Goal: Task Accomplishment & Management: Complete application form

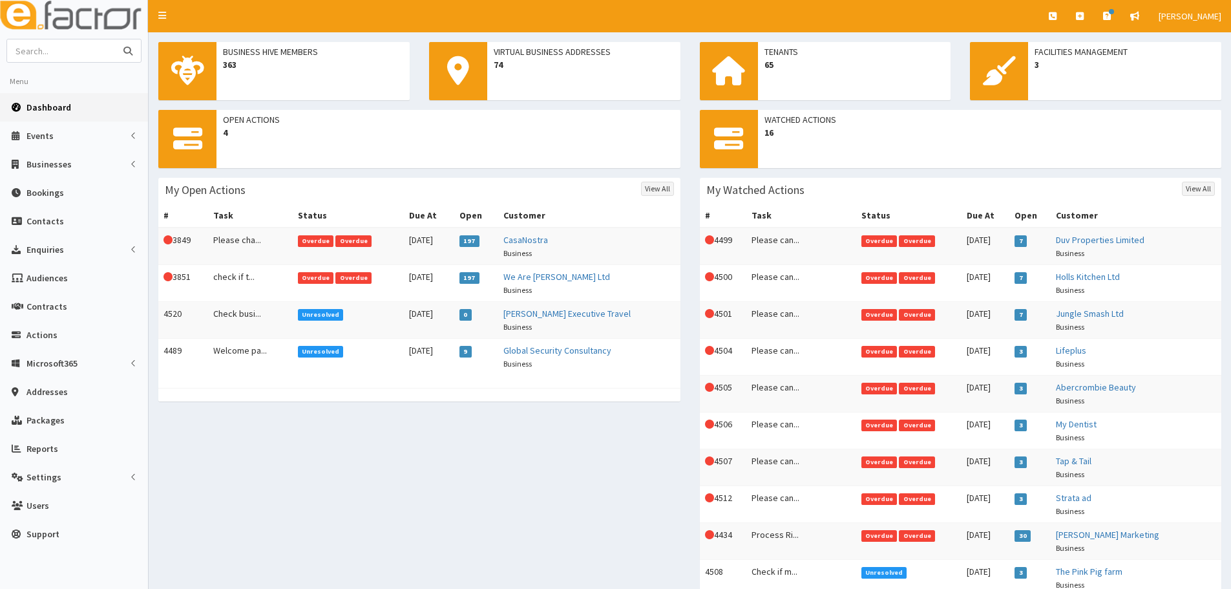
paste input "DOLPHIN ict"
type input "DOLPHIN ict"
click at [115, 39] on button "submit" at bounding box center [128, 50] width 26 height 23
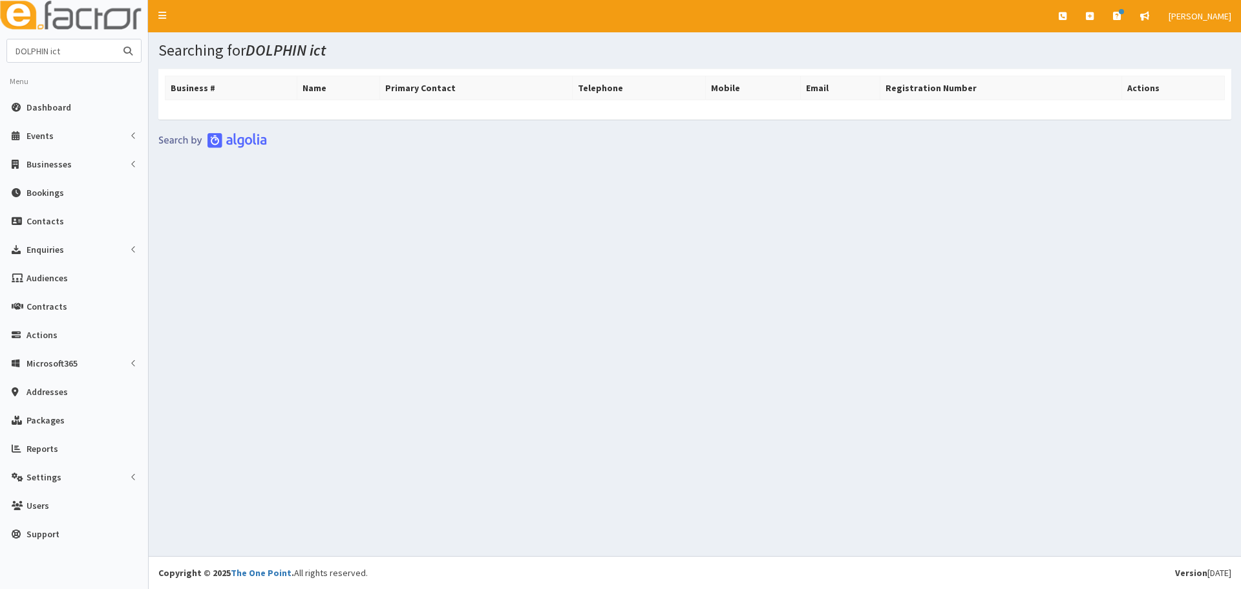
drag, startPoint x: 77, startPoint y: 51, endPoint x: 0, endPoint y: 52, distance: 76.9
click at [0, 52] on section "DOLPHIN ict Menu Dashboard Events Events Types" at bounding box center [74, 297] width 148 height 516
paste input "[PERSON_NAME]"
type input "[PERSON_NAME]"
click at [115, 39] on button "submit" at bounding box center [128, 50] width 26 height 23
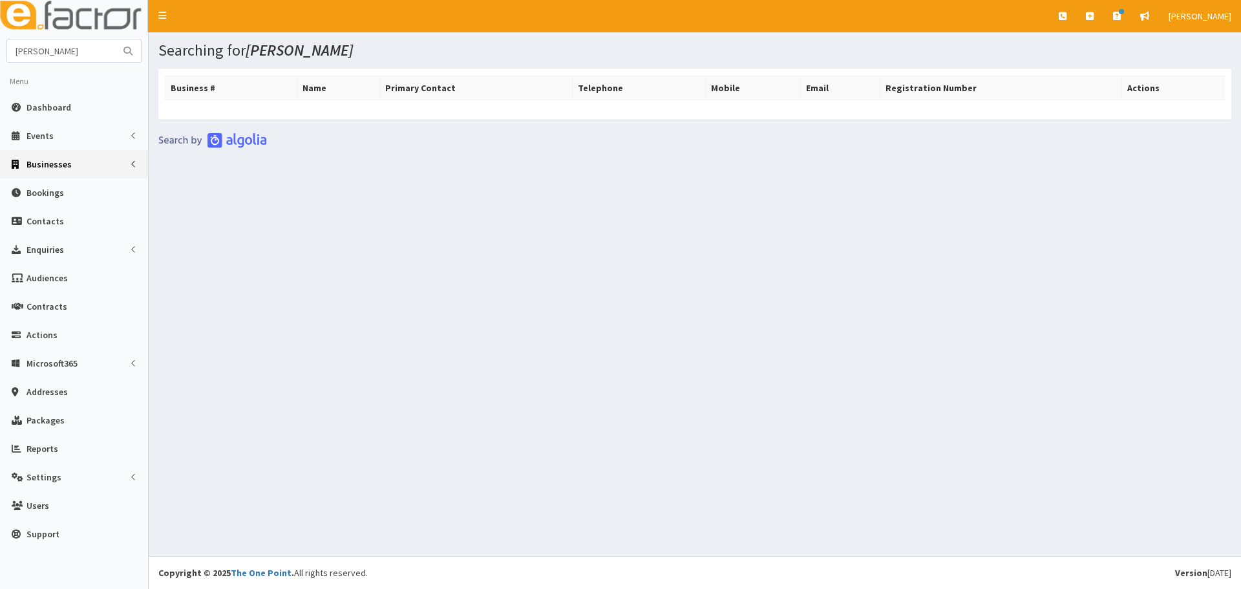
click at [47, 172] on link "Businesses" at bounding box center [74, 164] width 148 height 28
click at [47, 188] on span "Businesses" at bounding box center [50, 188] width 45 height 12
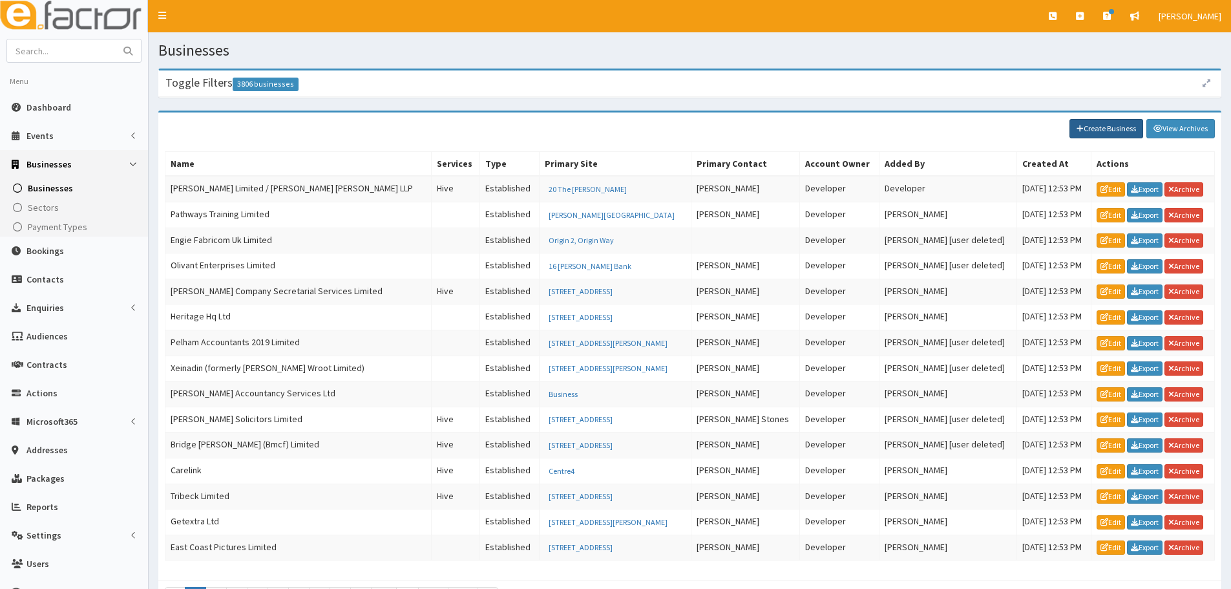
click at [1133, 131] on link "Create Business" at bounding box center [1107, 128] width 74 height 19
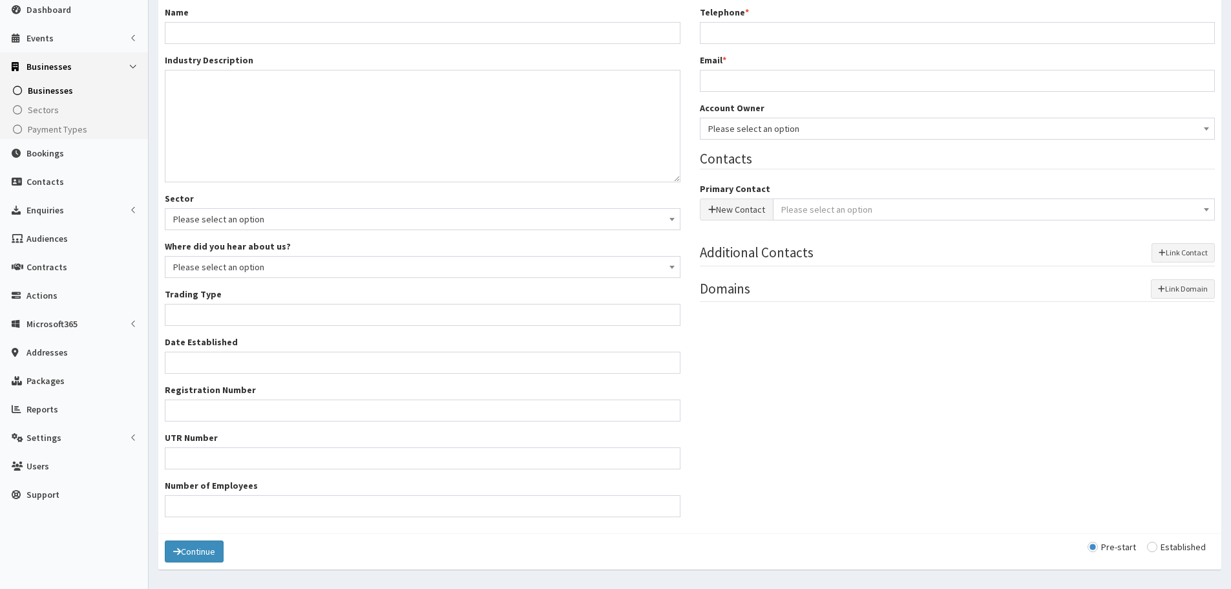
scroll to position [134, 0]
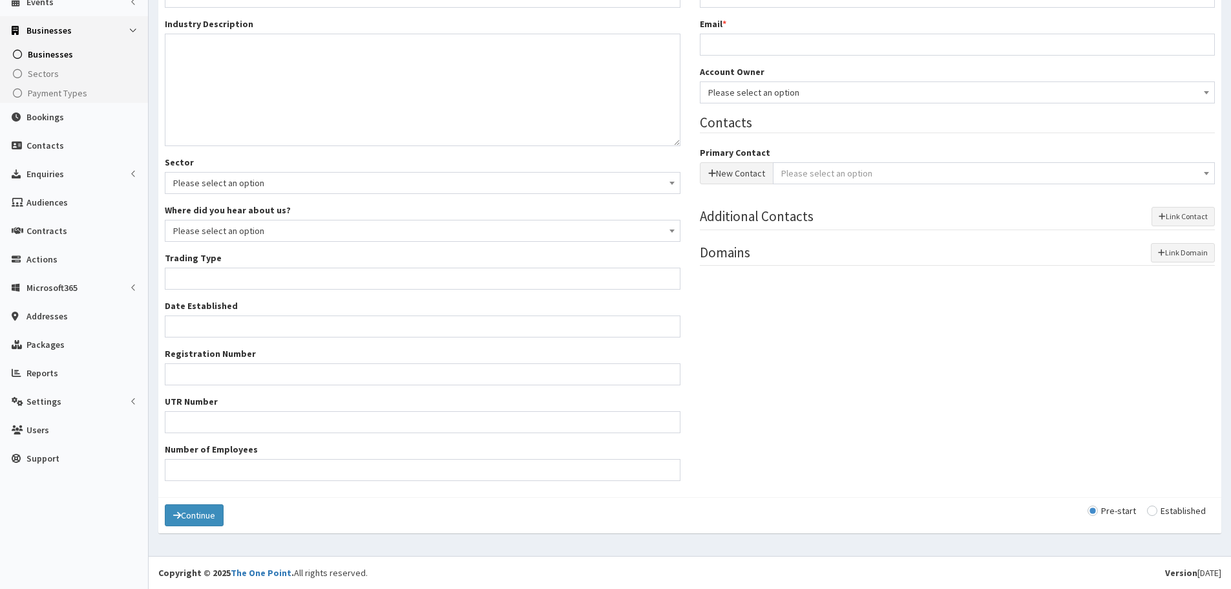
click at [1164, 511] on input "radio" at bounding box center [1176, 510] width 59 height 9
radio input "true"
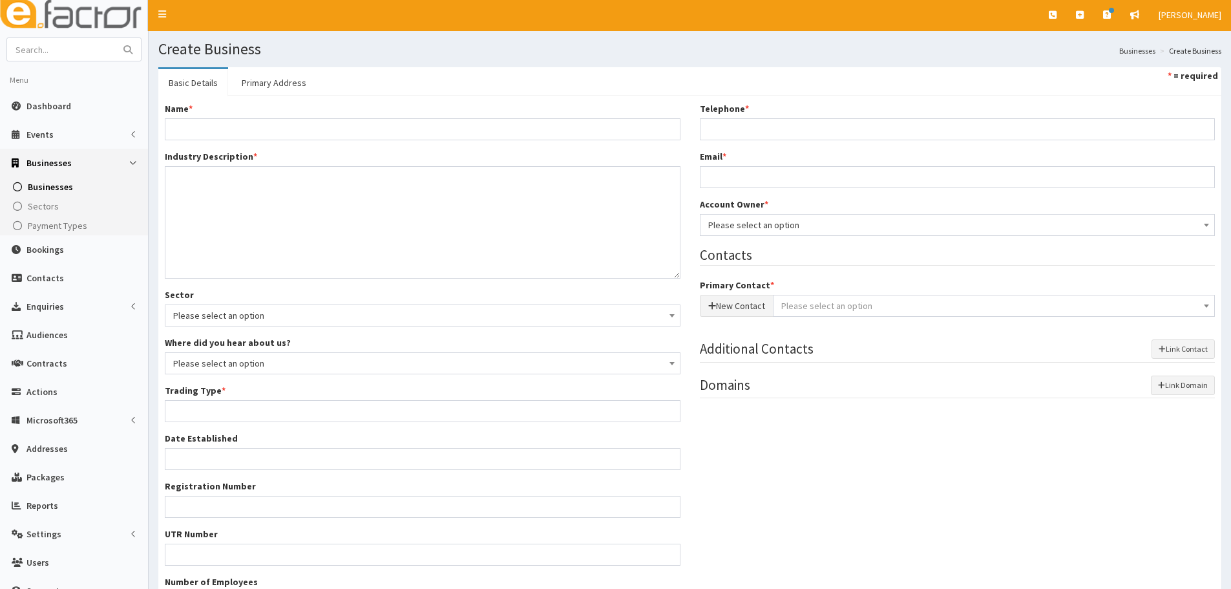
scroll to position [0, 0]
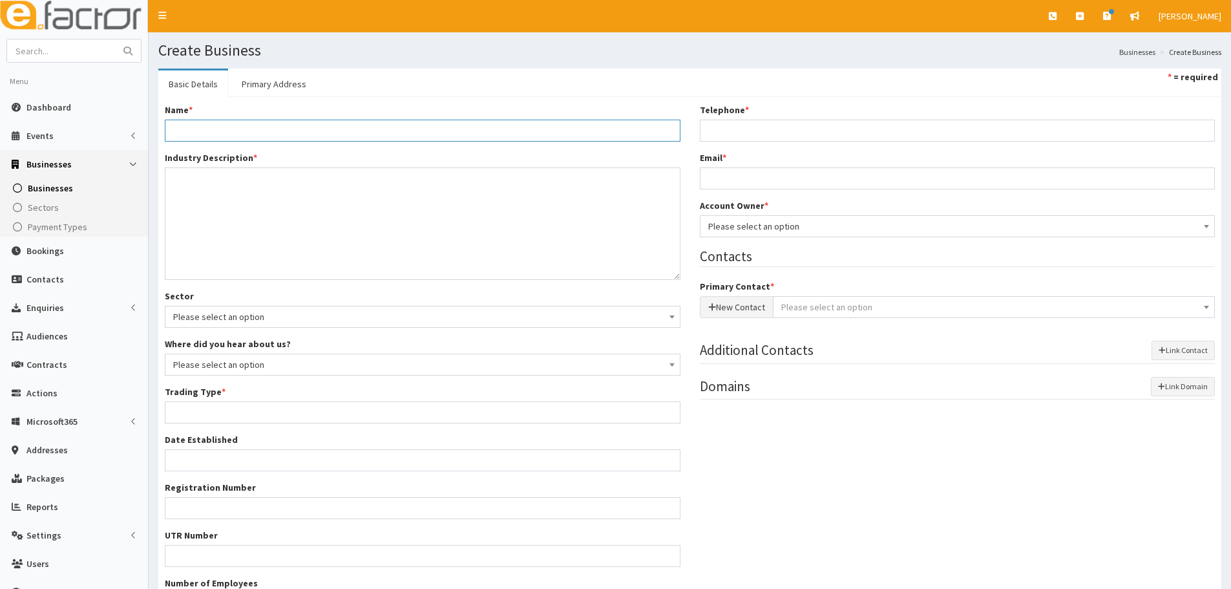
paste input "DOLPHIN ict"
type input "DOLPHIN ict"
click at [277, 218] on textarea "Industry Description *" at bounding box center [423, 223] width 516 height 112
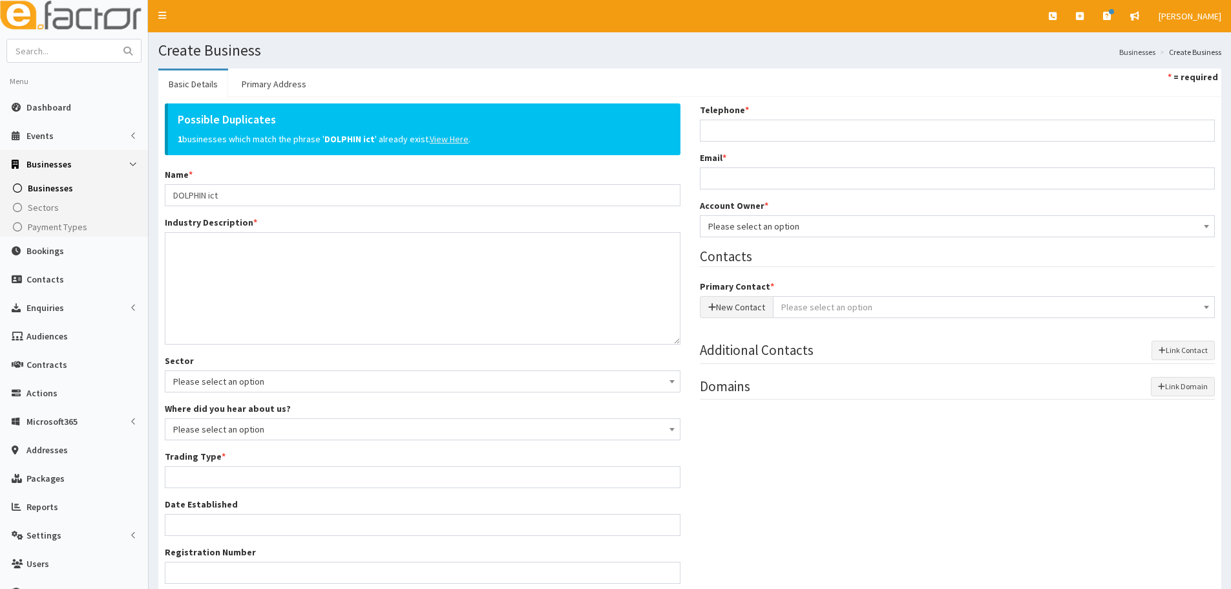
click at [449, 140] on u "View Here" at bounding box center [449, 139] width 39 height 12
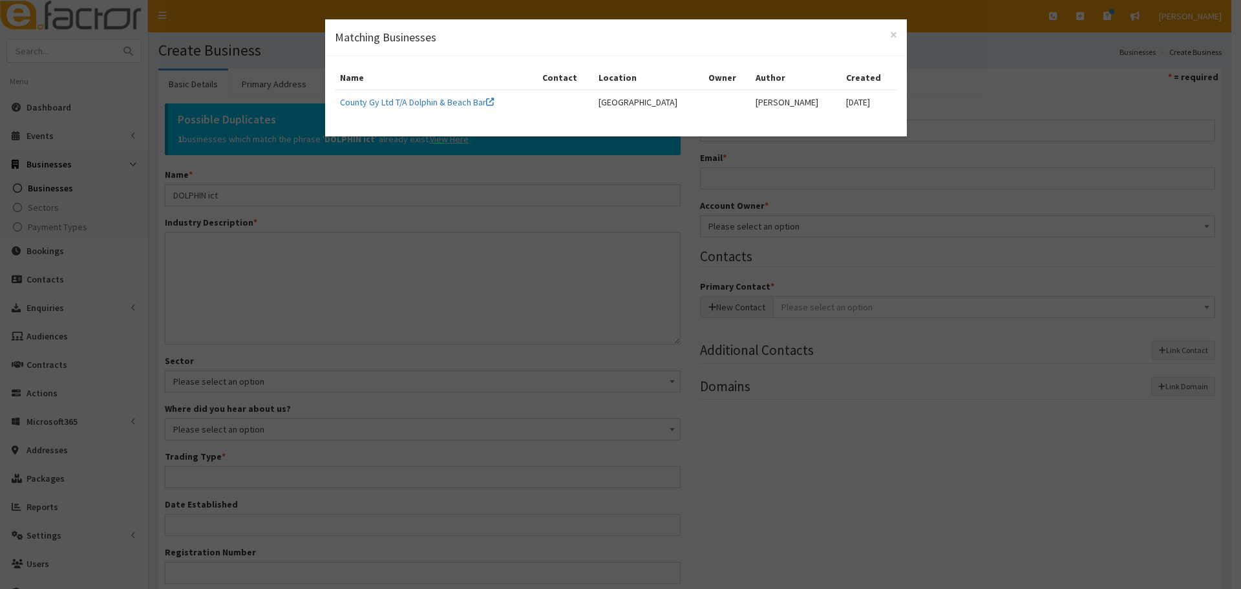
click at [374, 246] on div "× Matching Businesses Name Contact Location Owner Author Created County Gy Ltd …" at bounding box center [620, 294] width 1241 height 589
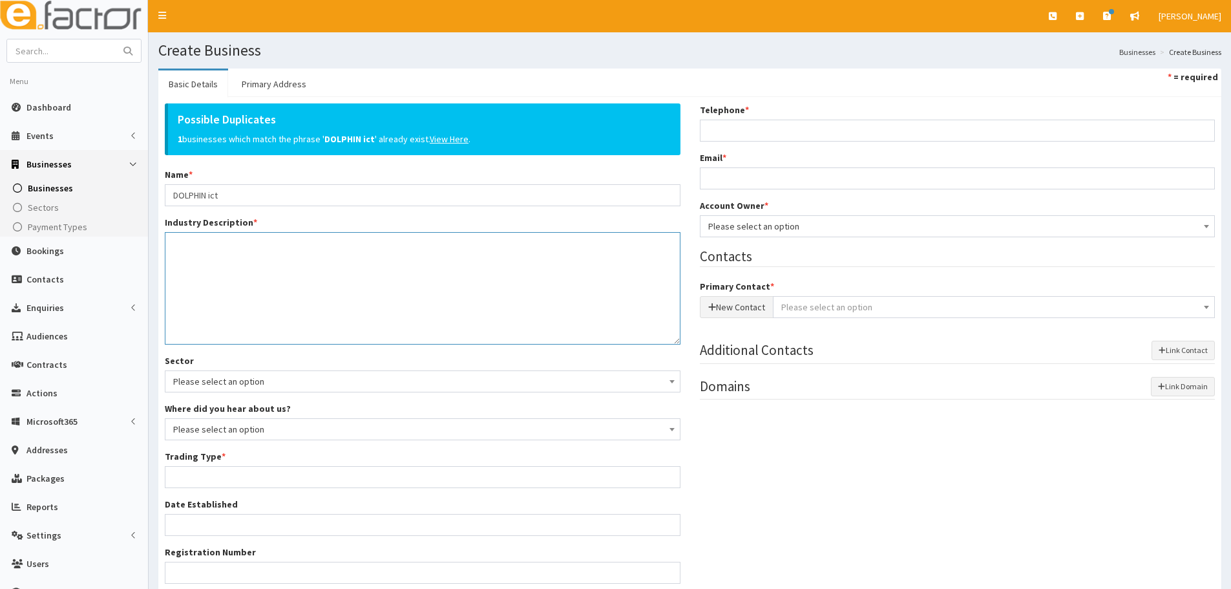
click at [369, 273] on textarea "Industry Description *" at bounding box center [423, 288] width 516 height 112
paste textarea "DOLPHIN ict"
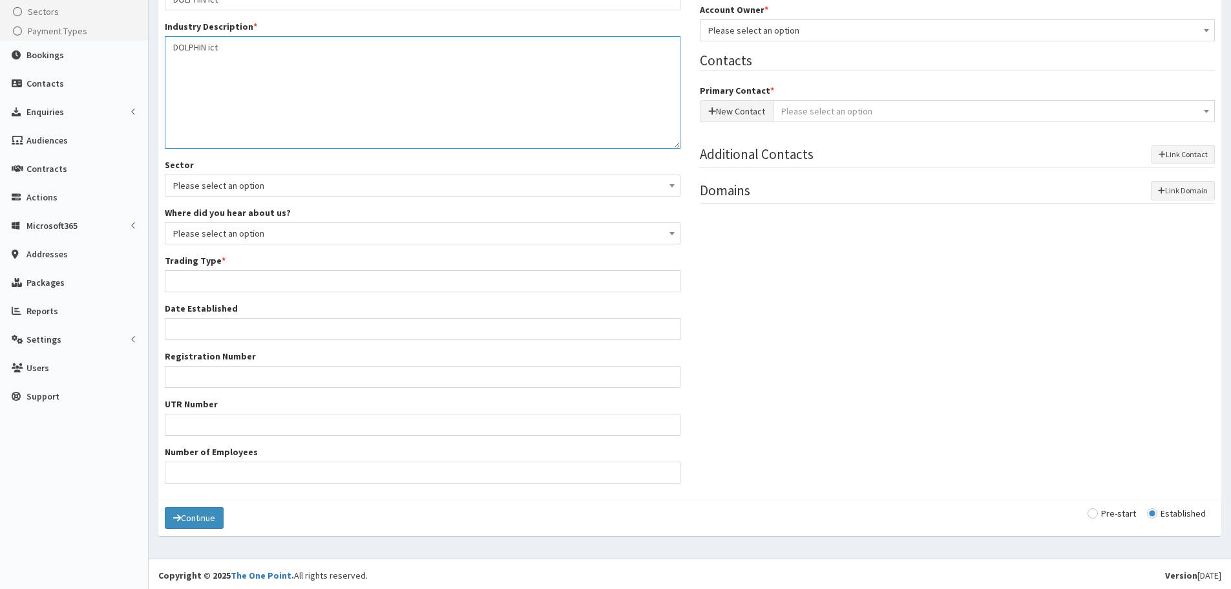
scroll to position [198, 0]
type textarea "DOLPHIN ict"
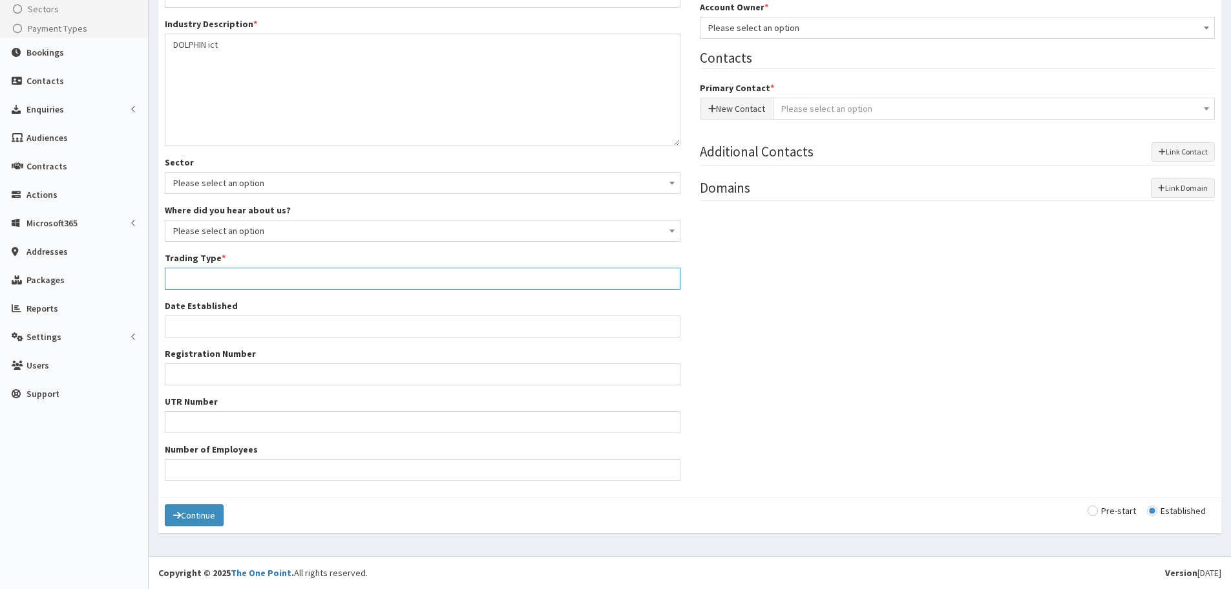
click at [229, 284] on input "Trading Type *" at bounding box center [423, 279] width 516 height 22
type input "Private limited company"
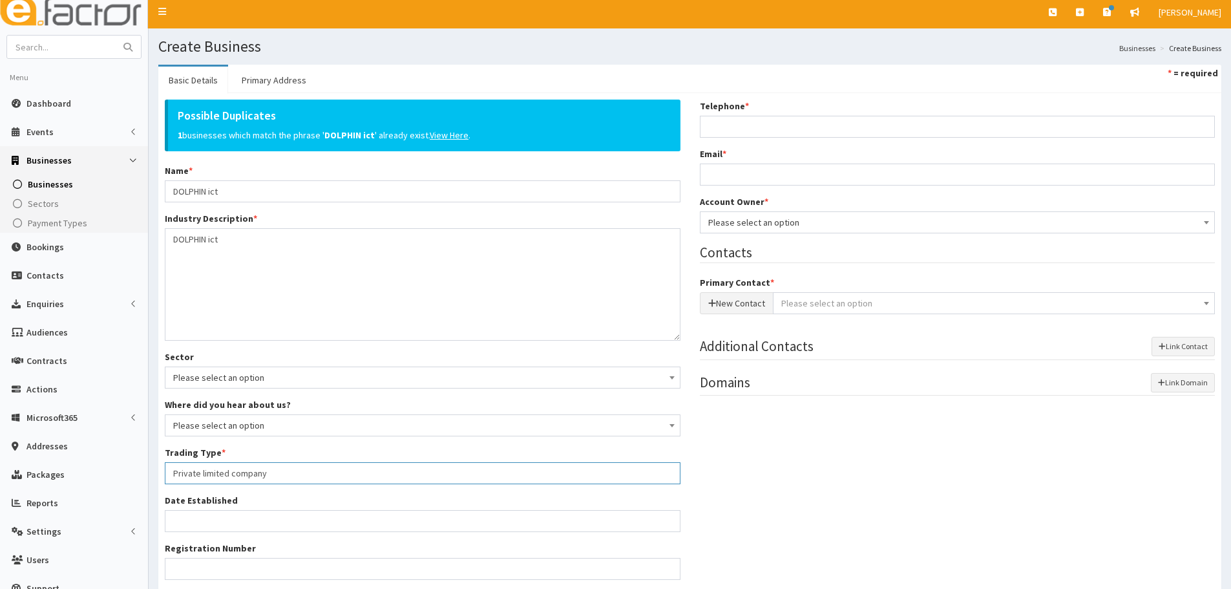
scroll to position [0, 0]
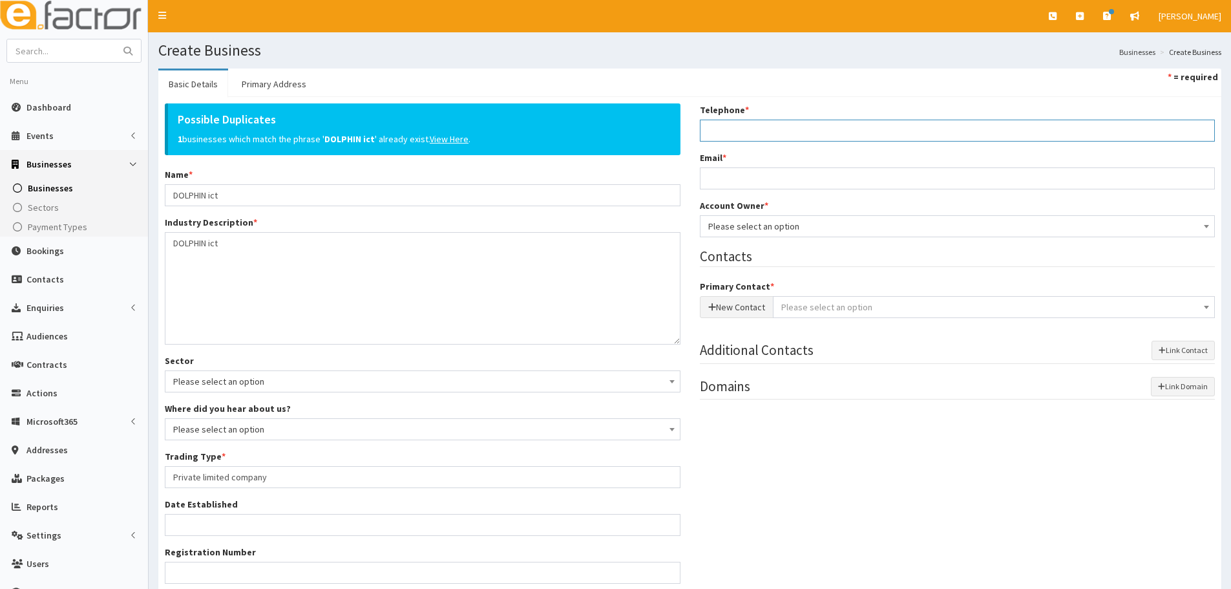
paste input "07909110802"
type input "07909110802"
click at [792, 189] on input "Email *" at bounding box center [958, 178] width 516 height 22
paste input "tim@dolphinict.uk.uk"
type input "tim@dolphinict.uk.uk"
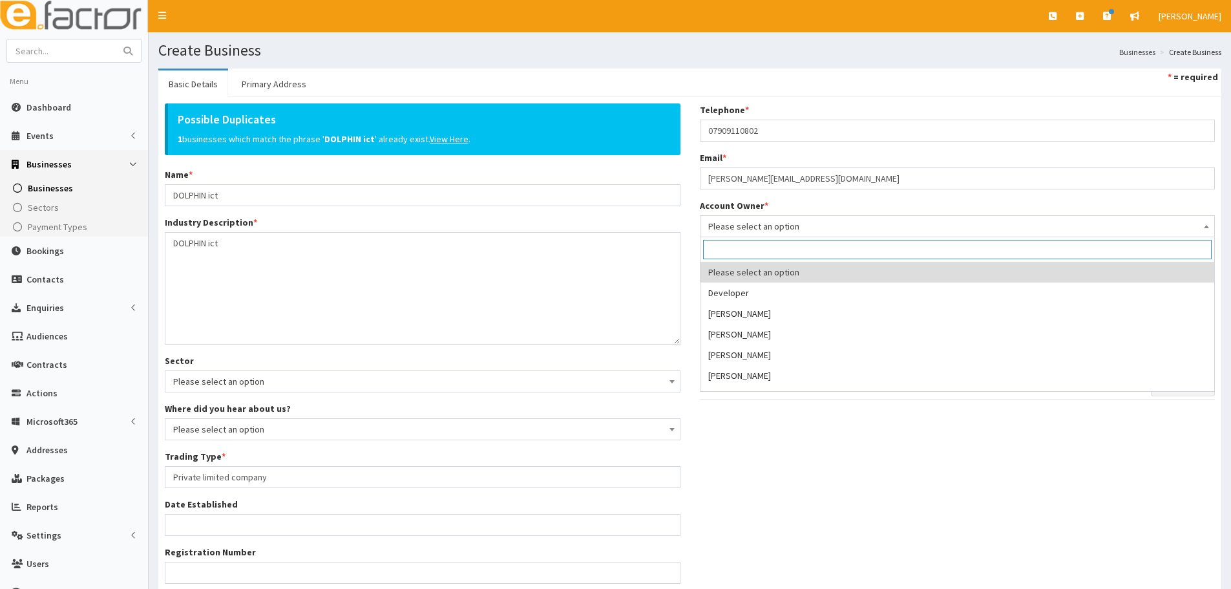
click at [752, 215] on span "Please select an option" at bounding box center [958, 226] width 516 height 22
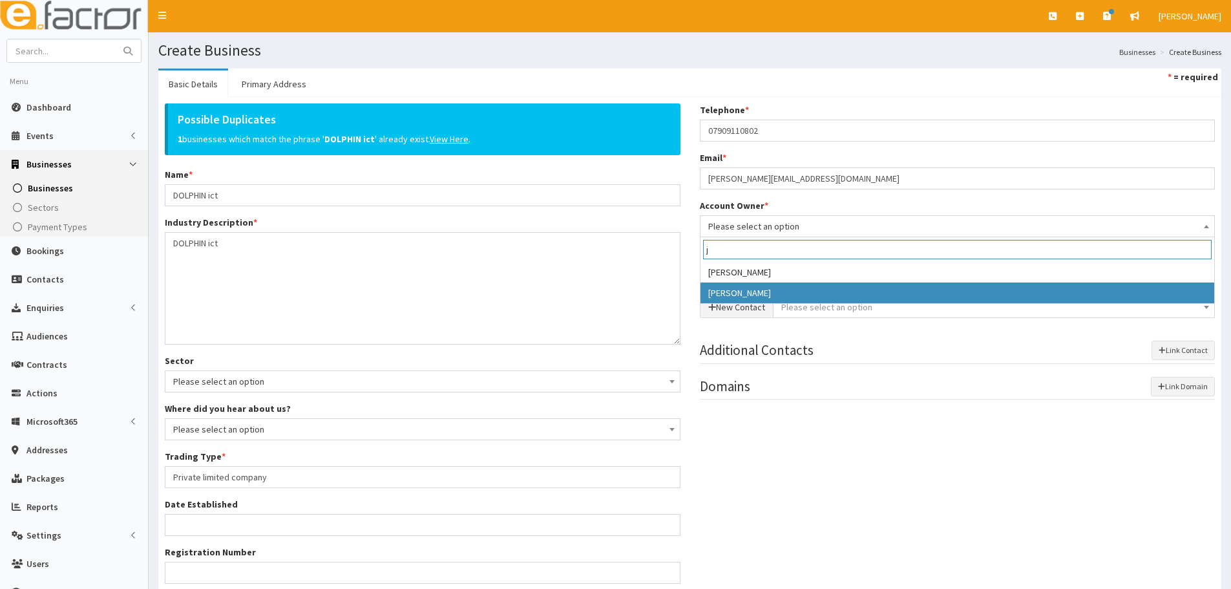
type input "j"
select select "38"
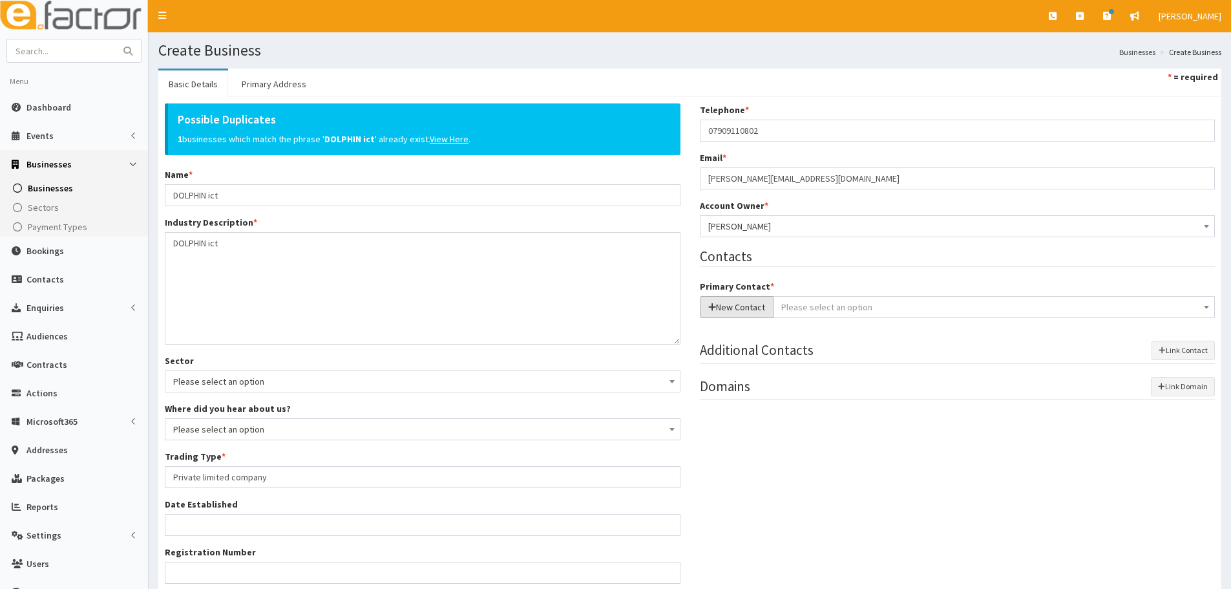
click at [752, 307] on button "New Contact" at bounding box center [737, 307] width 74 height 22
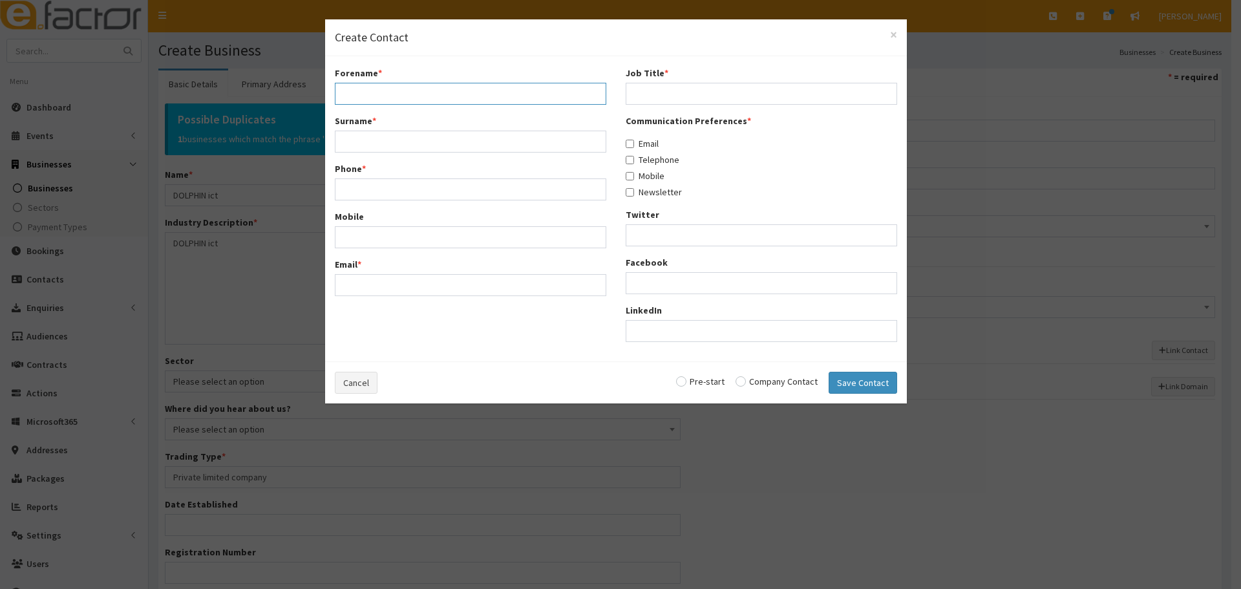
click at [418, 86] on input "Forename *" at bounding box center [471, 94] width 272 height 22
paste input "Tim"
type input "Tim"
click at [400, 145] on input "Surname *" at bounding box center [471, 142] width 272 height 22
paste input "Wagstaff"
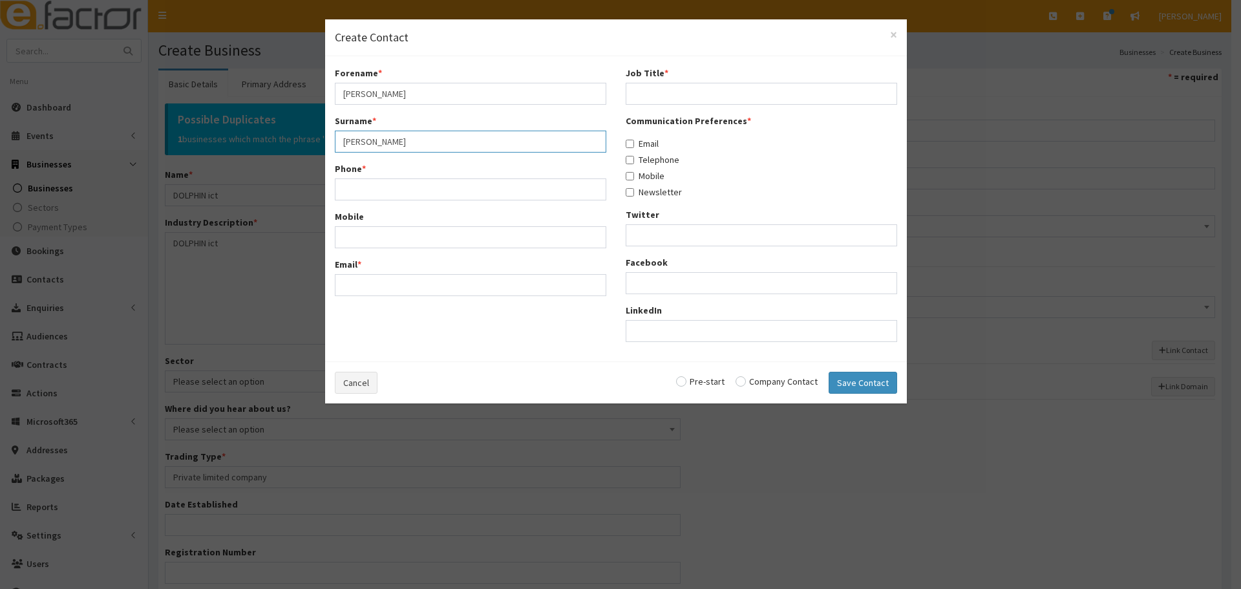
type input "Wagstaff"
click at [359, 187] on input "Phone *" at bounding box center [471, 189] width 272 height 22
paste input "07909110802"
type input "07909110802"
click at [369, 283] on input "Email *" at bounding box center [471, 285] width 272 height 22
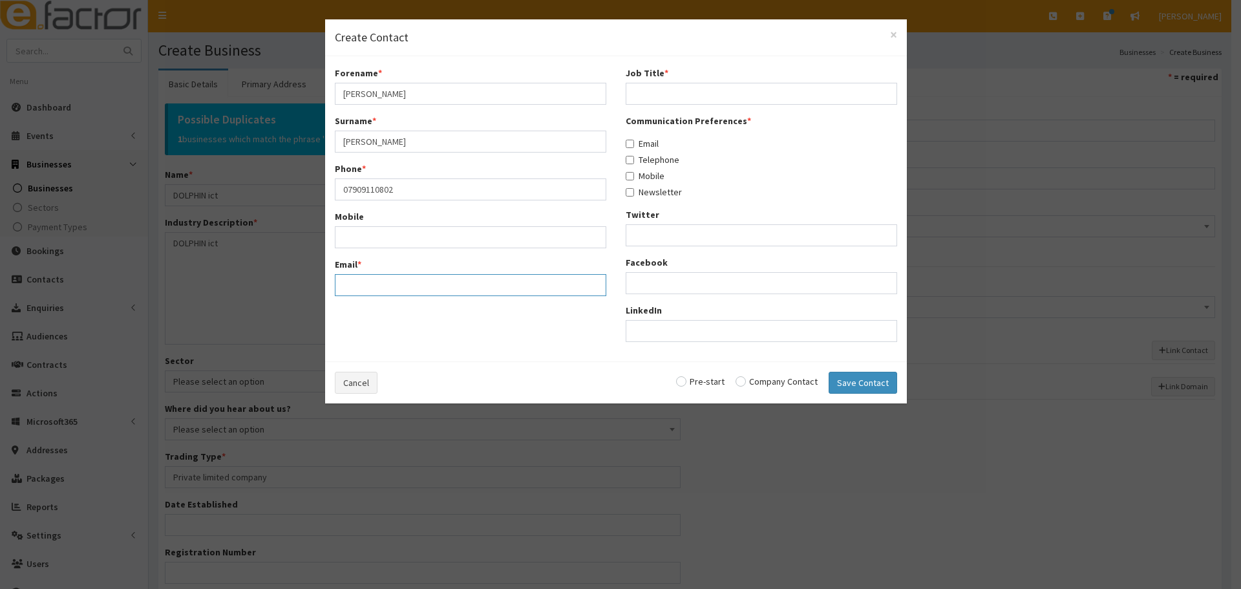
paste input "tim@dolphinict.uk.uk"
type input "tim@dolphinict.uk.uk"
drag, startPoint x: 739, startPoint y: 87, endPoint x: 718, endPoint y: 93, distance: 21.7
click at [739, 87] on input "Job Title *" at bounding box center [762, 94] width 272 height 22
paste input "Business Development"
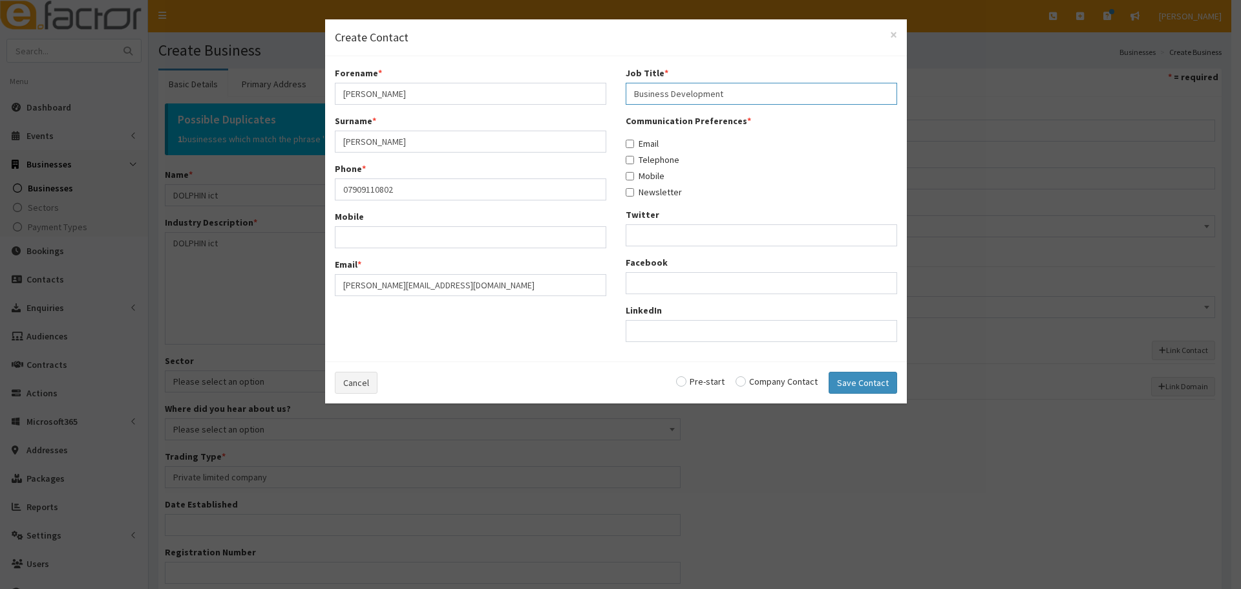
type input "Business Development"
drag, startPoint x: 648, startPoint y: 144, endPoint x: 651, endPoint y: 156, distance: 12.6
click at [648, 144] on label "Email" at bounding box center [642, 143] width 33 height 13
click at [634, 144] on input "Email" at bounding box center [630, 144] width 8 height 8
checkbox input "true"
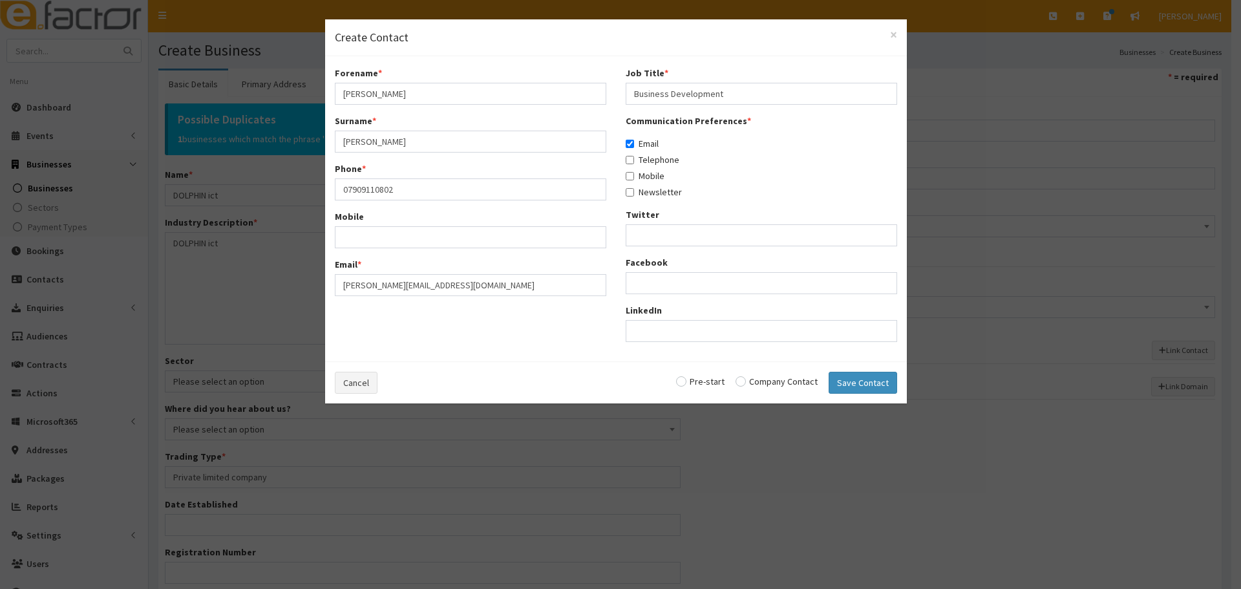
click at [652, 162] on label "Telephone" at bounding box center [653, 159] width 54 height 13
click at [634, 162] on input "Telephone" at bounding box center [630, 160] width 8 height 8
checkbox input "true"
click at [654, 179] on label "Mobile" at bounding box center [645, 175] width 39 height 13
click at [634, 179] on input "Mobile" at bounding box center [630, 176] width 8 height 8
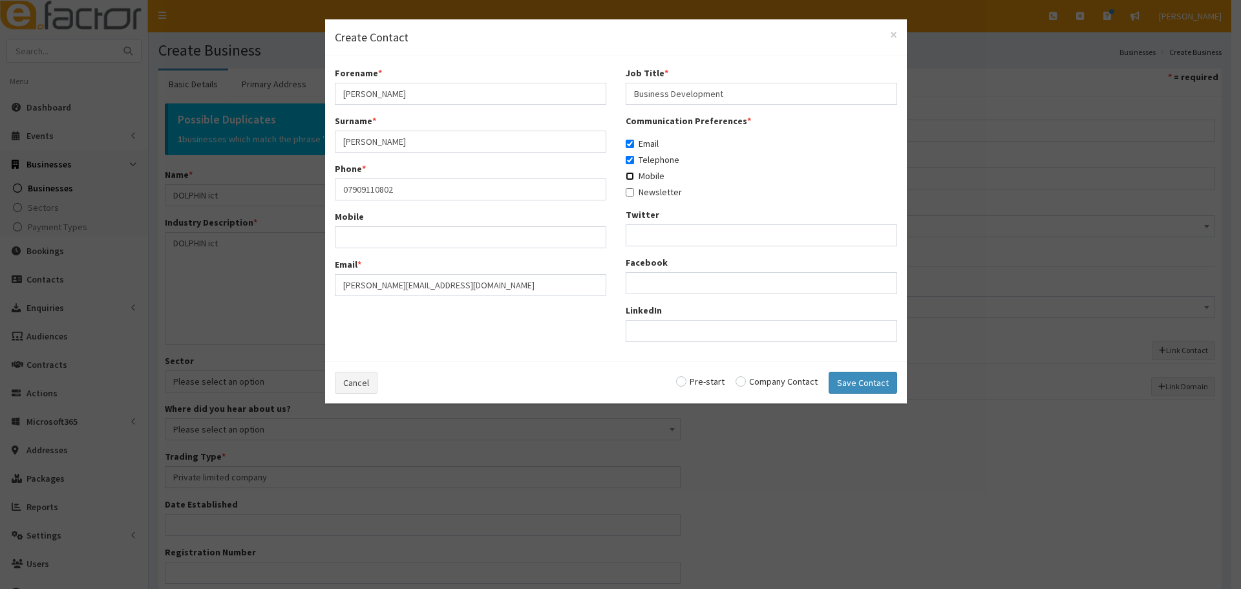
checkbox input "true"
drag, startPoint x: 785, startPoint y: 385, endPoint x: 813, endPoint y: 385, distance: 27.8
click at [786, 385] on input "radio" at bounding box center [777, 381] width 82 height 9
radio input "true"
click at [844, 389] on button "Save Contact" at bounding box center [863, 383] width 69 height 22
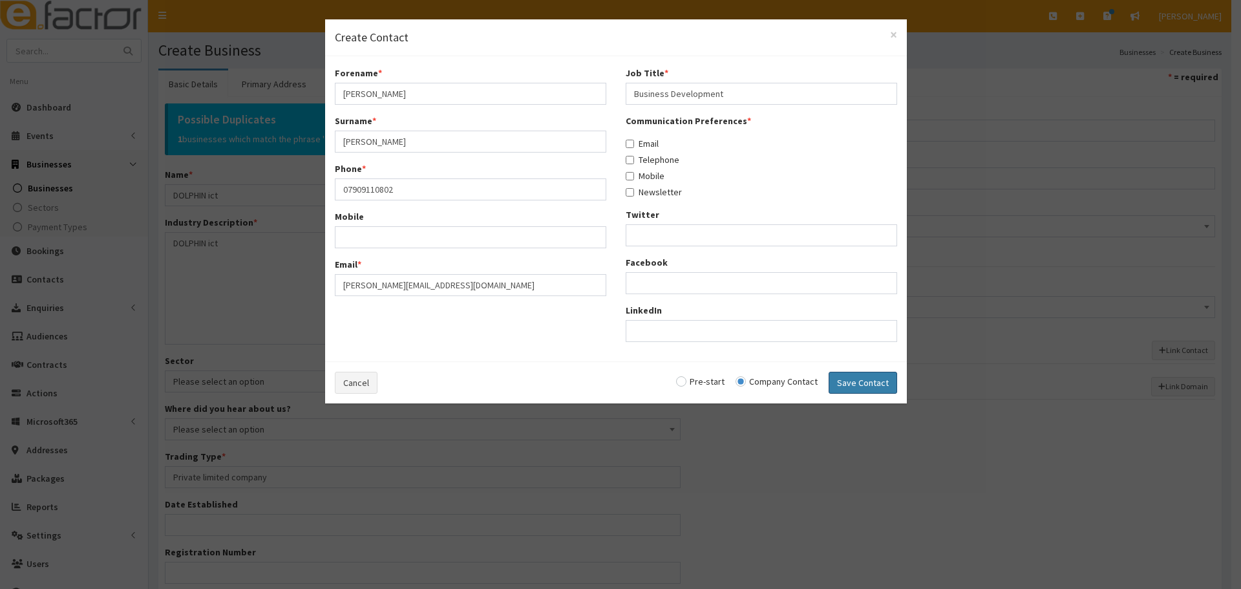
checkbox input "false"
radio input "false"
select select "5252"
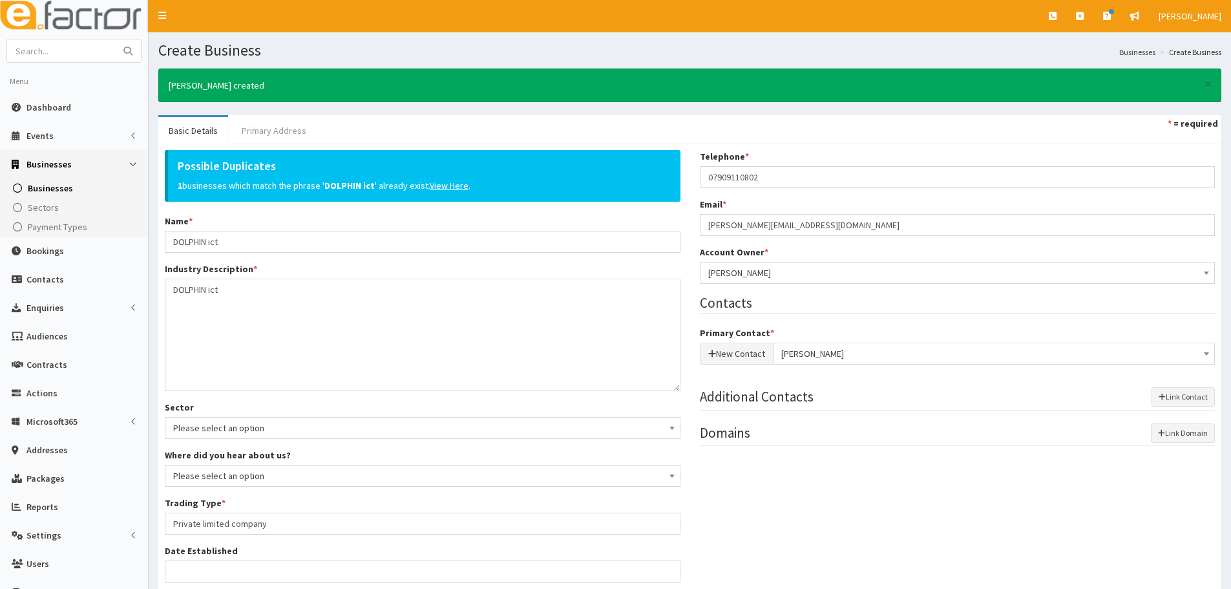
click at [298, 134] on link "Primary Address" at bounding box center [273, 130] width 85 height 27
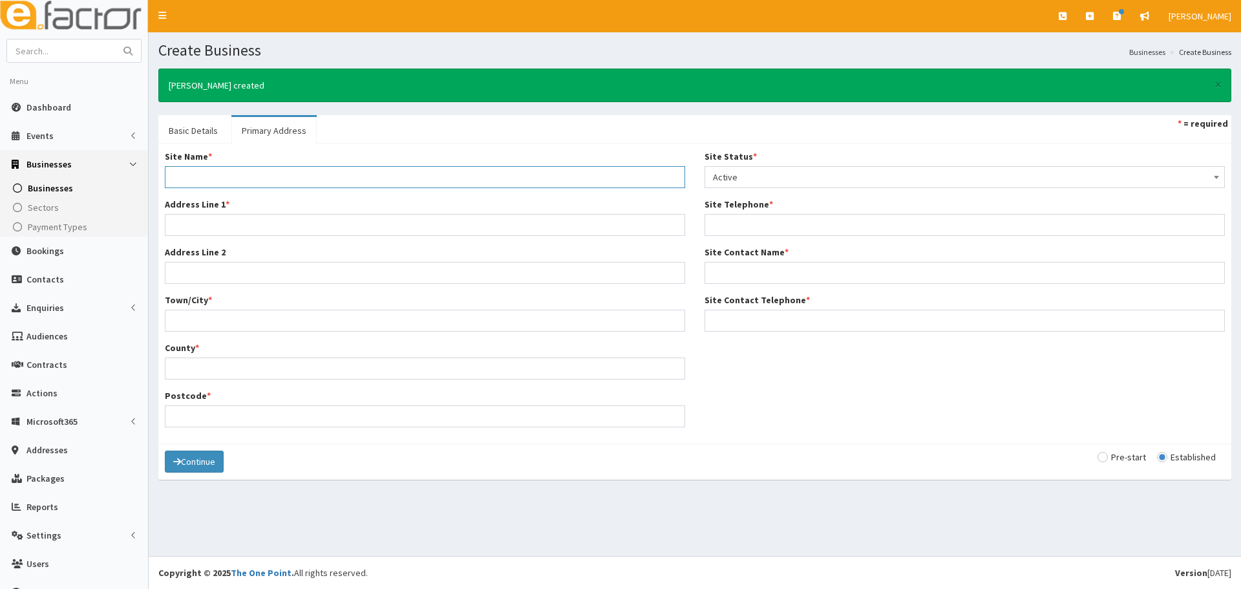
click at [282, 181] on input "Site Name *" at bounding box center [425, 177] width 520 height 22
paste input "DOLPHIN ict"
type input "DOLPHIN ict"
click at [246, 222] on input "Address Line 1 *" at bounding box center [425, 225] width 520 height 22
paste input "Armstrong House, First Avenue"
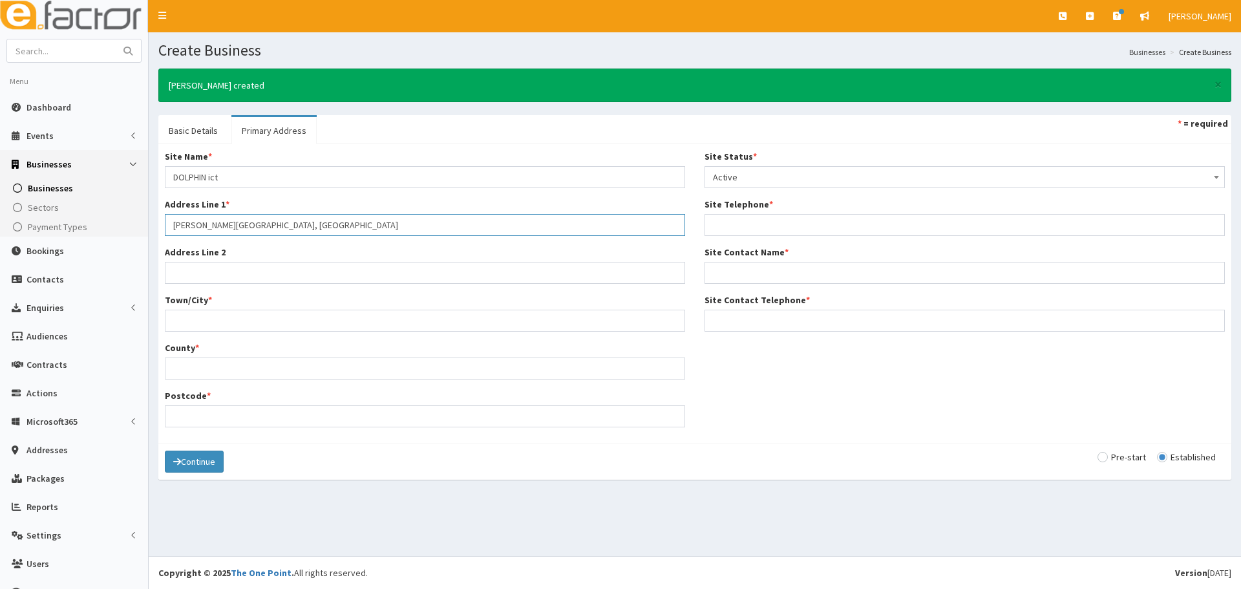
type input "Armstrong House, First Avenue"
click at [229, 315] on input "Town/City *" at bounding box center [425, 321] width 520 height 22
paste input "Doncaster"
type input "Doncaster"
drag, startPoint x: 267, startPoint y: 360, endPoint x: 246, endPoint y: 370, distance: 22.8
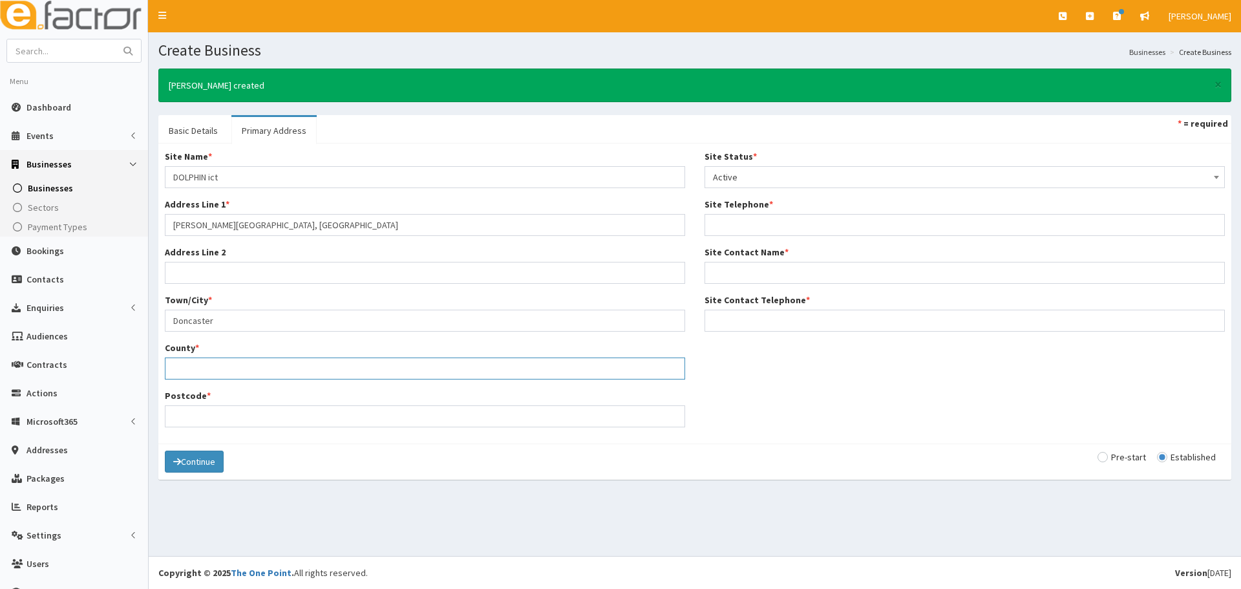
click at [266, 361] on input "County *" at bounding box center [425, 368] width 520 height 22
type input "North East Lincolnshire"
click at [239, 406] on input "Postcode *" at bounding box center [425, 416] width 520 height 22
paste input "DN9 3GA"
type input "DN9 3GA"
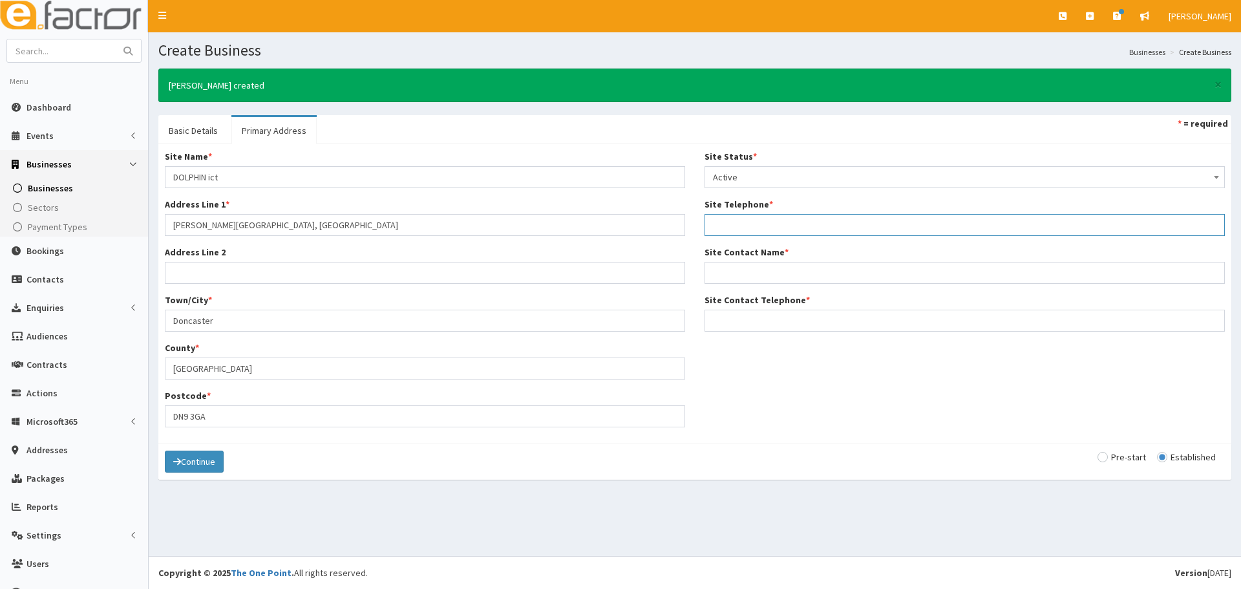
click at [743, 226] on input "Site Telephone *" at bounding box center [965, 225] width 520 height 22
paste input "07909110802"
type input "07909110802"
click at [820, 263] on input "Site Contact Name *" at bounding box center [965, 273] width 520 height 22
paste input "Tim"
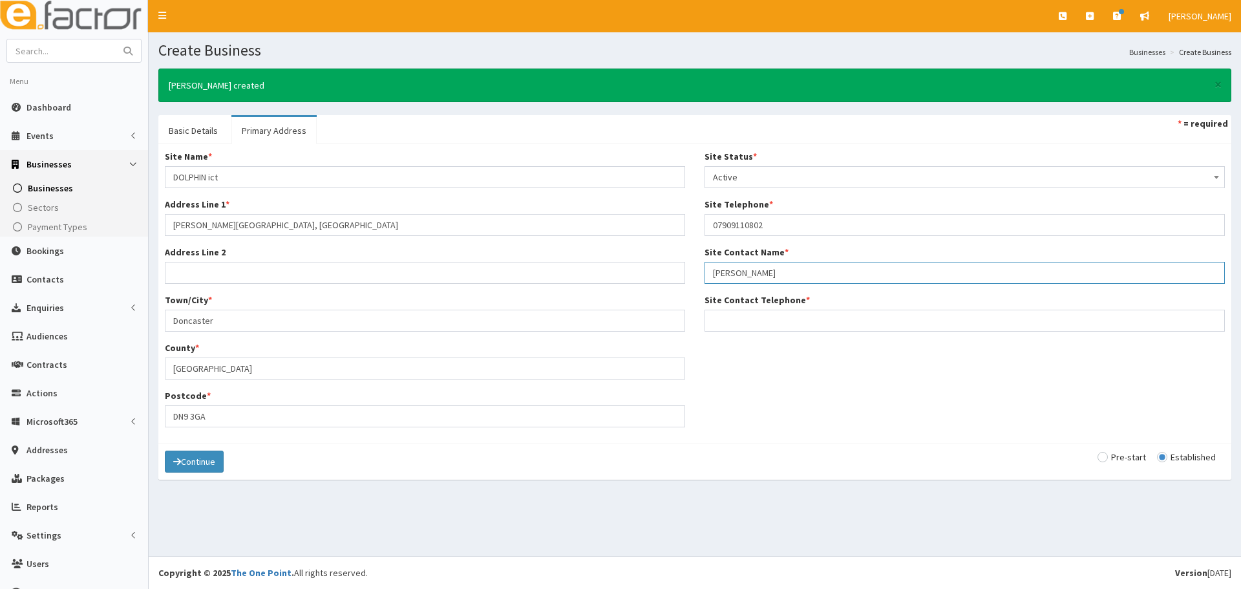
click at [858, 277] on input "Tim" at bounding box center [965, 273] width 520 height 22
paste input "Wagstaff"
type input "Tim Wagstaff"
drag, startPoint x: 793, startPoint y: 224, endPoint x: 630, endPoint y: 218, distance: 163.0
click at [630, 218] on div "Site Name * DOLPHIN ict Address Line 1 * Armstrong House, First Avenue Address …" at bounding box center [695, 293] width 1080 height 287
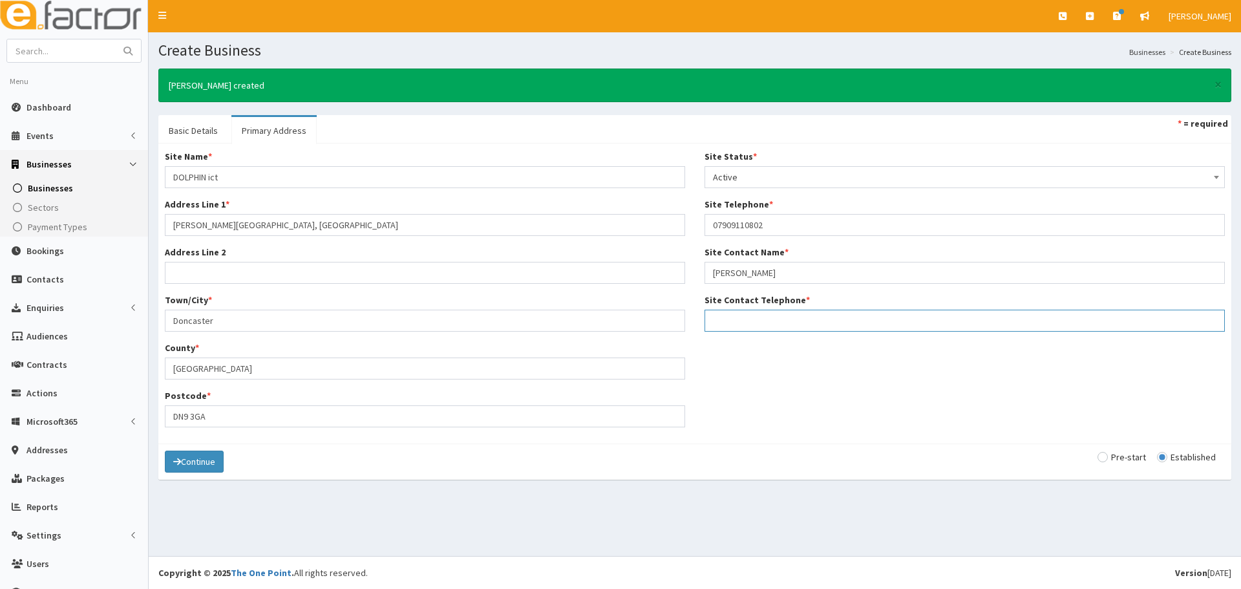
click at [770, 325] on input "Site Contact Telephone *" at bounding box center [965, 321] width 520 height 22
paste input "07909110802"
type input "07909110802"
click at [187, 467] on button "Continue" at bounding box center [194, 462] width 59 height 22
click at [191, 467] on button "Save" at bounding box center [187, 462] width 44 height 22
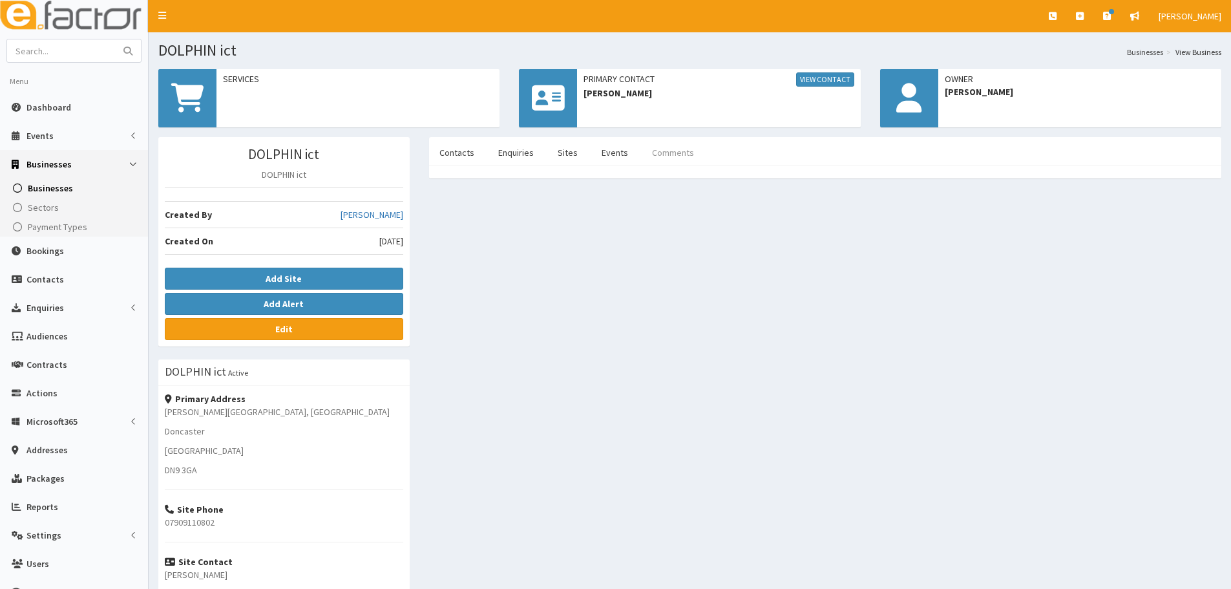
click at [663, 140] on link "Comments" at bounding box center [673, 152] width 63 height 27
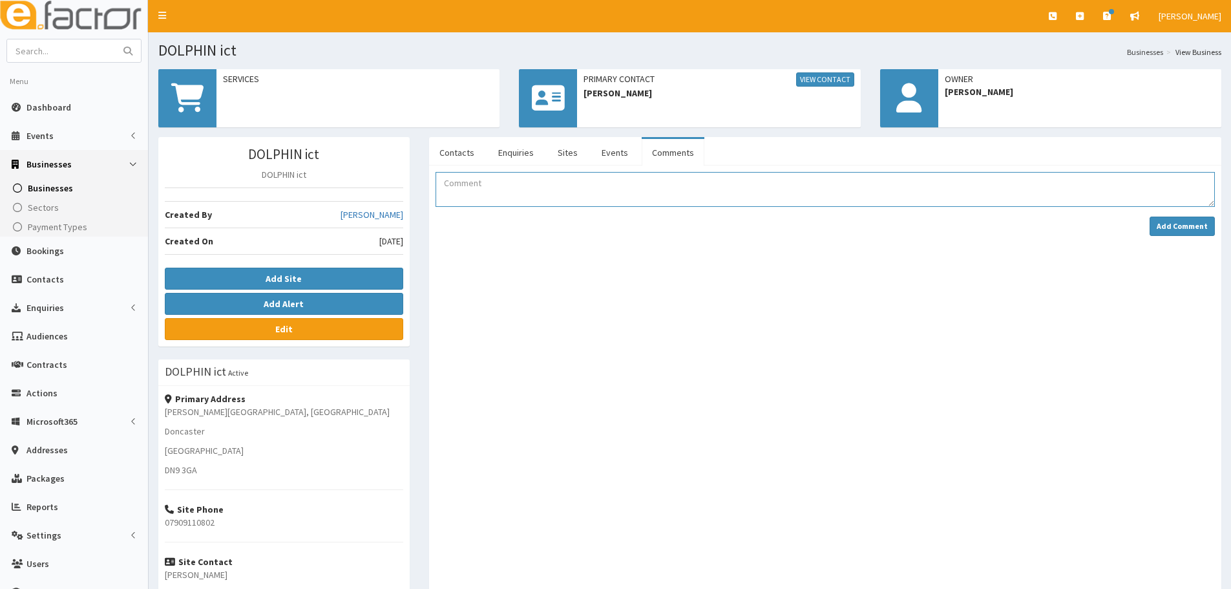
click at [595, 182] on textarea "Comment" at bounding box center [826, 189] width 780 height 35
click at [593, 181] on textarea "[PERSON_NAME] has booked on as a guest" at bounding box center [826, 189] width 780 height 35
click at [721, 186] on textarea "[PERSON_NAME] has booked on as a guest to Hive Connect on [DATE]" at bounding box center [826, 189] width 780 height 35
click at [730, 185] on textarea "[PERSON_NAME] has booked on as a guest to Hive Connect on [DATE] at Henrys Exch…" at bounding box center [826, 189] width 780 height 35
type textarea "[PERSON_NAME] has booked on as a guest to Hive Connect on [DATE] at Henrys at t…"
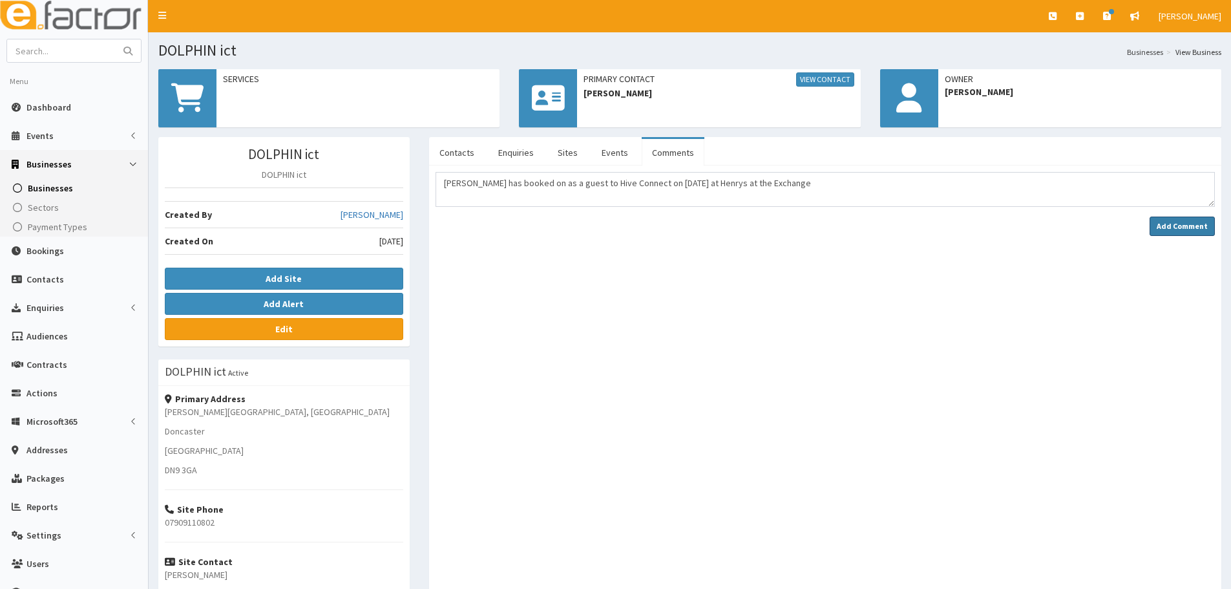
click at [1188, 230] on strong "Add Comment" at bounding box center [1182, 226] width 51 height 10
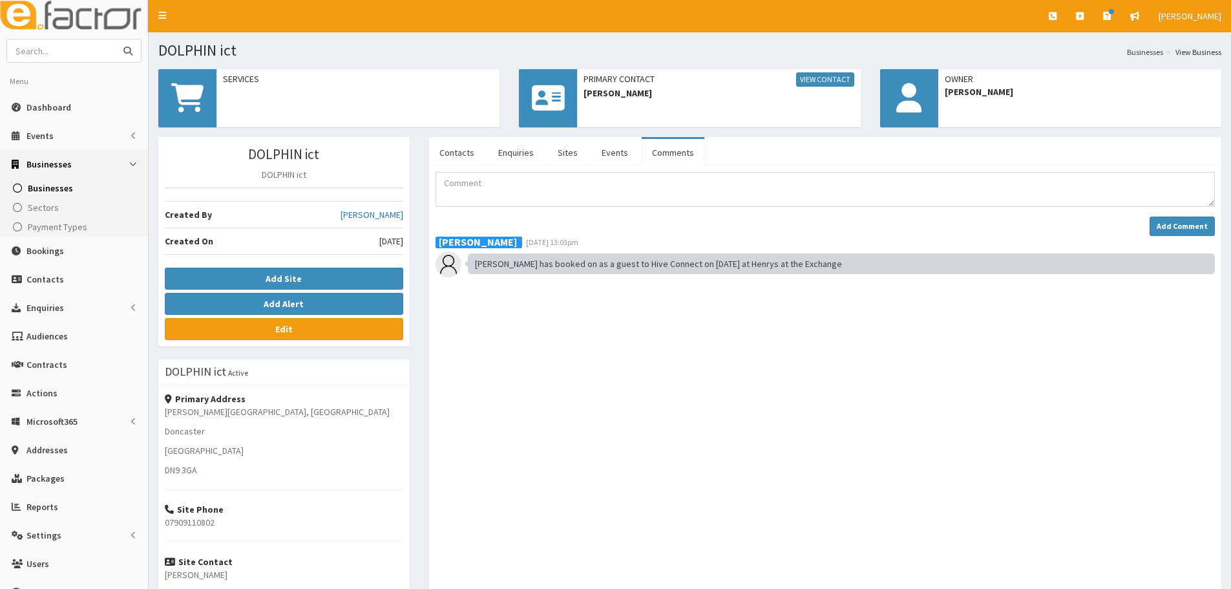
paste input "Grey Matters Centre"
type input "Grey Matters Centre"
click at [130, 50] on icon "submit" at bounding box center [127, 51] width 9 height 9
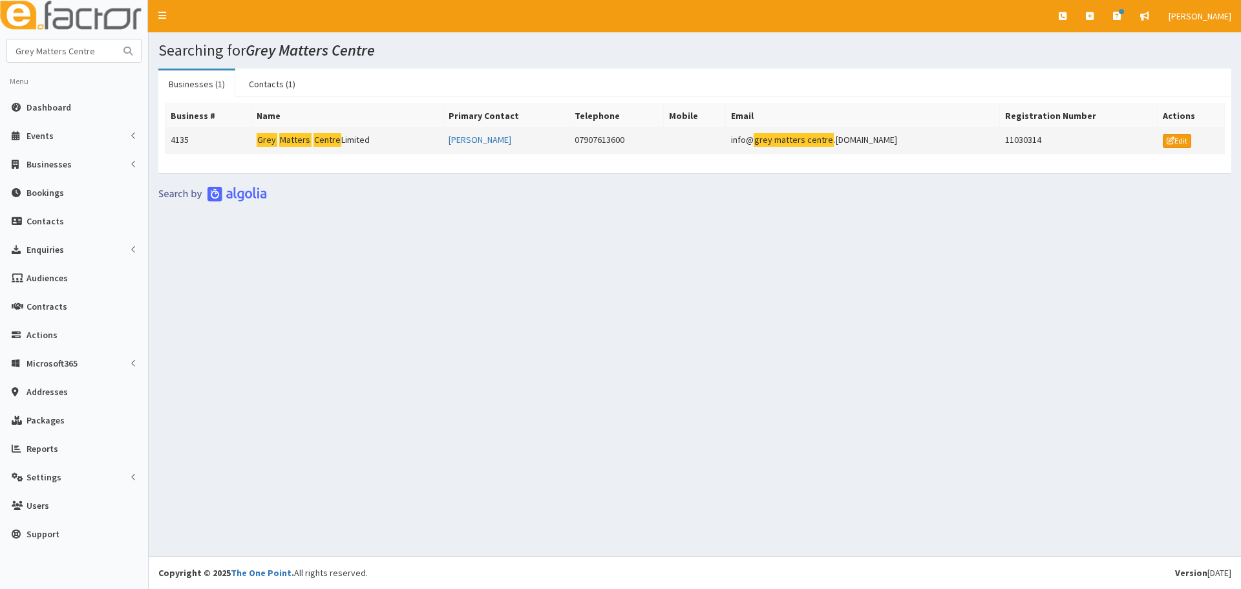
click at [367, 140] on td "Grey Matters Centre Limited" at bounding box center [347, 141] width 192 height 26
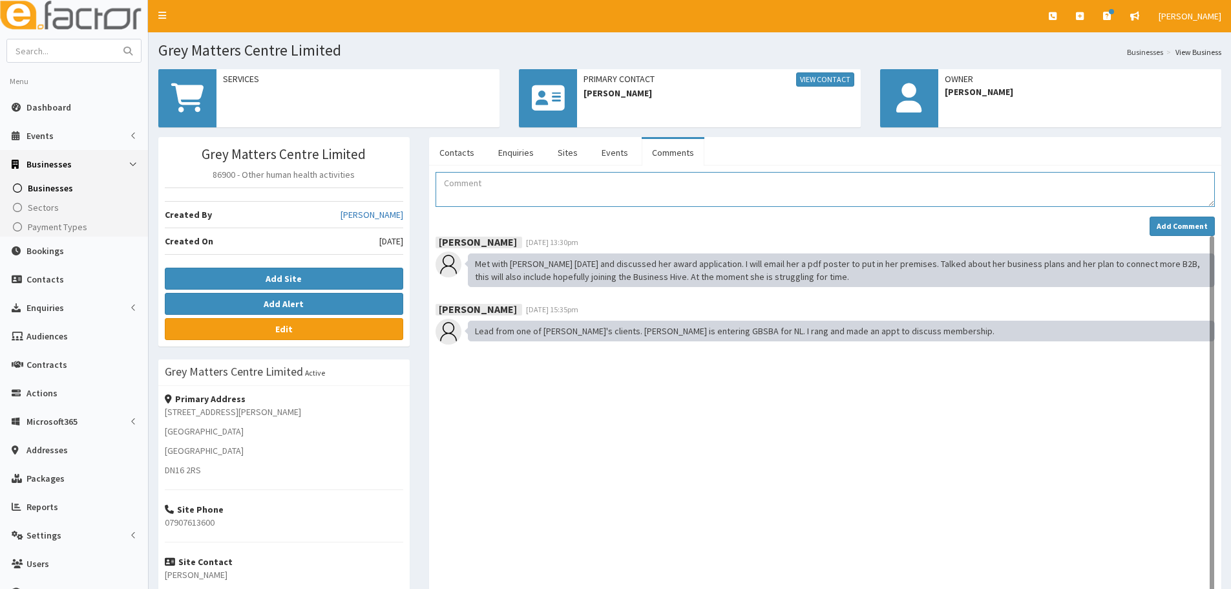
click at [552, 177] on textarea "Comment" at bounding box center [826, 189] width 780 height 35
click at [658, 185] on textarea "Louise has booked on as a guest to Hive Connect on" at bounding box center [826, 189] width 780 height 35
click at [856, 185] on textarea "Louise has booked on as a guest to Hive Connect on 16/09/2025 at Henrys at the …" at bounding box center [826, 189] width 780 height 35
type textarea "Louise has booked on as a guest to Hive Connect on 16/09/2025 at Henrys at the …"
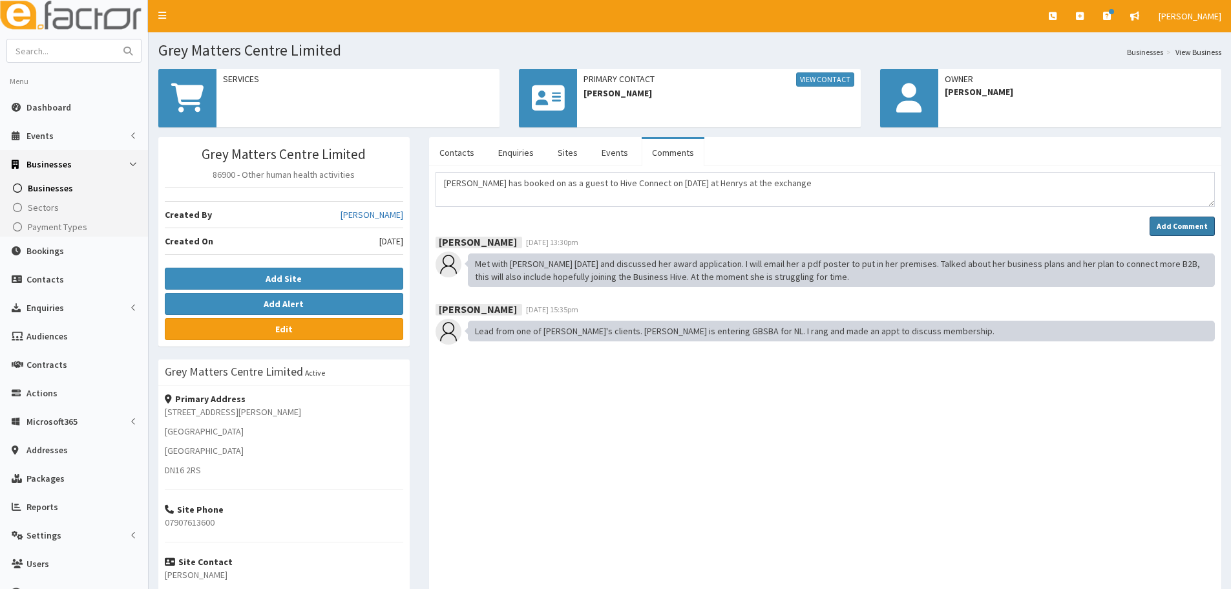
click at [1164, 222] on strong "Add Comment" at bounding box center [1182, 226] width 51 height 10
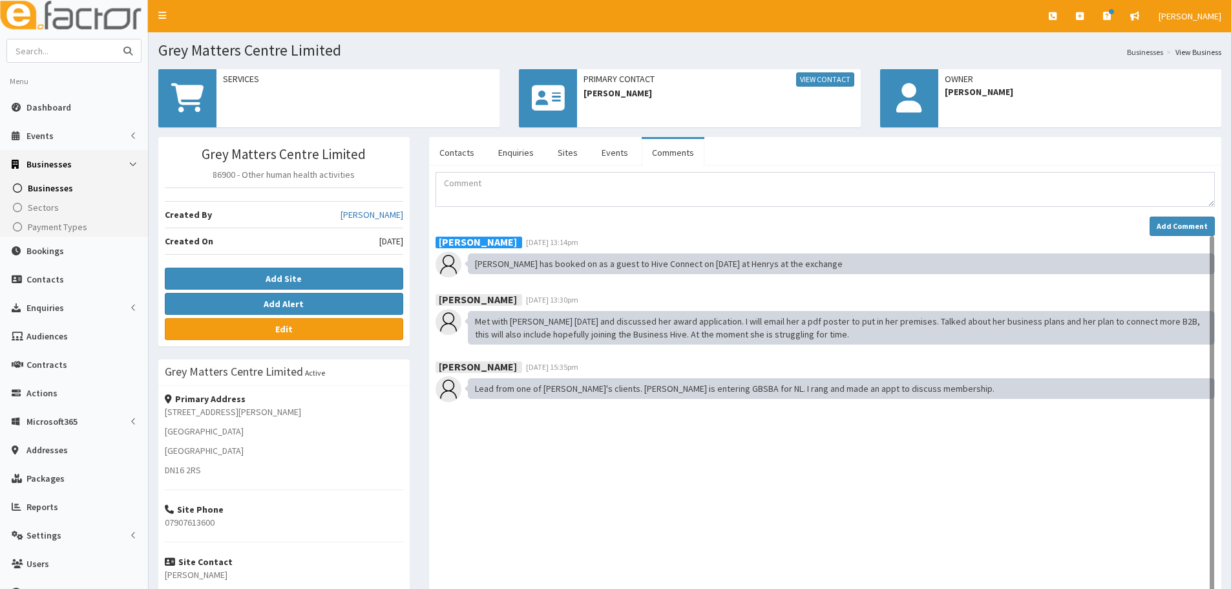
click at [76, 56] on input "text" at bounding box center [61, 50] width 109 height 23
paste input "Stav Melides"
type input "Stav Melides"
click at [115, 39] on button "submit" at bounding box center [128, 50] width 26 height 23
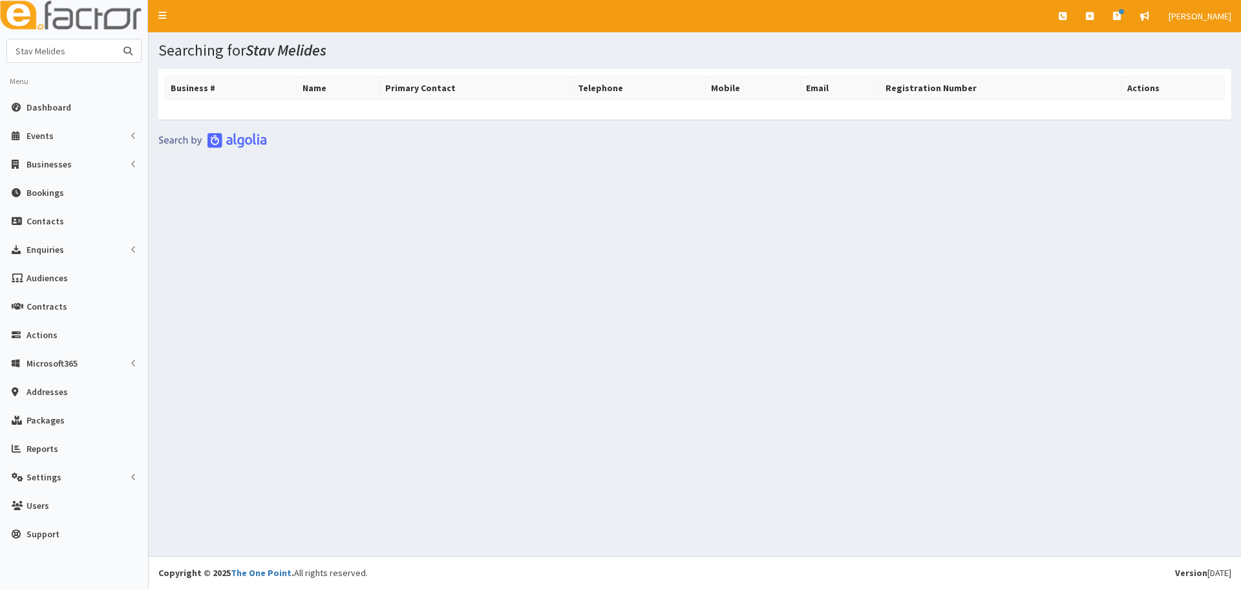
drag, startPoint x: 73, startPoint y: 47, endPoint x: 0, endPoint y: 46, distance: 73.1
click at [0, 46] on section "Stav Melides Menu Dashboard Events Events Types" at bounding box center [74, 297] width 148 height 516
click at [83, 48] on input "text" at bounding box center [61, 50] width 109 height 23
paste input "Global Collaborations UK Ltd"
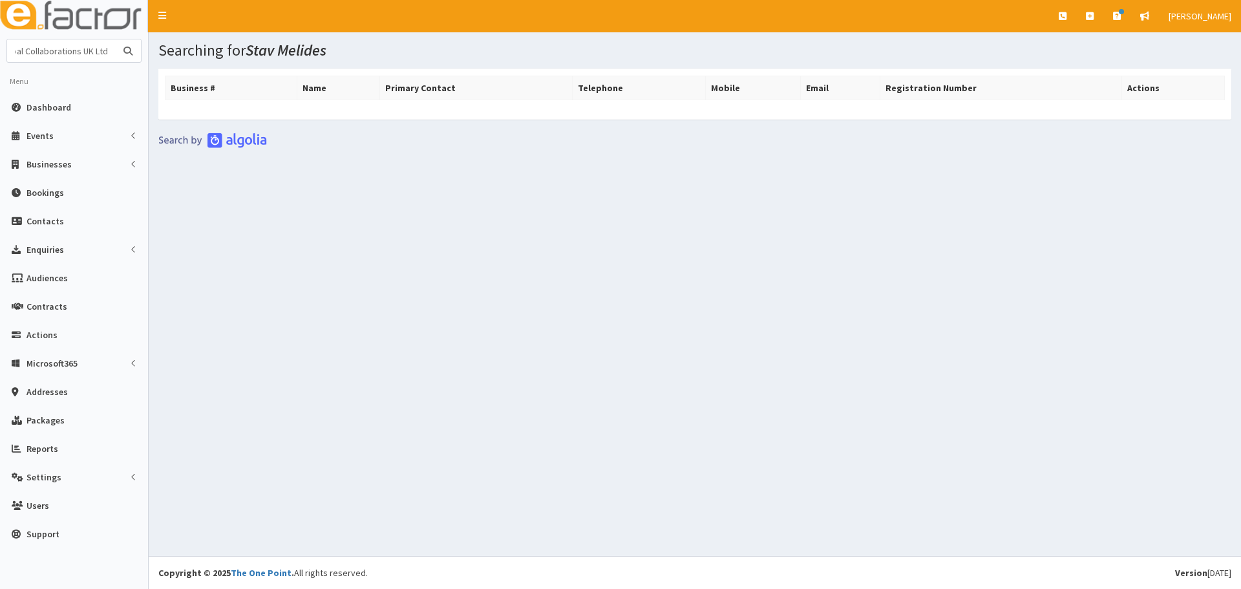
type input "Global Collaborations UK Ltd"
click at [115, 39] on button "submit" at bounding box center [128, 50] width 26 height 23
click at [61, 165] on span "Businesses" at bounding box center [49, 164] width 45 height 12
click at [56, 187] on span "Businesses" at bounding box center [50, 188] width 45 height 12
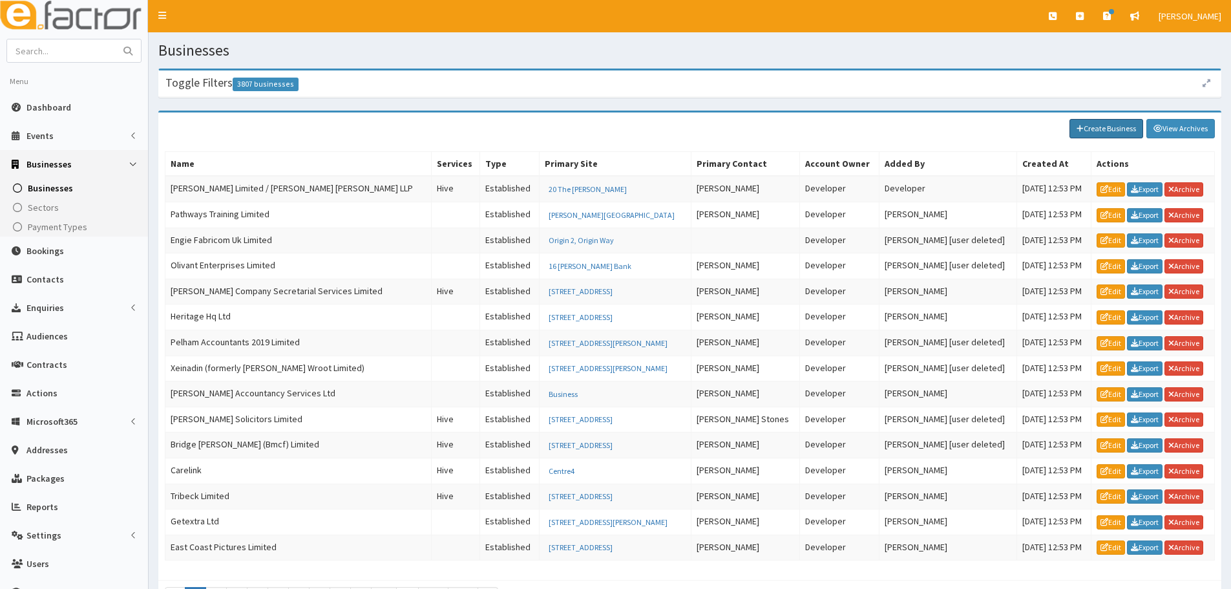
click at [1090, 133] on link "Create Business" at bounding box center [1107, 128] width 74 height 19
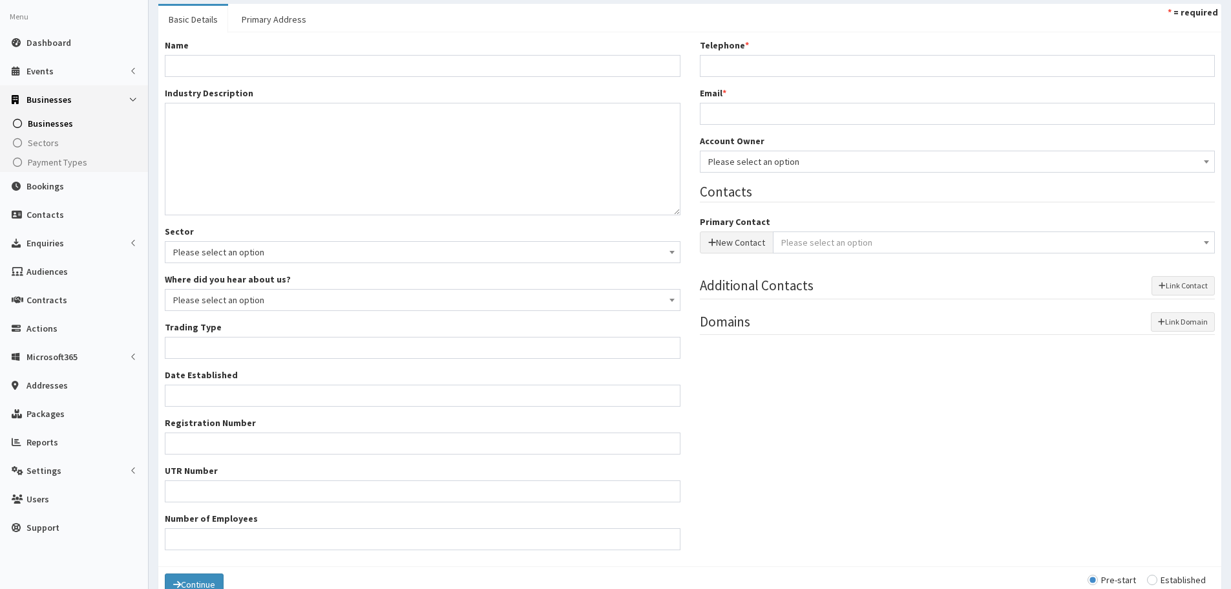
scroll to position [134, 0]
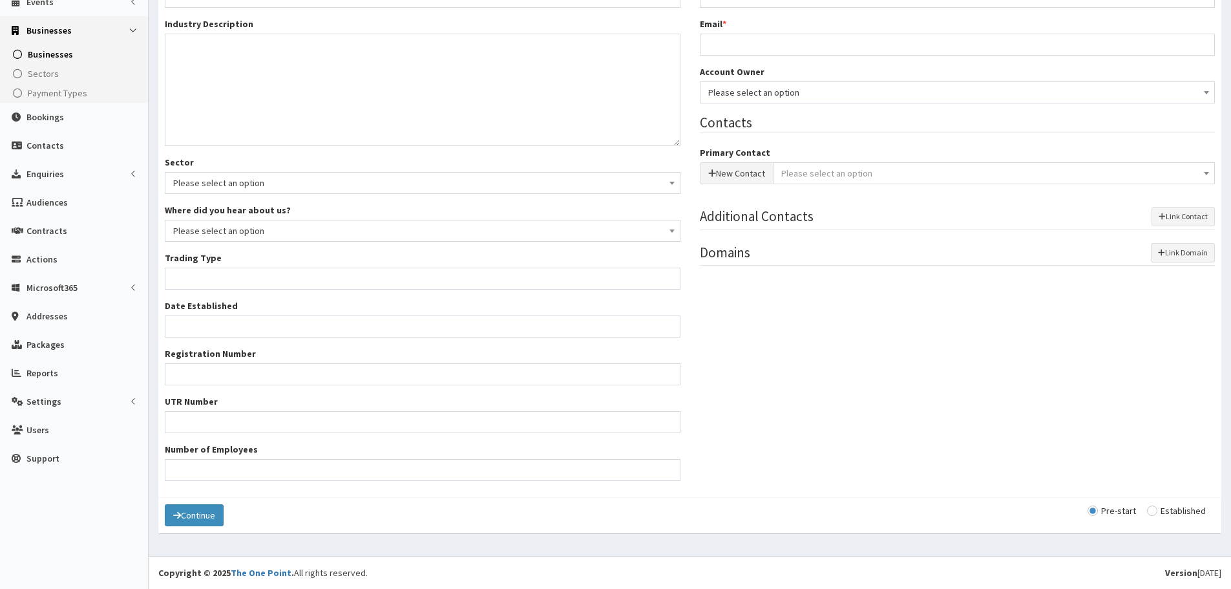
click at [1174, 504] on div "Continue Pre-start Established" at bounding box center [689, 515] width 1063 height 36
click at [1174, 507] on input "radio" at bounding box center [1176, 510] width 59 height 9
radio input "true"
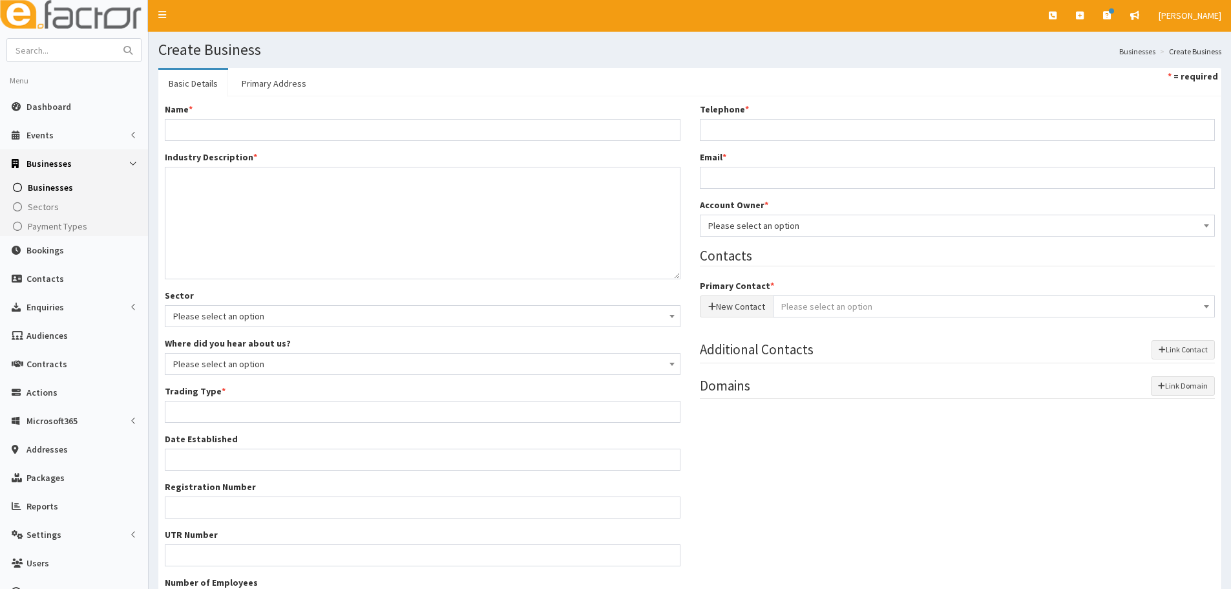
scroll to position [0, 0]
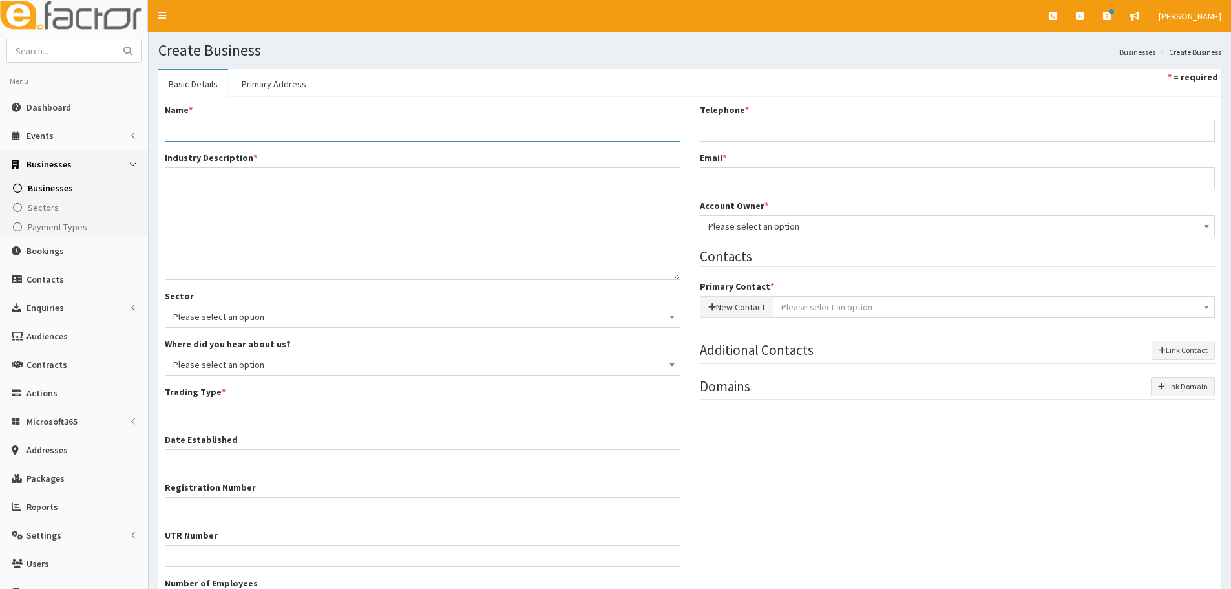
click at [321, 134] on input "Name *" at bounding box center [423, 131] width 516 height 22
paste input "Global Collaborations UK Ltd"
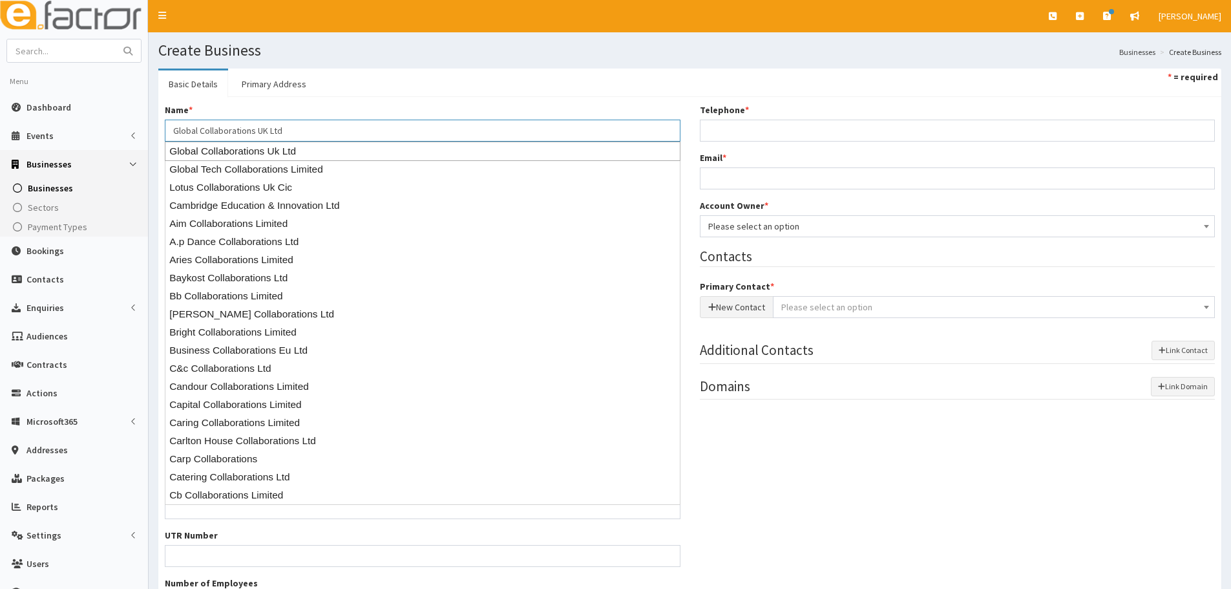
click at [253, 147] on div "Global Collaborations Uk Ltd" at bounding box center [423, 151] width 516 height 19
type input "Global Collaborations Uk Ltd"
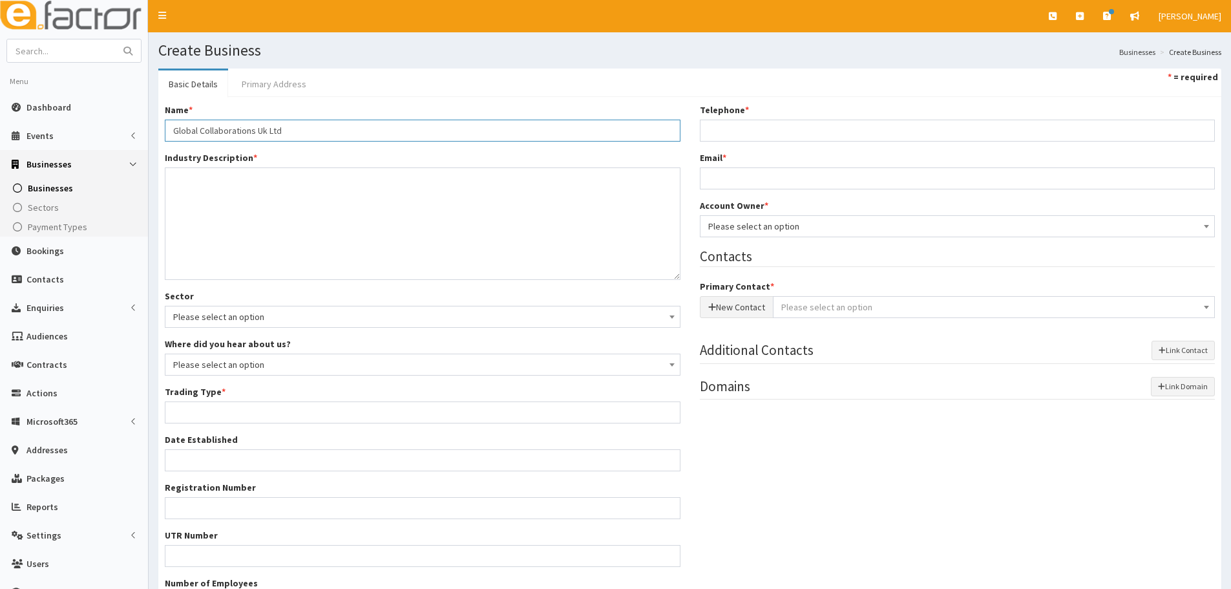
type input "Private limited company"
type input "12454079"
type input "[STREET_ADDRESS]"
type input "[GEOGRAPHIC_DATA]"
type input "Lincoln"
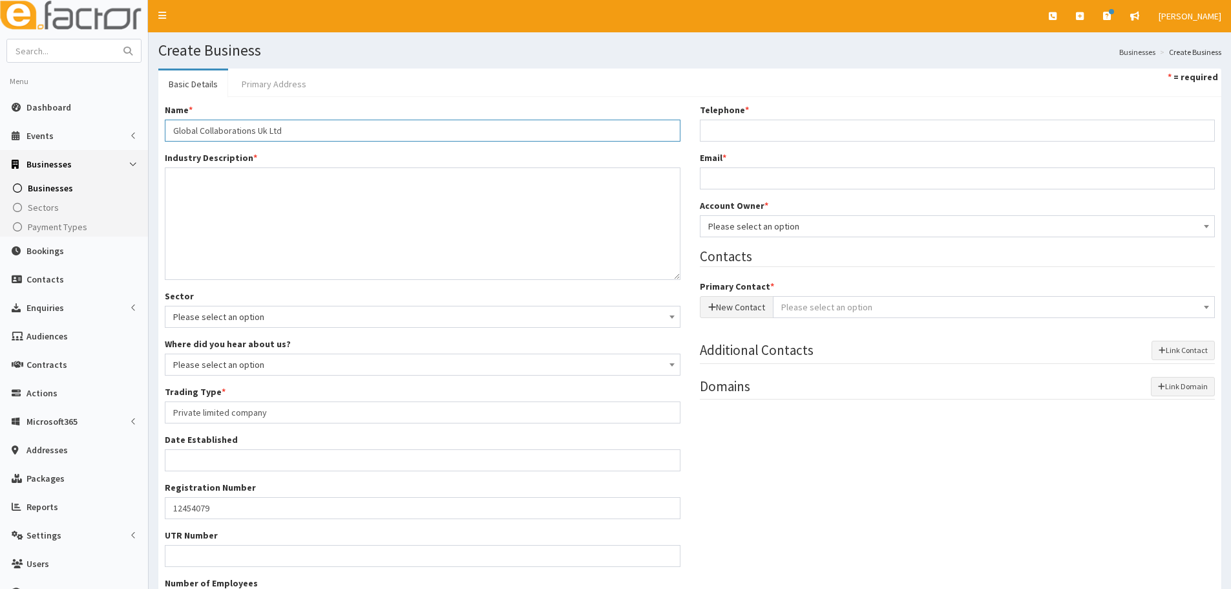
type input "[GEOGRAPHIC_DATA]"
type input "LN6 3QR"
type input "Global Collaborations Uk Ltd"
click at [264, 78] on link "Primary Address" at bounding box center [273, 83] width 85 height 27
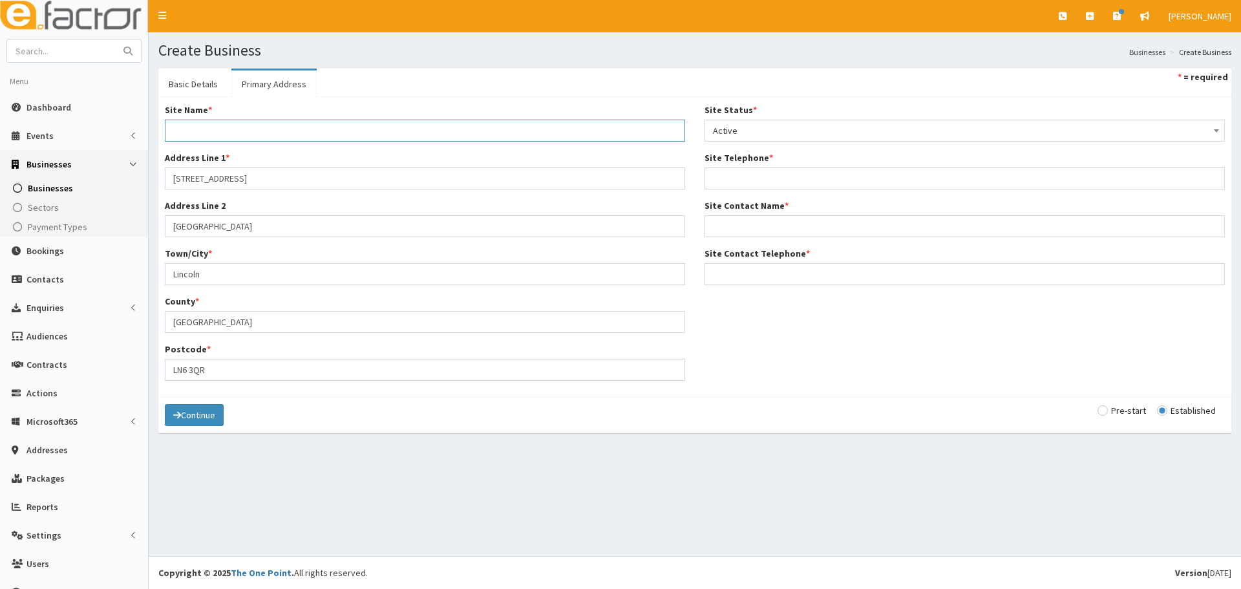
click at [200, 121] on input "Site Name *" at bounding box center [425, 131] width 520 height 22
paste input "Global Collaborations UK Ltd"
type input "Global Collaborations UK Ltd"
drag, startPoint x: 337, startPoint y: 180, endPoint x: 58, endPoint y: 161, distance: 279.3
click at [58, 161] on div "E Toggle navigation Quick Create Create Business Create Booking Create Contact" at bounding box center [620, 294] width 1241 height 589
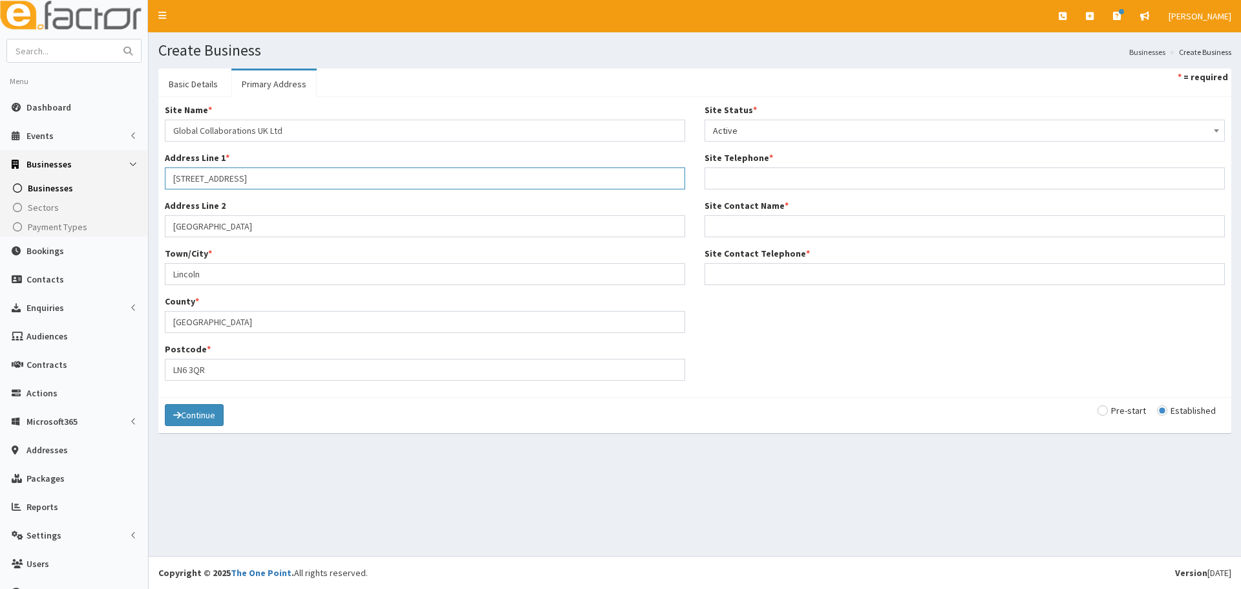
paste input "[PERSON_NAME] House, Crusader Rd"
type input "[PERSON_NAME] House, Crusader Rd"
drag, startPoint x: 228, startPoint y: 226, endPoint x: 140, endPoint y: 224, distance: 87.3
click at [140, 224] on div "E Toggle navigation Quick Create Create Business Create Booking Create Contact" at bounding box center [620, 294] width 1241 height 589
drag, startPoint x: 160, startPoint y: 372, endPoint x: 113, endPoint y: 370, distance: 47.2
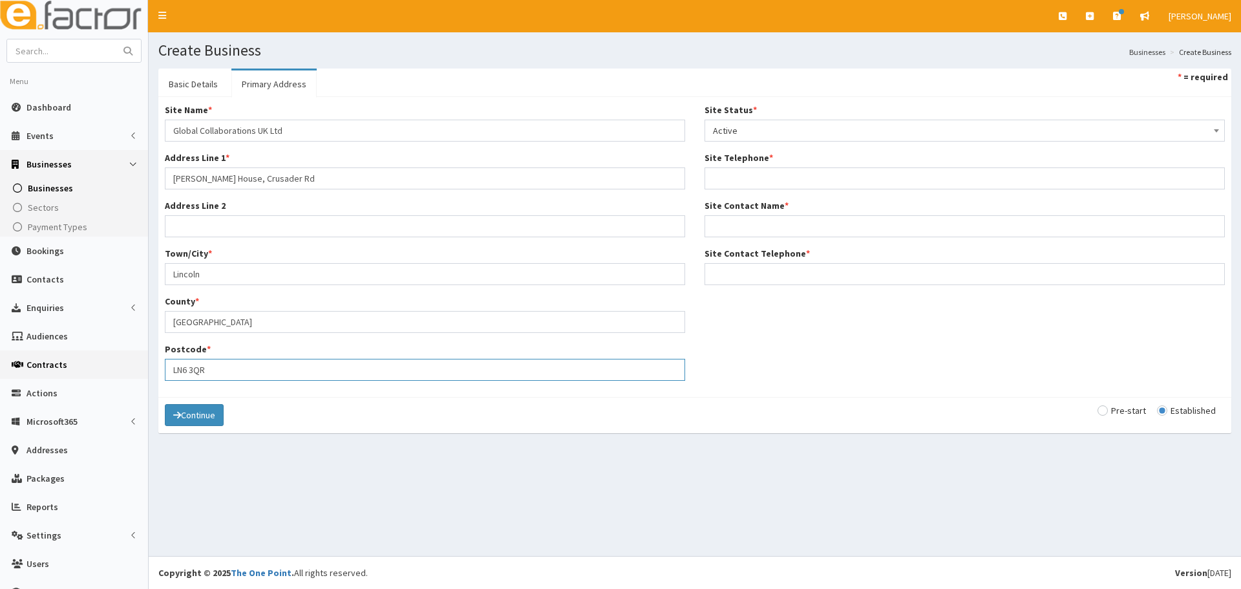
click at [113, 370] on div "E Toggle navigation Quick Create Create Business Create Booking Create Contact" at bounding box center [620, 294] width 1241 height 589
paste input "7YT"
type input "LN6 7YT"
click at [206, 98] on link "Basic Details" at bounding box center [193, 83] width 70 height 27
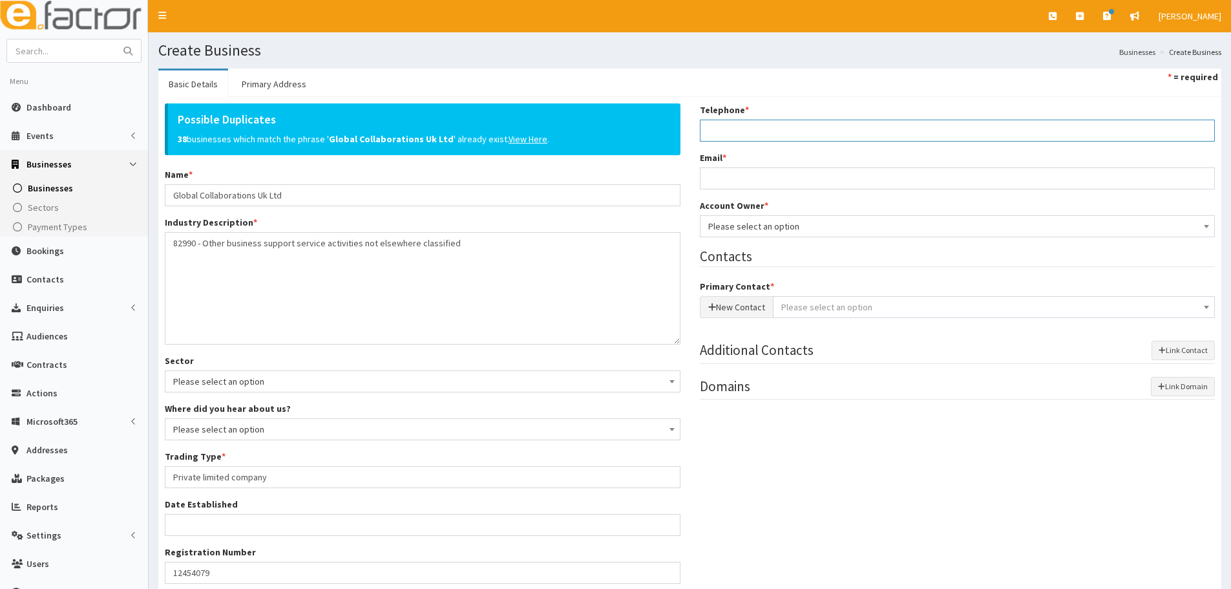
click at [916, 136] on input "Telephone *" at bounding box center [958, 131] width 516 height 22
paste input "07943259017"
type input "07943259017"
click at [744, 190] on div "Telephone * 07943259017 Email * Account Owner * Please select an option Develop…" at bounding box center [957, 257] width 535 height 308
click at [741, 178] on input "Email *" at bounding box center [958, 178] width 516 height 22
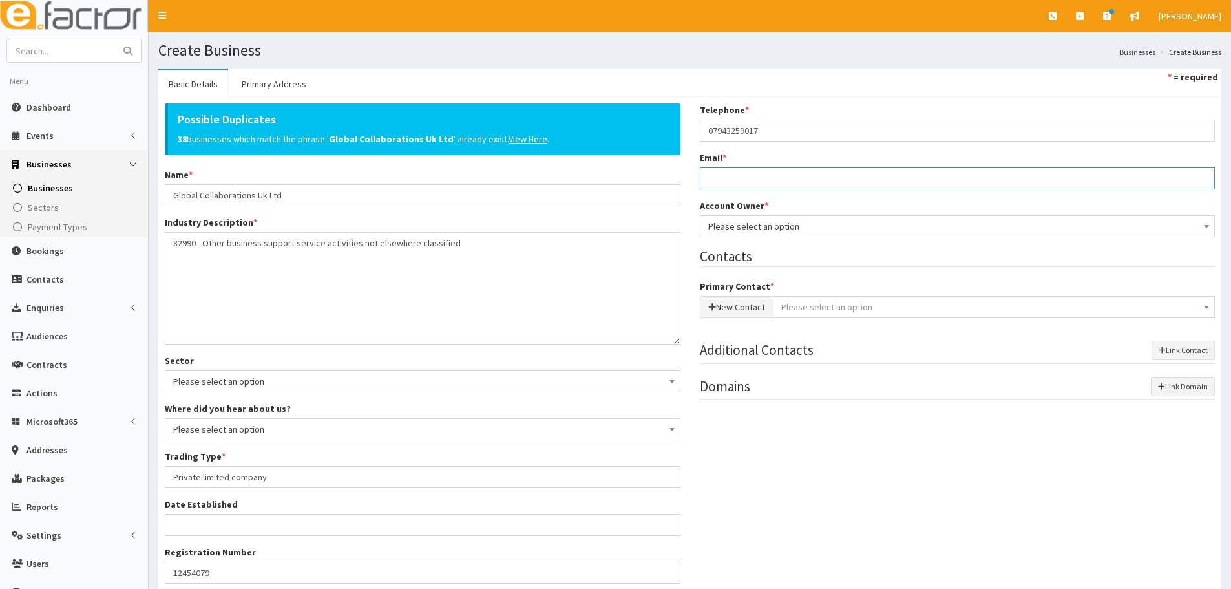
paste input "stav@gcuk.group"
type input "stav@gcuk.group"
click at [745, 225] on span "Please select an option" at bounding box center [958, 226] width 499 height 18
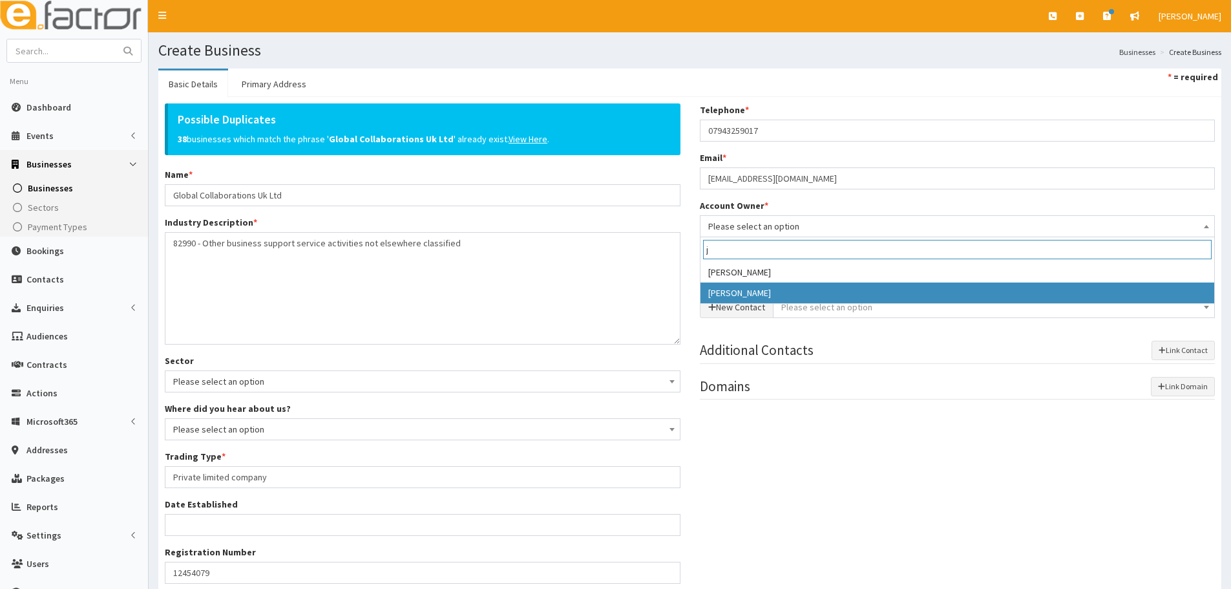
type input "j"
select select "38"
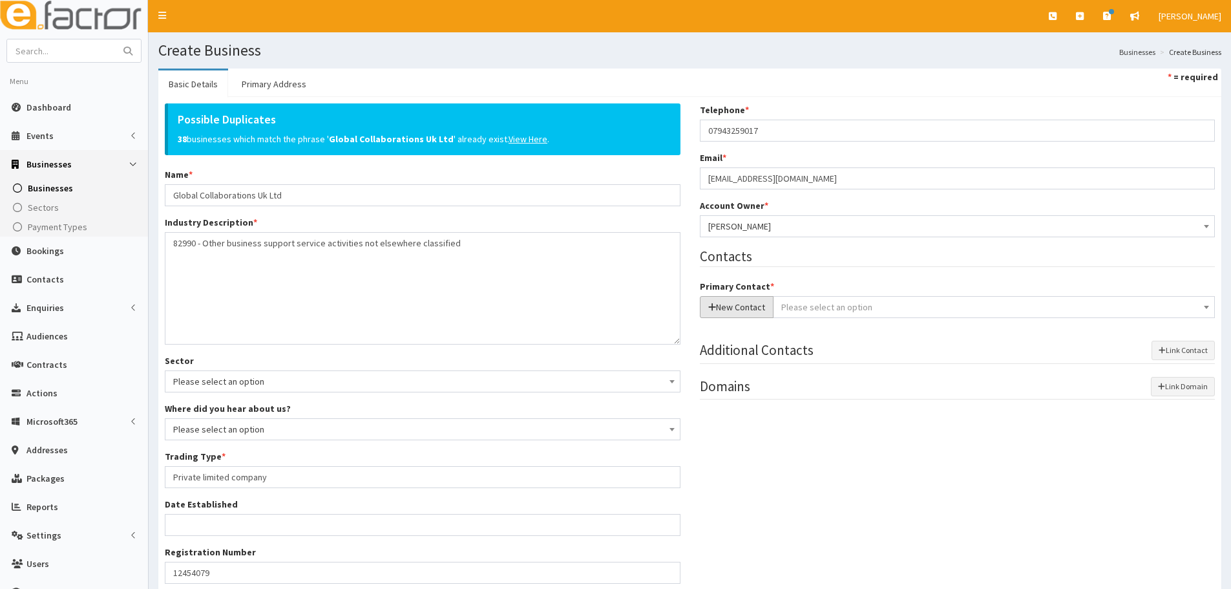
click at [738, 304] on button "New Contact" at bounding box center [737, 307] width 74 height 22
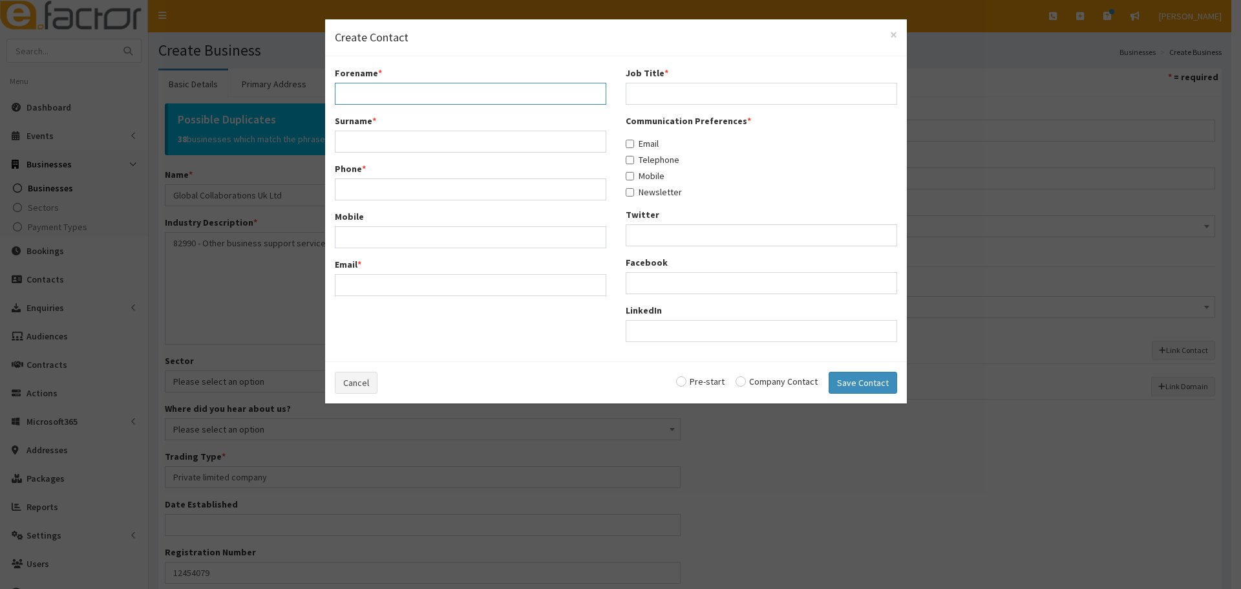
click at [384, 87] on input "Forename *" at bounding box center [471, 94] width 272 height 22
paste input "Stav"
type input "Stav"
click at [408, 140] on input "Surname *" at bounding box center [471, 142] width 272 height 22
paste input "Melides"
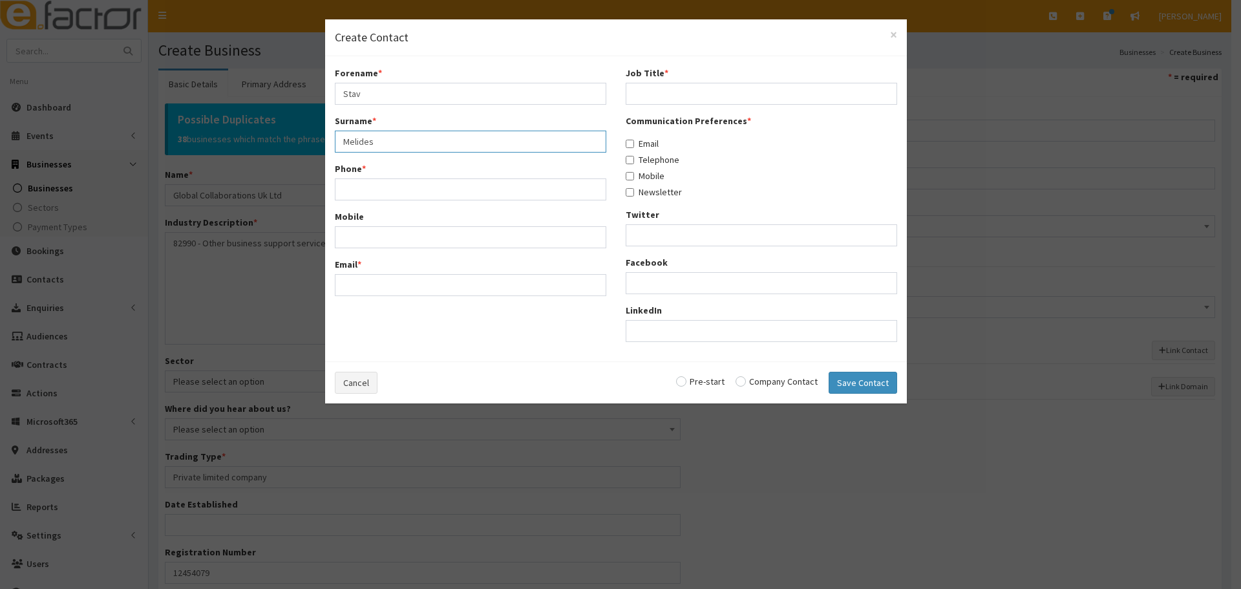
type input "Melides"
drag, startPoint x: 551, startPoint y: 195, endPoint x: 559, endPoint y: 195, distance: 7.8
click at [551, 195] on input "Phone *" at bounding box center [471, 189] width 272 height 22
paste input "07943259017"
type input "07943259017"
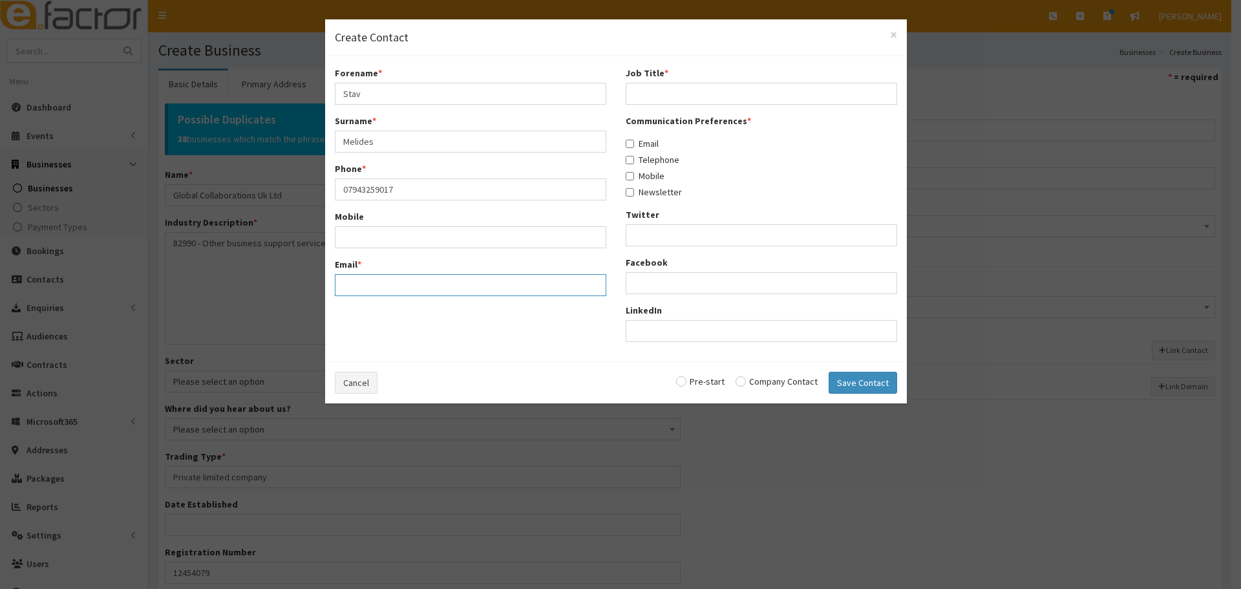
click at [343, 286] on input "Email *" at bounding box center [471, 285] width 272 height 22
paste input "stav@gcuk.group"
type input "stav@gcuk.group"
click at [696, 89] on input "Job Title *" at bounding box center [762, 94] width 272 height 22
paste input "Director"
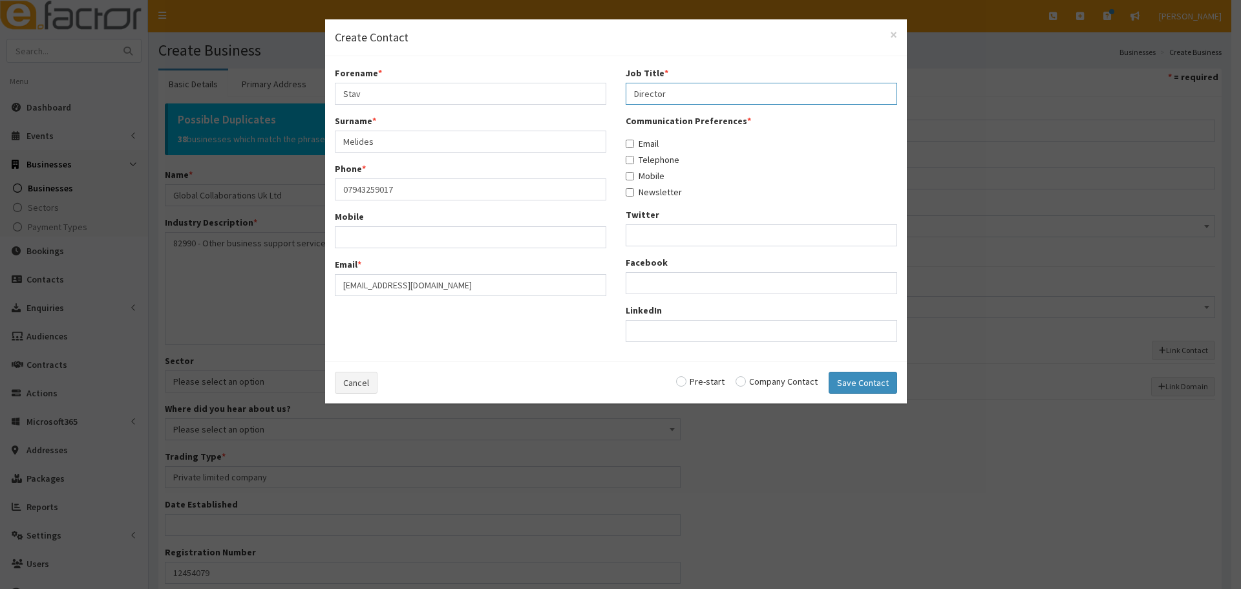
type input "Director"
click at [646, 137] on label "Email" at bounding box center [642, 143] width 33 height 13
click at [634, 140] on input "Email" at bounding box center [630, 144] width 8 height 8
checkbox input "true"
click at [648, 158] on label "Telephone" at bounding box center [653, 159] width 54 height 13
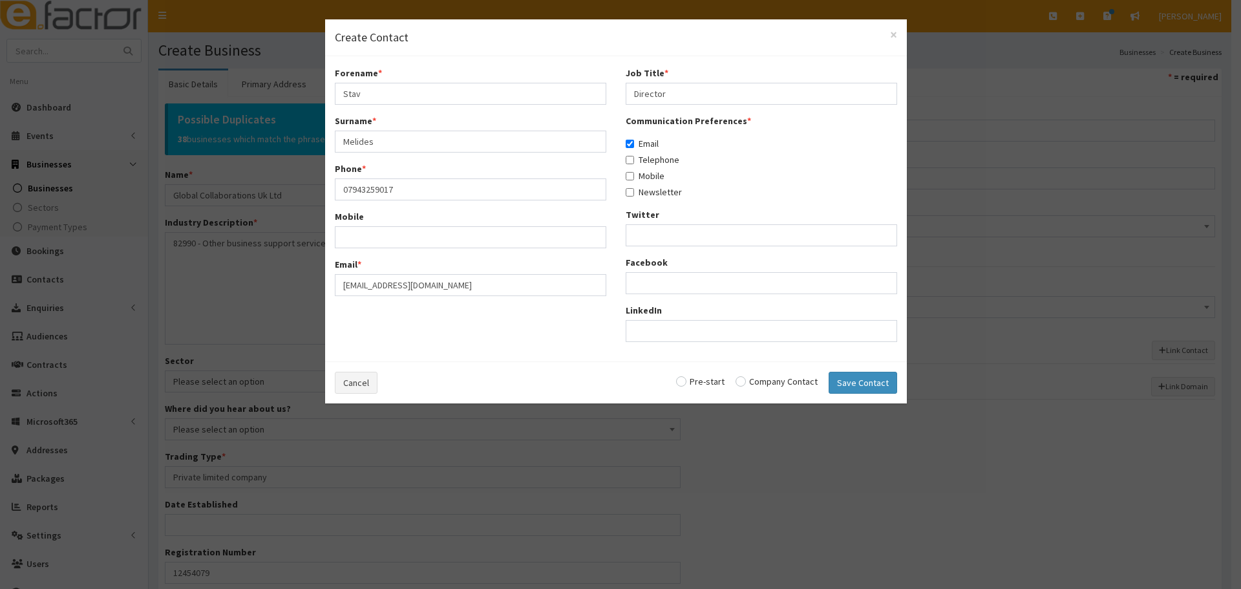
click at [634, 158] on input "Telephone" at bounding box center [630, 160] width 8 height 8
checkbox input "true"
click at [650, 171] on label "Mobile" at bounding box center [645, 175] width 39 height 13
click at [634, 172] on input "Mobile" at bounding box center [630, 176] width 8 height 8
checkbox input "true"
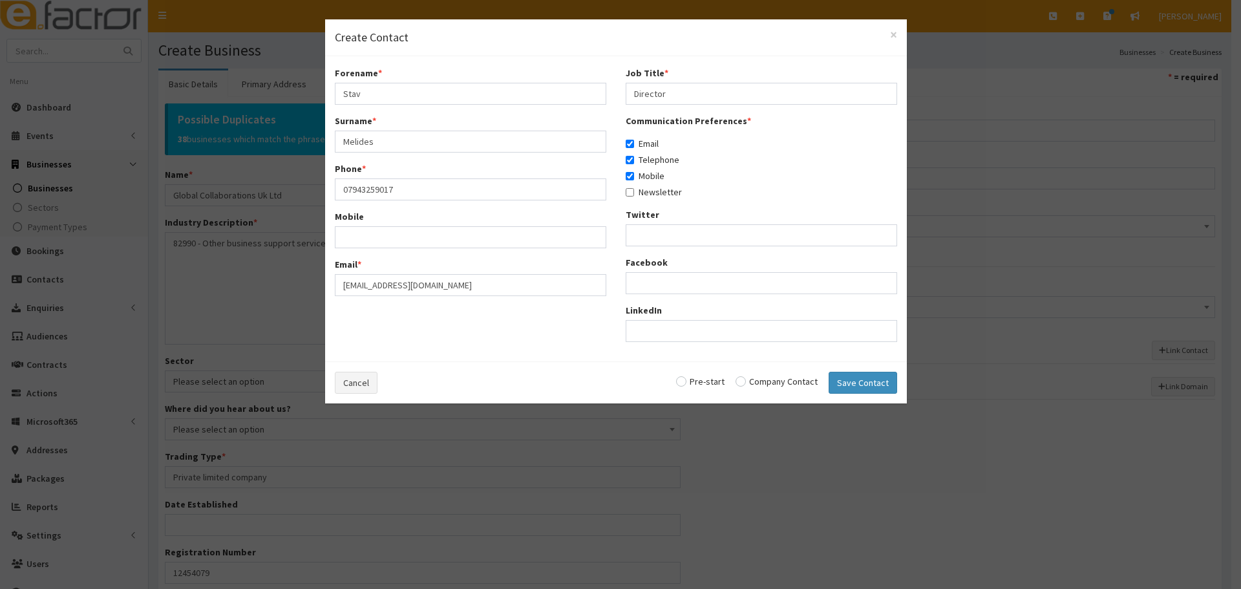
click at [802, 378] on input "radio" at bounding box center [777, 381] width 82 height 9
radio input "true"
click at [868, 383] on button "Save Contact" at bounding box center [863, 383] width 69 height 22
checkbox input "false"
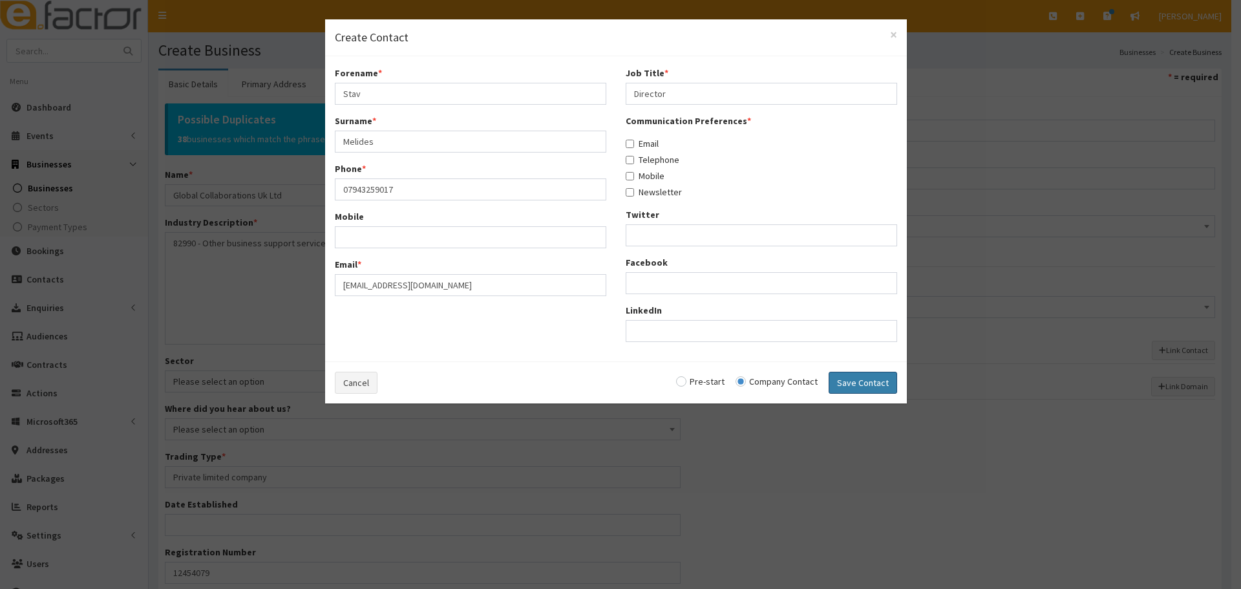
checkbox input "false"
radio input "false"
select select "5253"
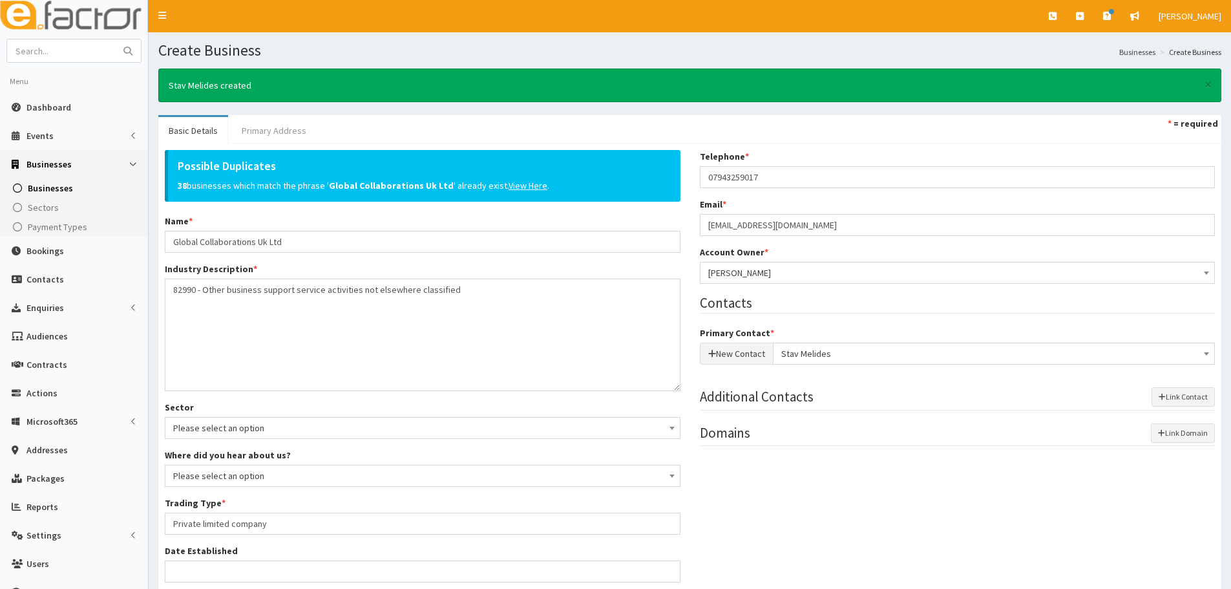
click at [301, 138] on link "Primary Address" at bounding box center [273, 130] width 85 height 27
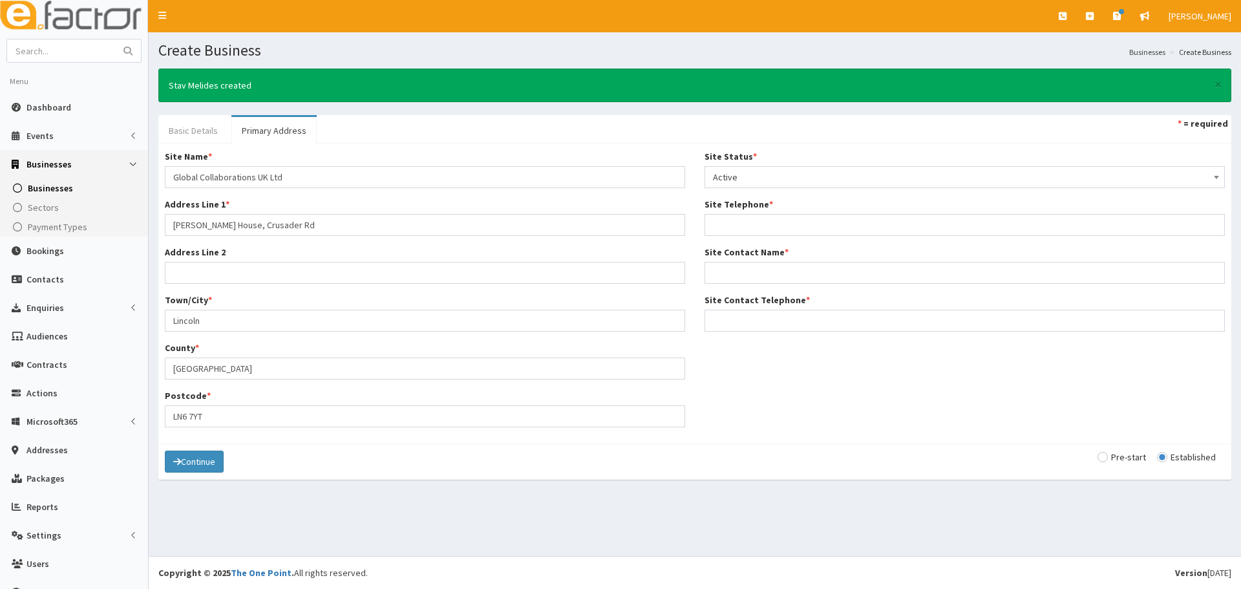
click at [210, 123] on link "Basic Details" at bounding box center [193, 130] width 70 height 27
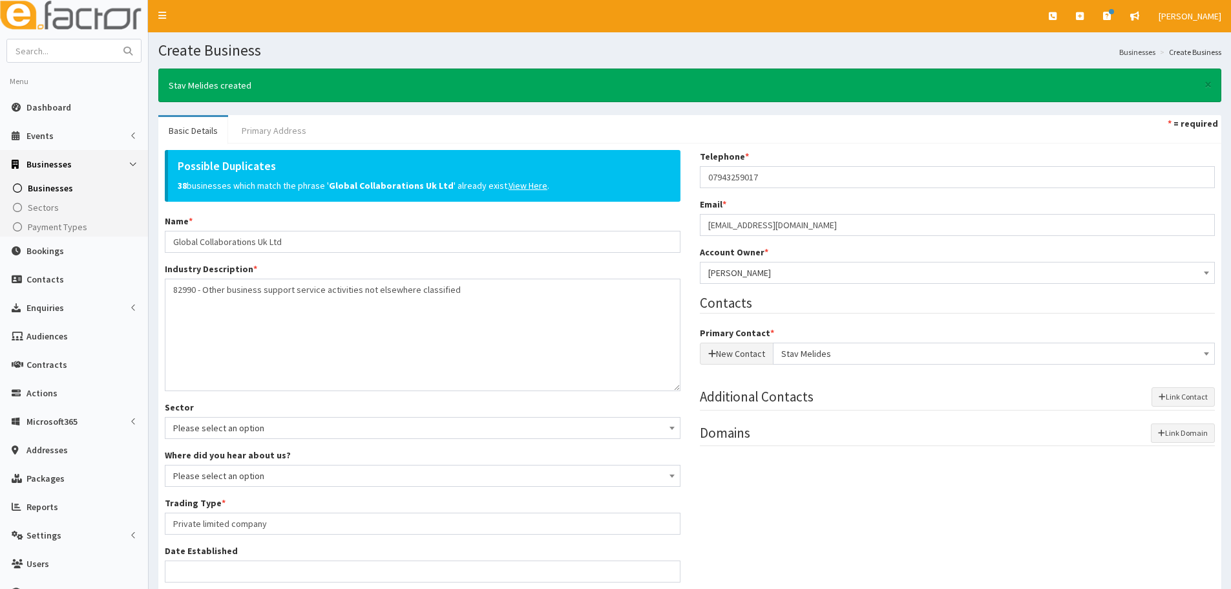
click at [290, 134] on link "Primary Address" at bounding box center [273, 130] width 85 height 27
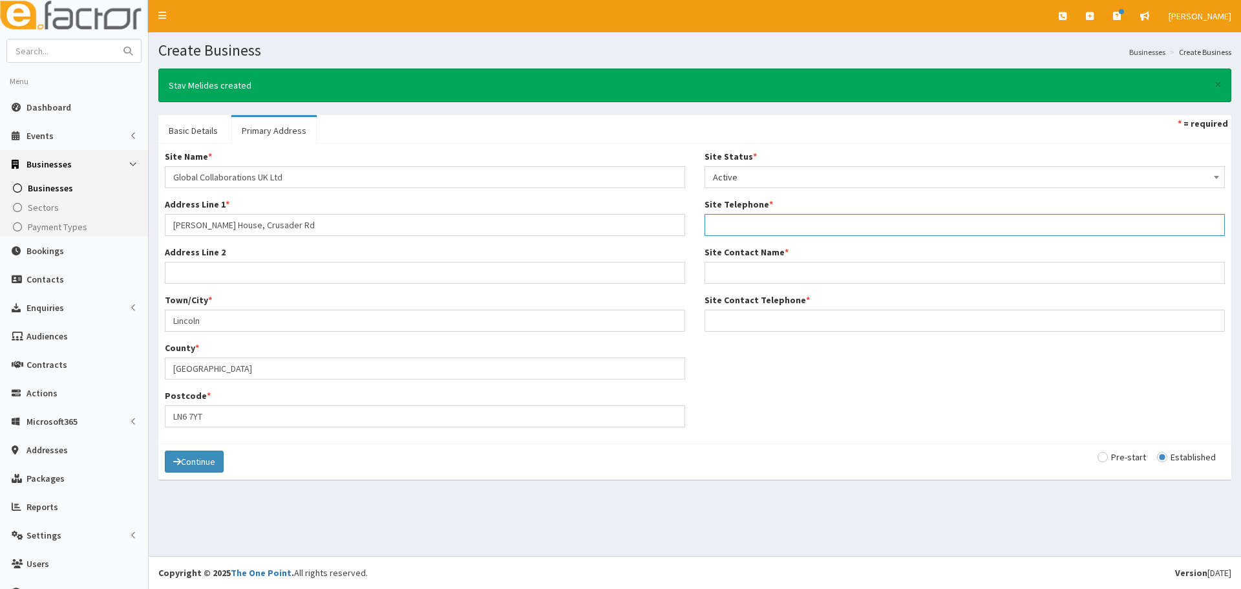
click at [767, 222] on input "Site Telephone *" at bounding box center [965, 225] width 520 height 22
paste input "07943259017"
type input "07943259017"
click at [787, 282] on input "Site Contact Name *" at bounding box center [965, 273] width 520 height 22
paste input "Stav"
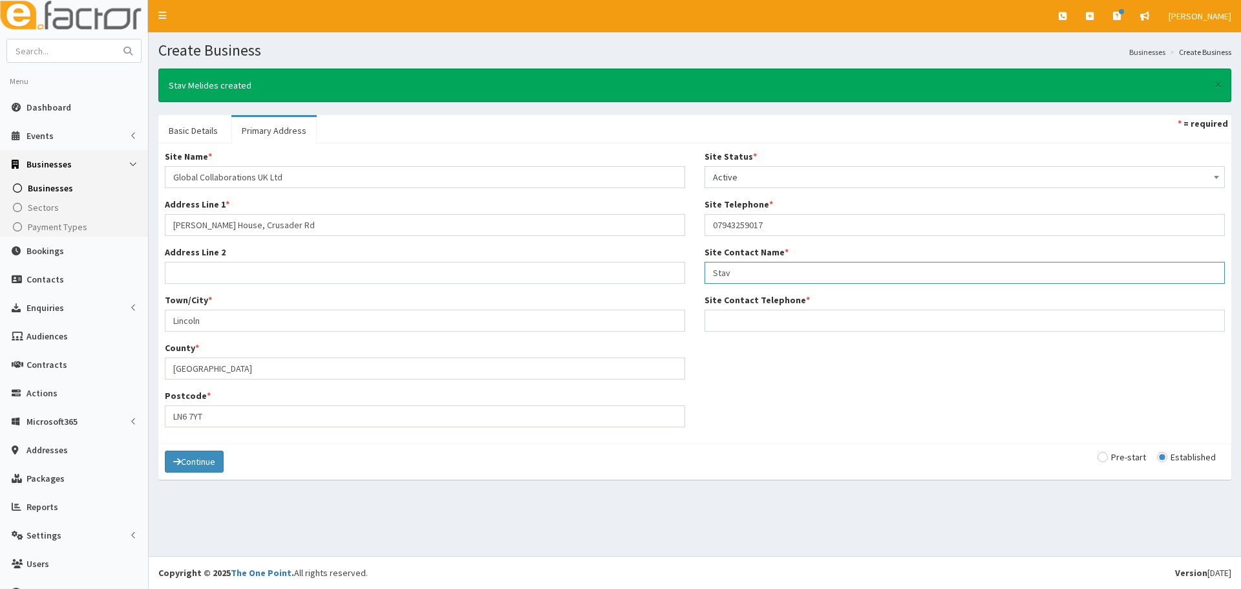
click at [793, 281] on input "Stav" at bounding box center [965, 273] width 520 height 22
paste input "Melides"
type input "Stav Melides"
drag, startPoint x: 787, startPoint y: 218, endPoint x: 552, endPoint y: 230, distance: 235.6
click at [552, 230] on div "Site Name * Global Collaborations UK Ltd Address Line 1 * Cromwell House, Crusa…" at bounding box center [695, 293] width 1080 height 287
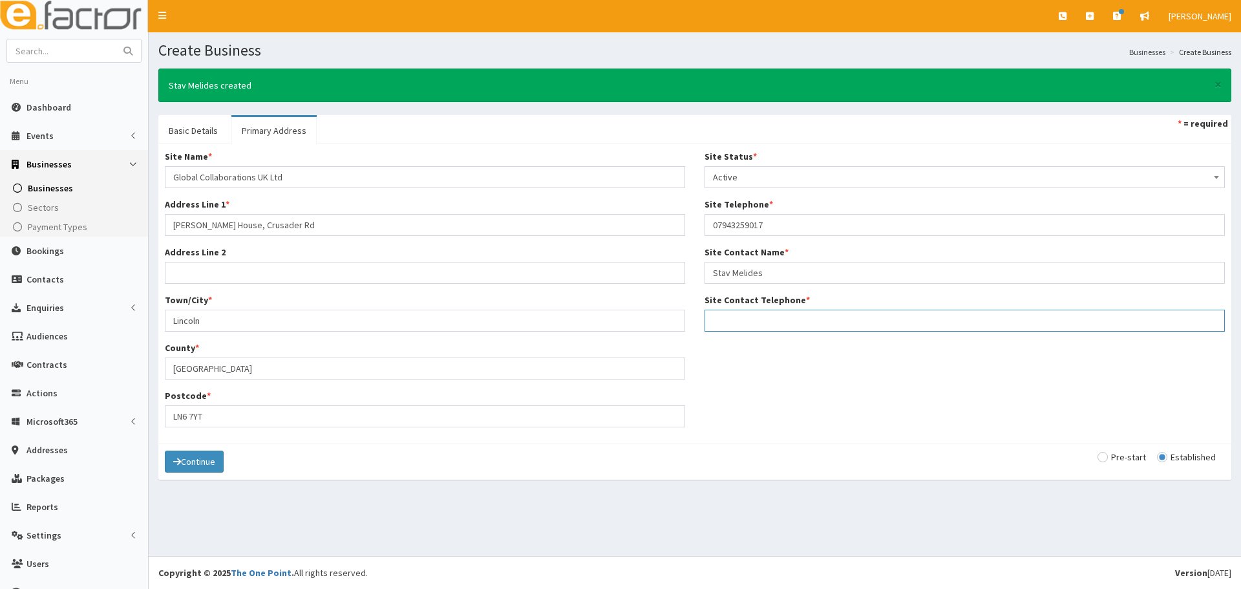
click at [809, 330] on input "Site Contact Telephone *" at bounding box center [965, 321] width 520 height 22
paste input "07943259017"
type input "07943259017"
click at [191, 462] on button "Continue" at bounding box center [194, 462] width 59 height 22
click at [187, 138] on link "Basic Details" at bounding box center [193, 131] width 70 height 27
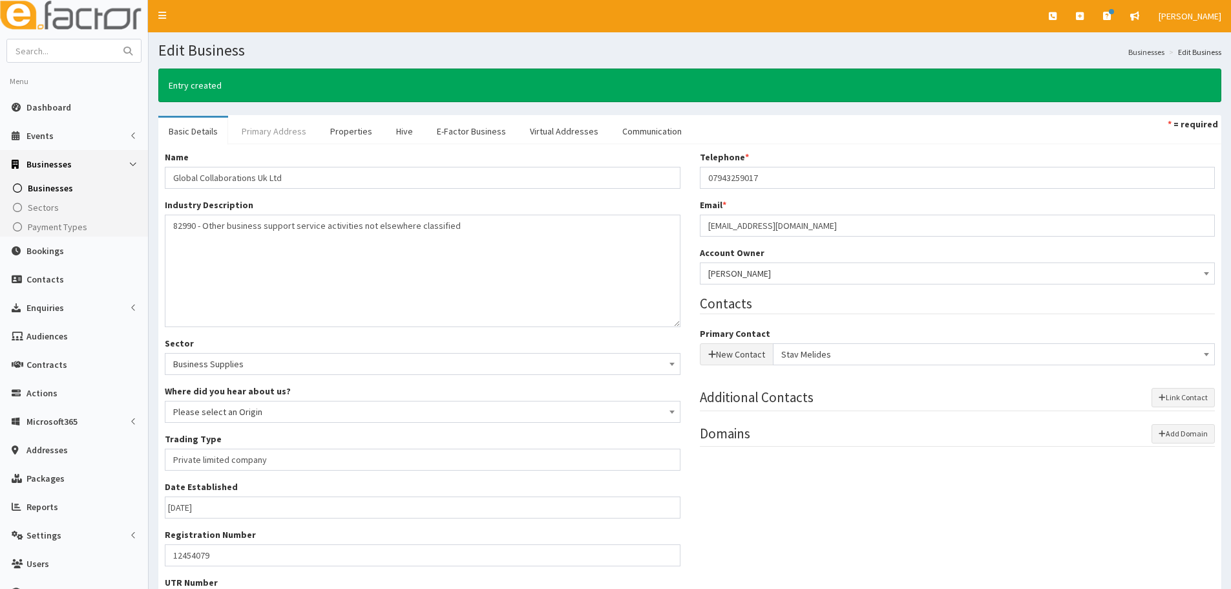
click at [270, 128] on link "Primary Address" at bounding box center [273, 131] width 85 height 27
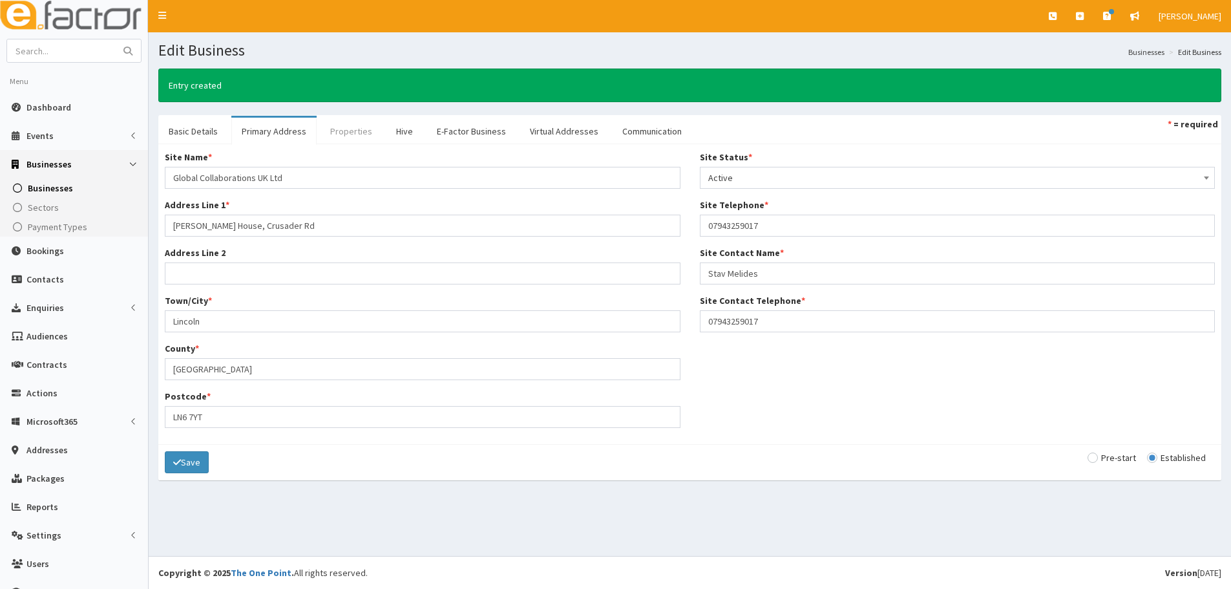
click at [352, 130] on link "Properties" at bounding box center [351, 131] width 63 height 27
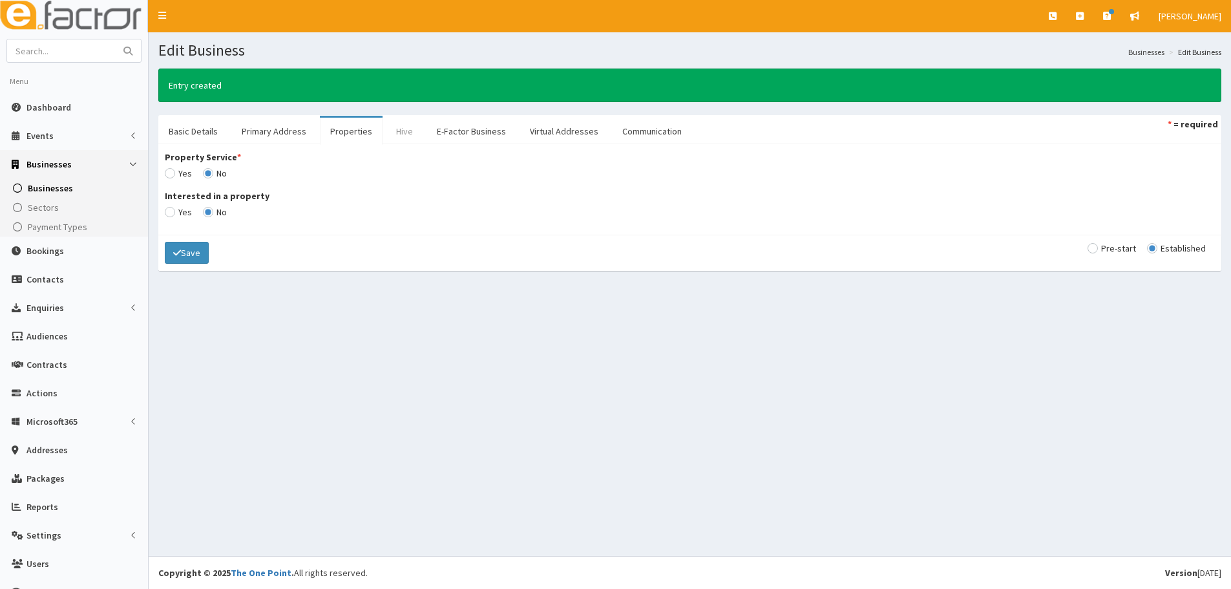
click at [405, 130] on link "Hive" at bounding box center [404, 131] width 37 height 27
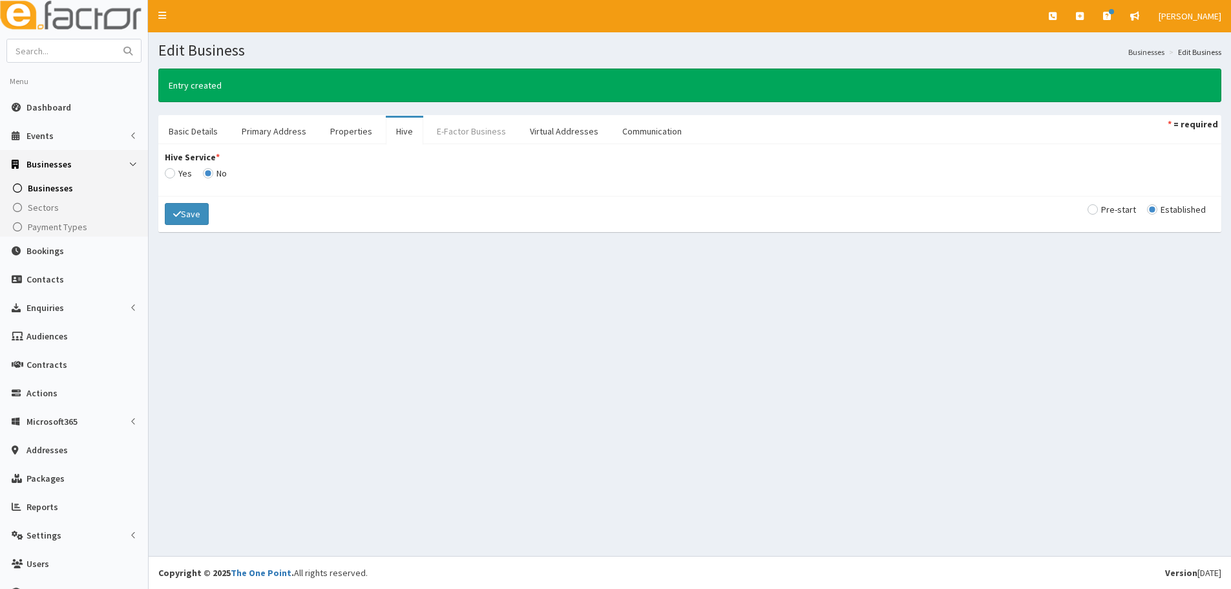
click at [451, 125] on link "E-Factor Business" at bounding box center [472, 131] width 90 height 27
click at [612, 134] on link "Communication" at bounding box center [652, 131] width 80 height 27
click at [564, 133] on link "Virtual Addresses" at bounding box center [564, 131] width 89 height 27
click at [626, 124] on link "Communication" at bounding box center [652, 131] width 80 height 27
click at [214, 176] on input "radio" at bounding box center [215, 173] width 24 height 9
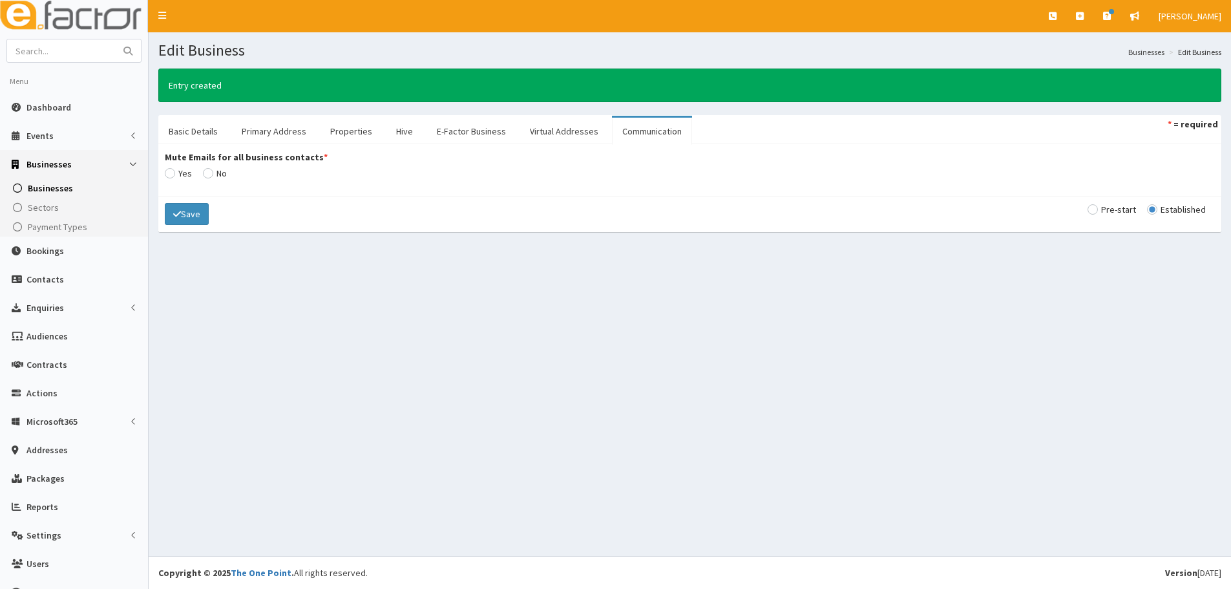
radio input "true"
click at [184, 200] on div "Save Pre-start Established" at bounding box center [689, 214] width 1063 height 36
click at [184, 208] on button "Save" at bounding box center [187, 214] width 44 height 22
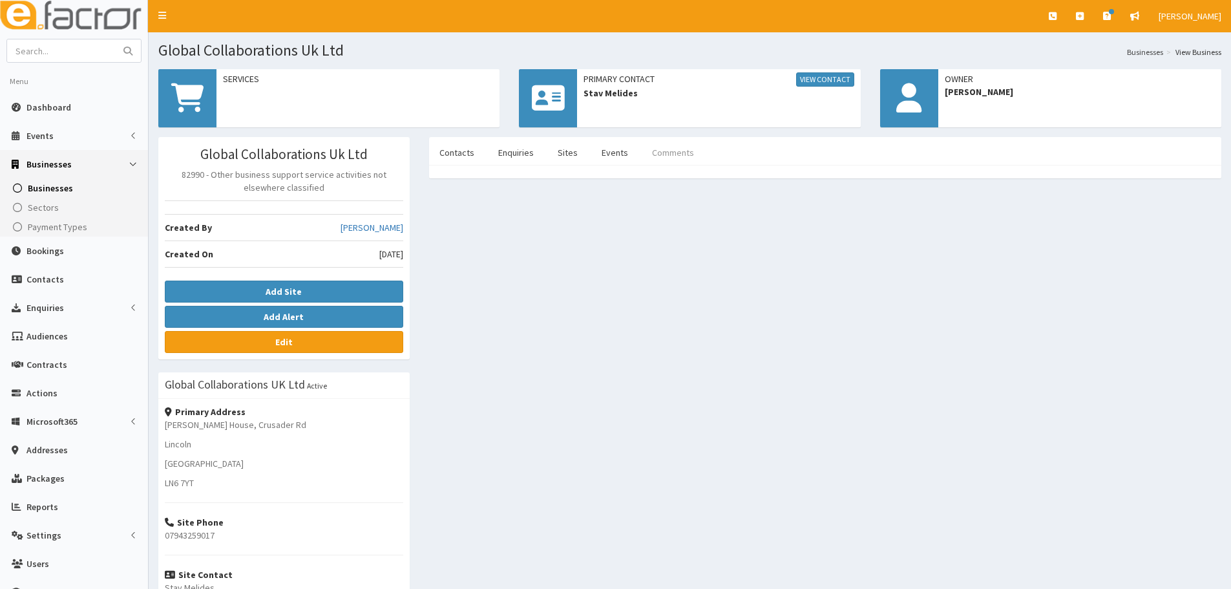
click at [674, 153] on link "Comments" at bounding box center [673, 152] width 63 height 27
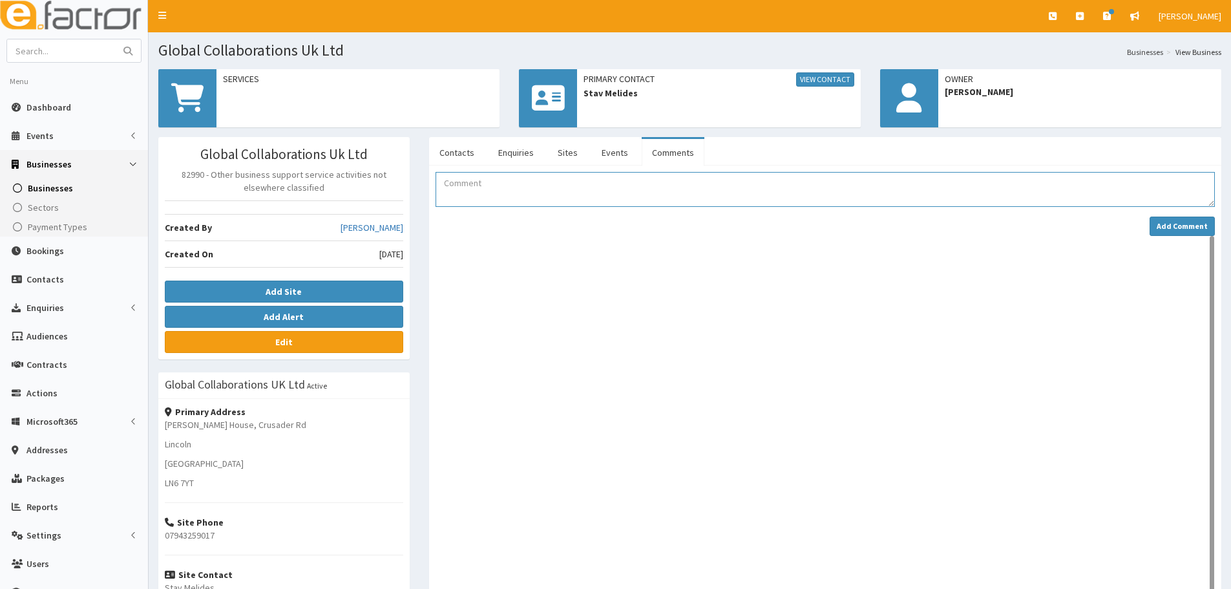
click at [495, 191] on textarea "Comment" at bounding box center [826, 189] width 780 height 35
click at [770, 158] on ul "Contacts Enquiries Sites Events Comments" at bounding box center [825, 151] width 793 height 28
click at [718, 185] on textarea "Stav has booked on as a guest to Hive connect on 16.09.2025" at bounding box center [826, 189] width 780 height 35
type textarea "Stav has booked on as a guest to Hive connect on 16.09.2025 at Henry at the exc…"
click at [1191, 230] on strong "Add Comment" at bounding box center [1182, 226] width 51 height 10
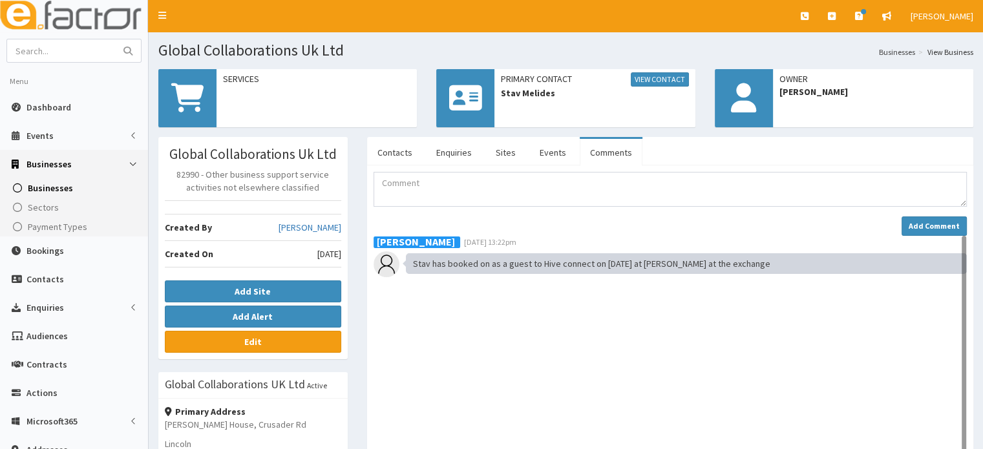
click at [37, 191] on span "Businesses" at bounding box center [50, 188] width 45 height 12
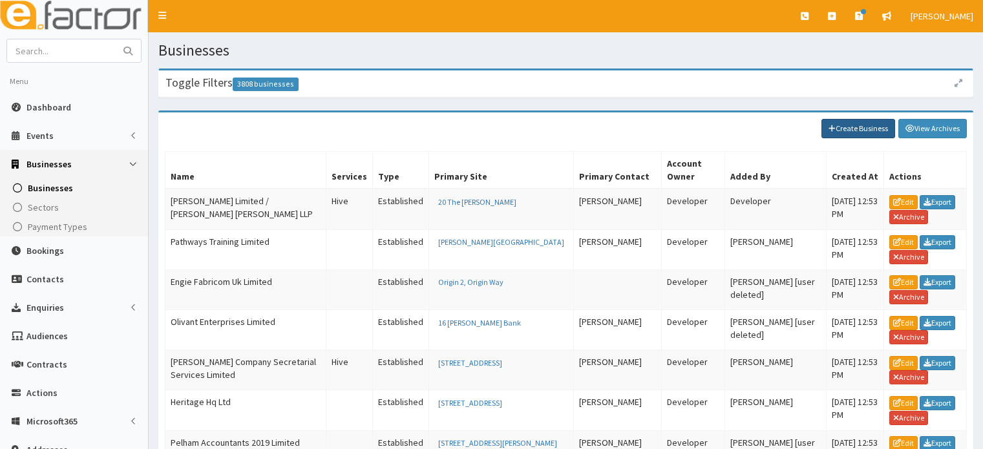
click at [868, 130] on link "Create Business" at bounding box center [859, 128] width 74 height 19
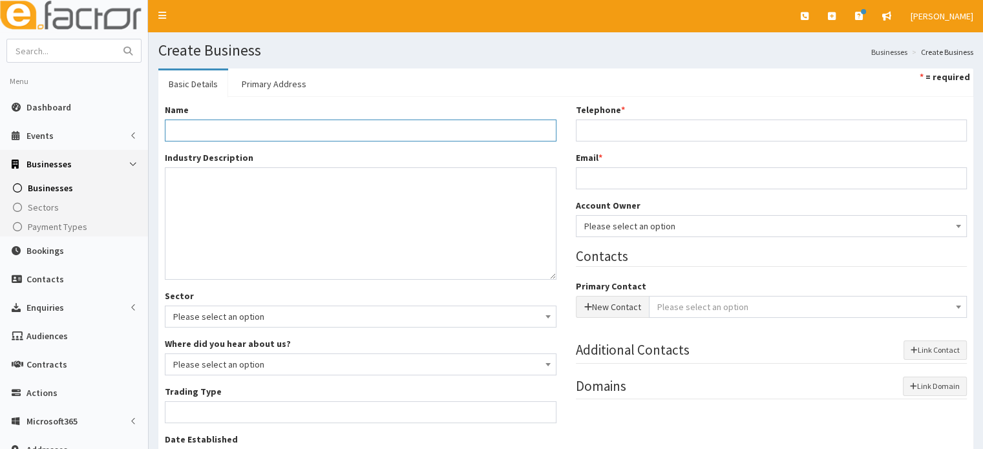
click at [265, 133] on input "Name *" at bounding box center [361, 131] width 392 height 22
paste input "[PERSON_NAME]"
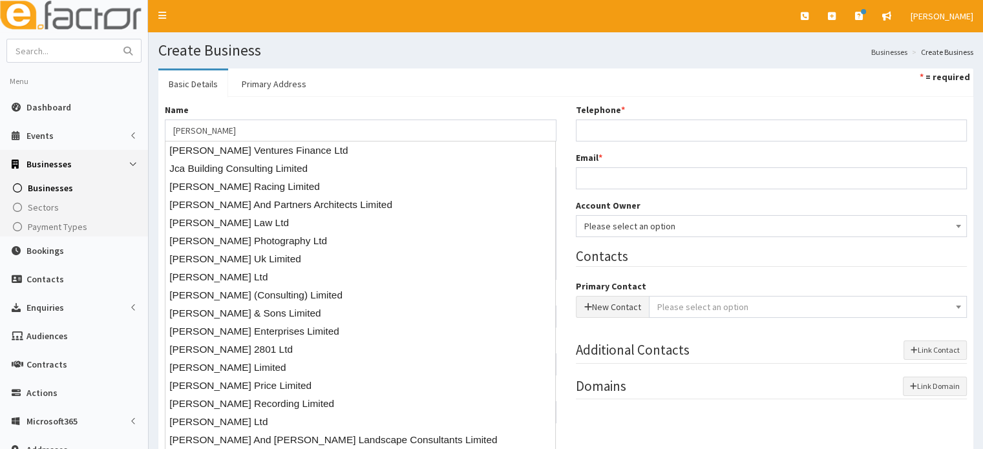
click at [447, 74] on ul "Basic Details Primary Address * = required" at bounding box center [565, 83] width 815 height 28
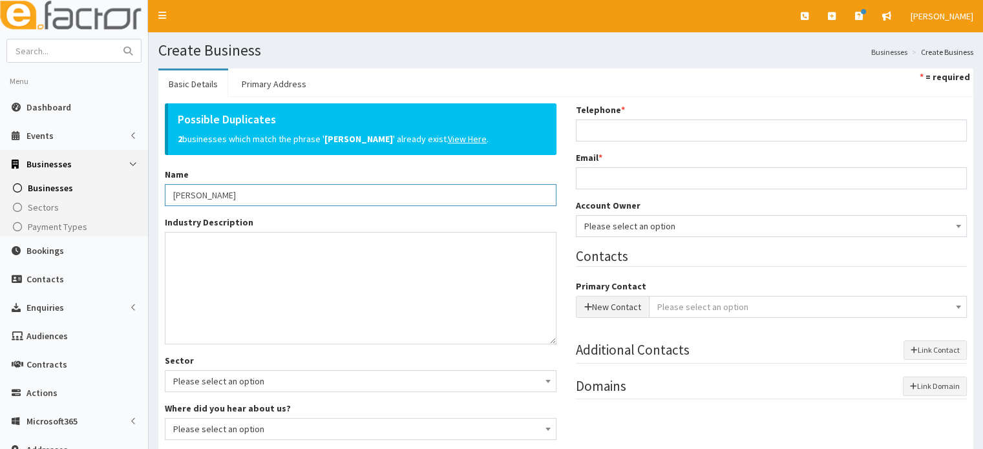
click at [286, 191] on input "[PERSON_NAME]" at bounding box center [361, 195] width 392 height 22
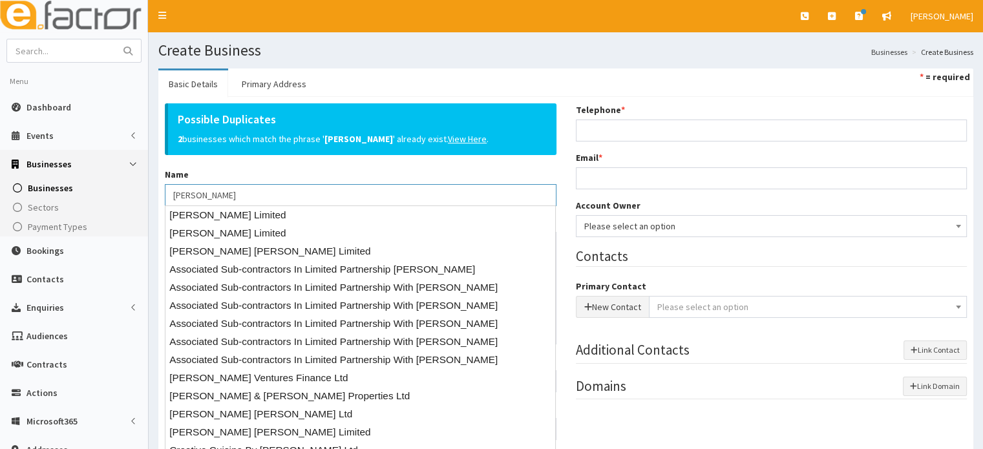
type input "[PERSON_NAME]"
click at [350, 56] on h1 "Create Business" at bounding box center [565, 50] width 815 height 17
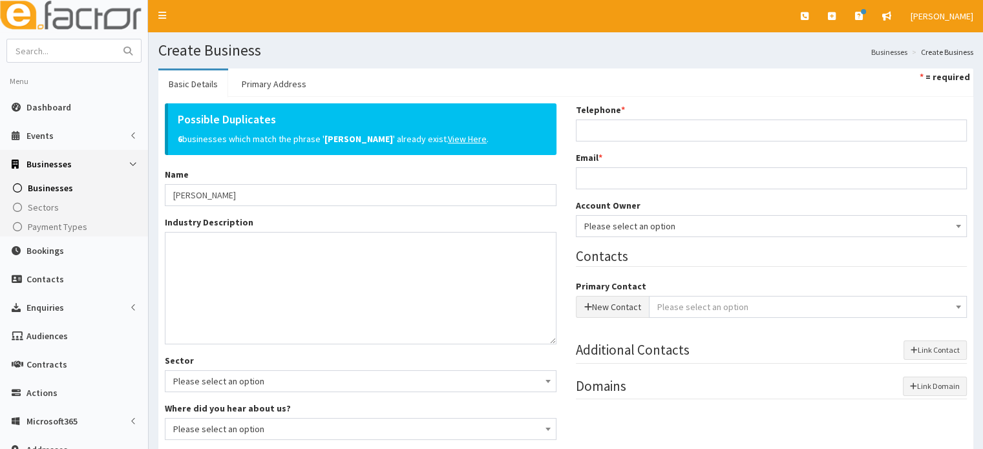
click at [437, 226] on div "Industry Description *" at bounding box center [361, 280] width 392 height 129
click at [403, 264] on textarea "Industry Description *" at bounding box center [361, 288] width 392 height 112
paste textarea "I have just sold my business which was a Food Manufacturing Group where I was t…"
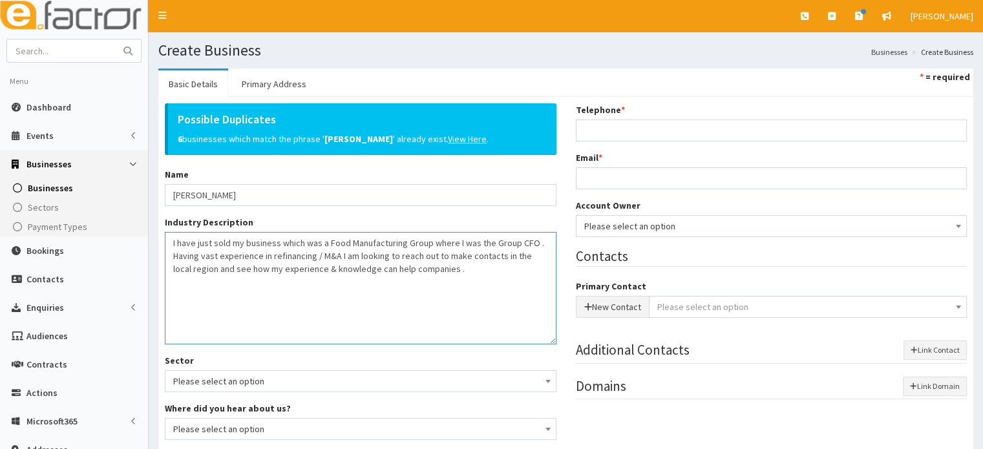
type textarea "I have just sold my business which was a Food Manufacturing Group where I was t…"
click at [308, 392] on div "Possible Duplicates 6 businesses which match the phrase ' [PERSON_NAME] ' alrea…" at bounding box center [360, 396] width 411 height 586
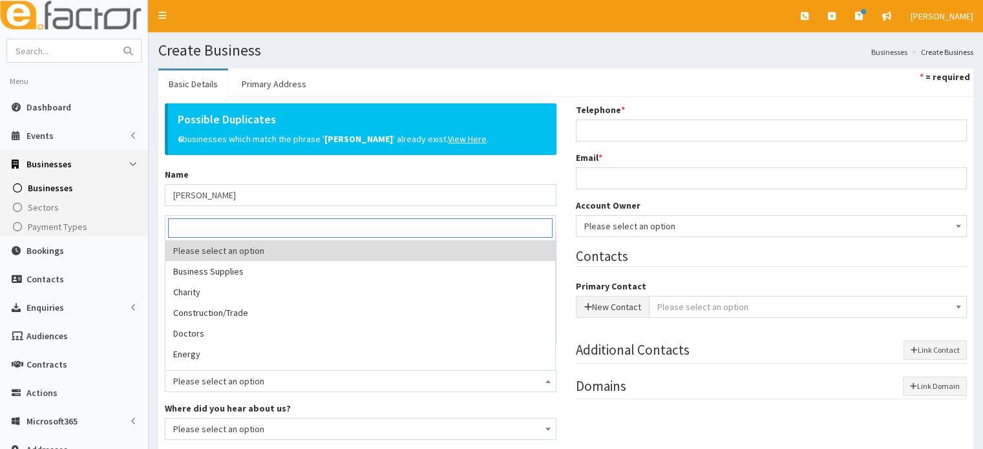
click at [294, 382] on span "Please select an option" at bounding box center [360, 381] width 375 height 18
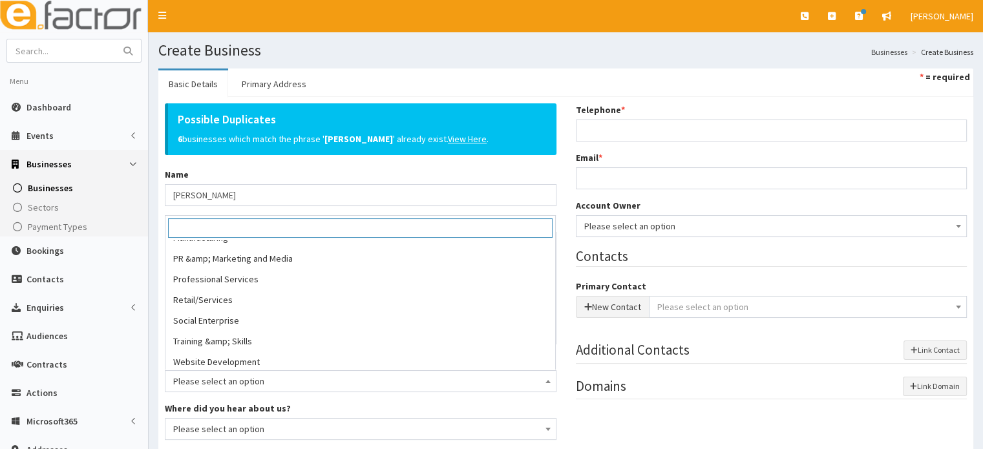
scroll to position [264, 0]
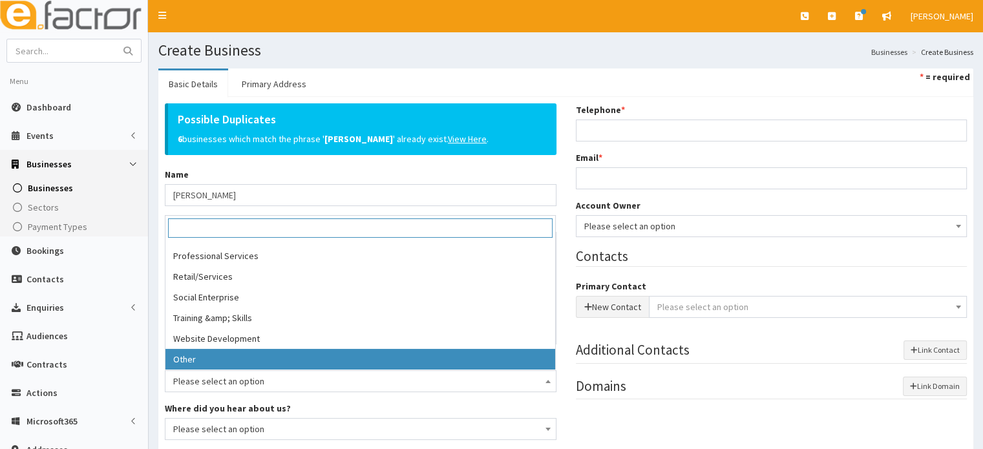
click at [367, 403] on div "Where did you hear about us? Please select an option Recommendation Friend Goog…" at bounding box center [361, 421] width 392 height 38
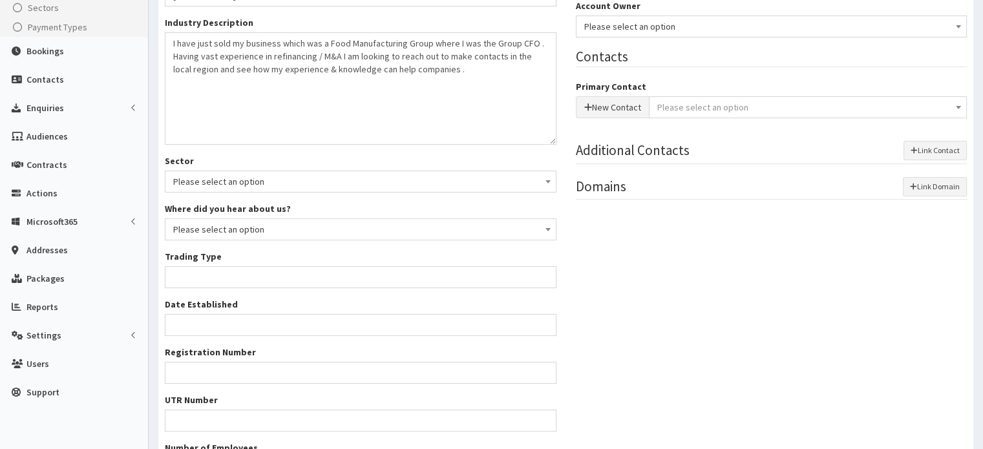
scroll to position [336, 0]
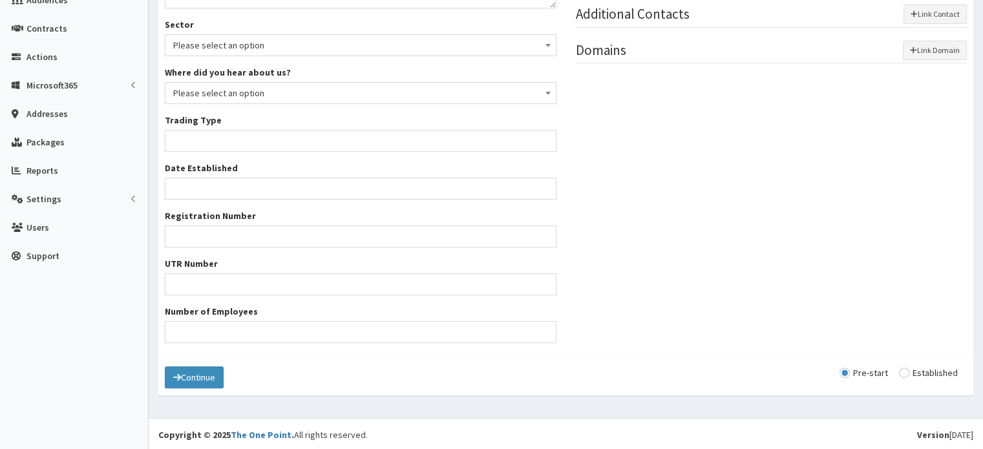
click at [920, 368] on input "radio" at bounding box center [928, 372] width 59 height 9
radio input "true"
click at [328, 134] on input "Trading Type *" at bounding box center [361, 141] width 392 height 22
type input "Unknown"
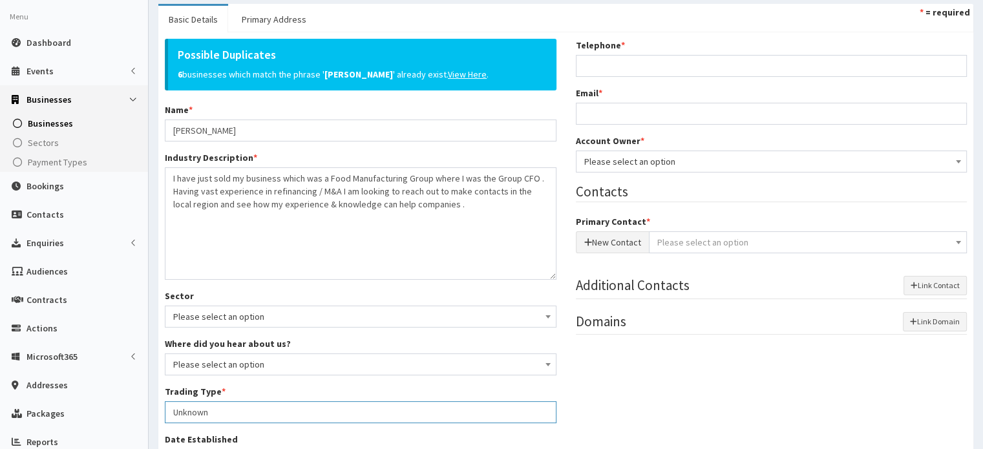
scroll to position [0, 0]
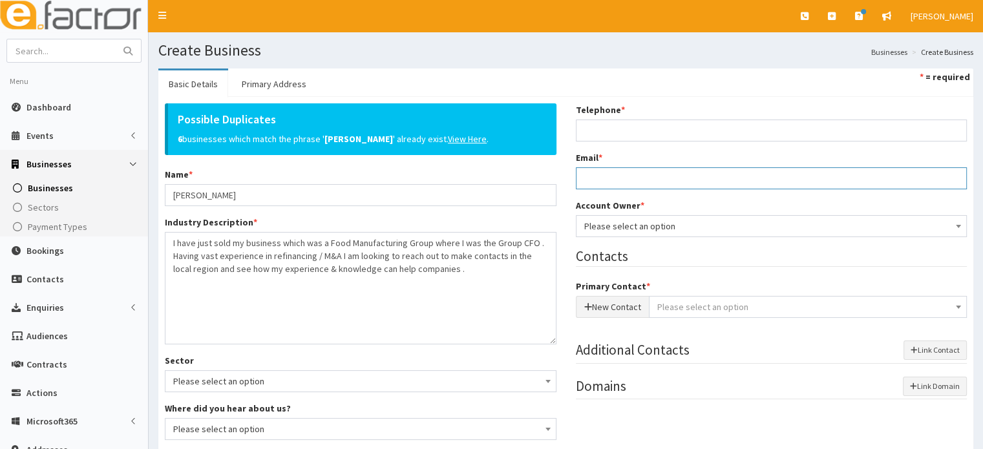
click at [657, 178] on input "Email *" at bounding box center [772, 178] width 392 height 22
paste input "[PERSON_NAME][EMAIL_ADDRESS][DOMAIN_NAME]"
type input "[PERSON_NAME][EMAIL_ADDRESS][DOMAIN_NAME]"
click at [614, 131] on input "Telephone *" at bounding box center [772, 131] width 392 height 22
paste input "07818453202"
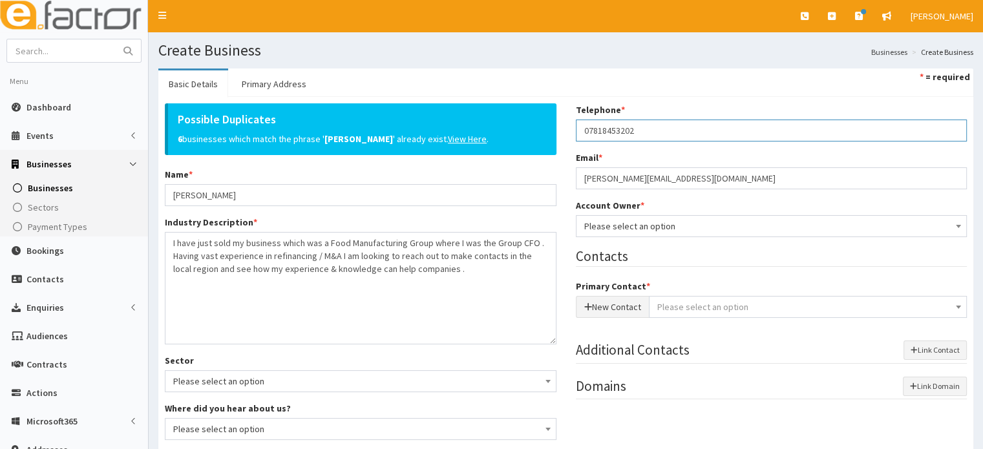
type input "07818453202"
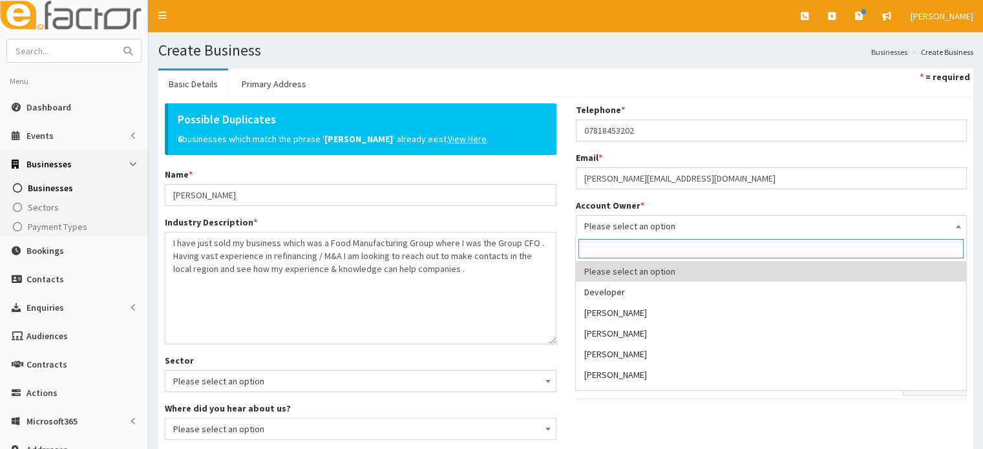
click at [674, 220] on span "Please select an option" at bounding box center [771, 226] width 375 height 18
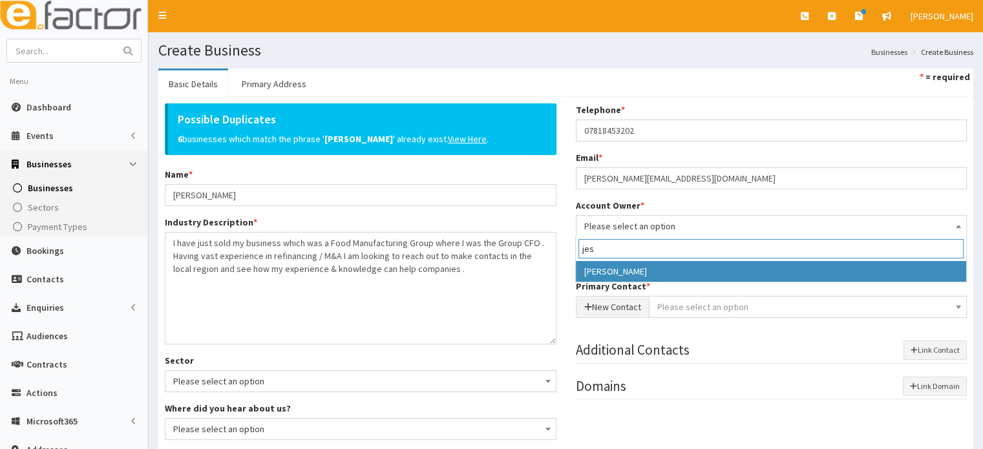
type input "jes"
select select "38"
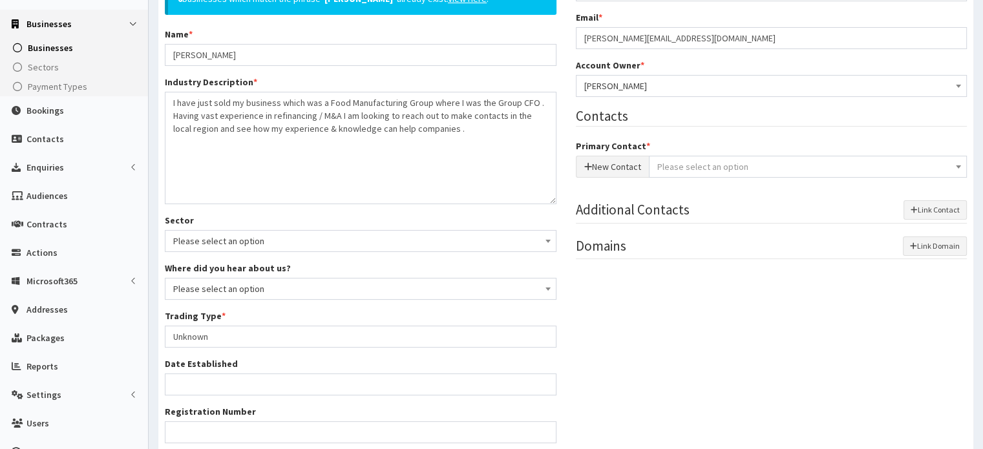
scroll to position [145, 0]
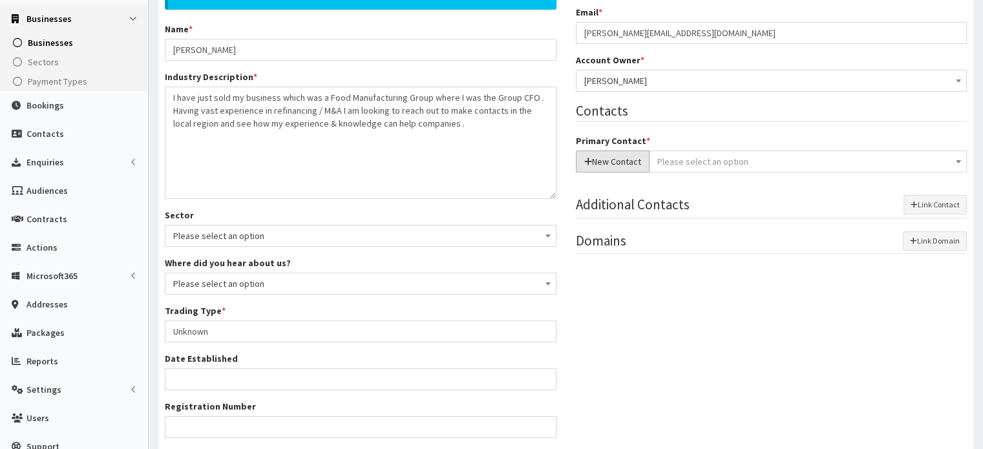
click at [602, 158] on button "New Contact" at bounding box center [613, 162] width 74 height 22
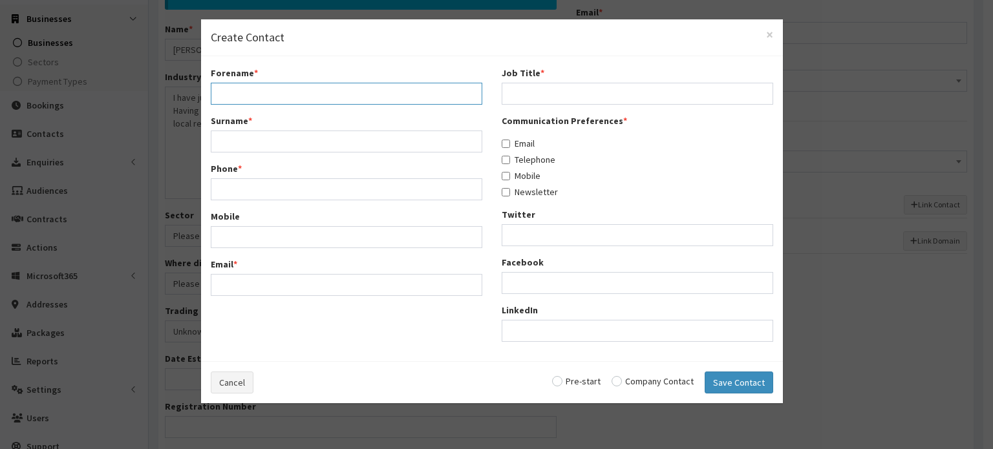
click at [362, 92] on input "Forename *" at bounding box center [347, 94] width 272 height 22
type input "J"
paste input "Jonathan"
type input "Jonathan"
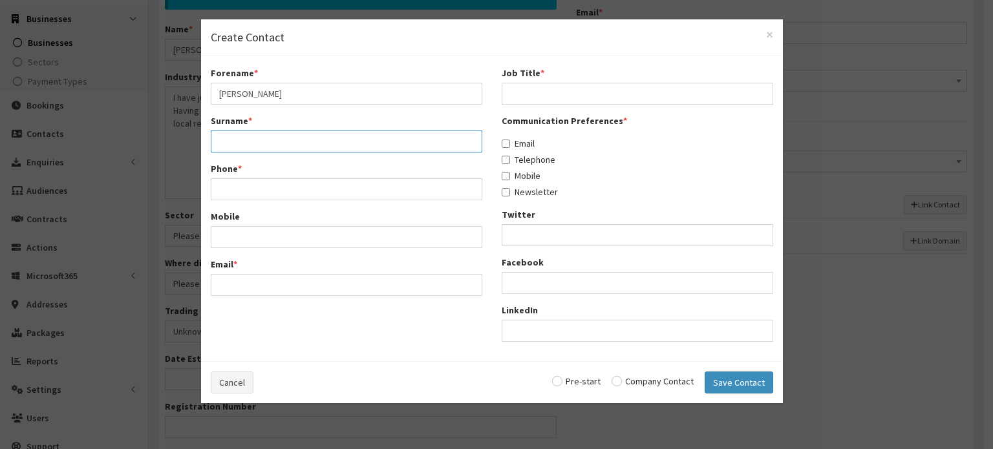
click at [331, 145] on input "Surname *" at bounding box center [347, 142] width 272 height 22
paste input "Beach"
type input "Beach"
click at [284, 190] on input "Phone *" at bounding box center [347, 189] width 272 height 22
paste input "07818453202"
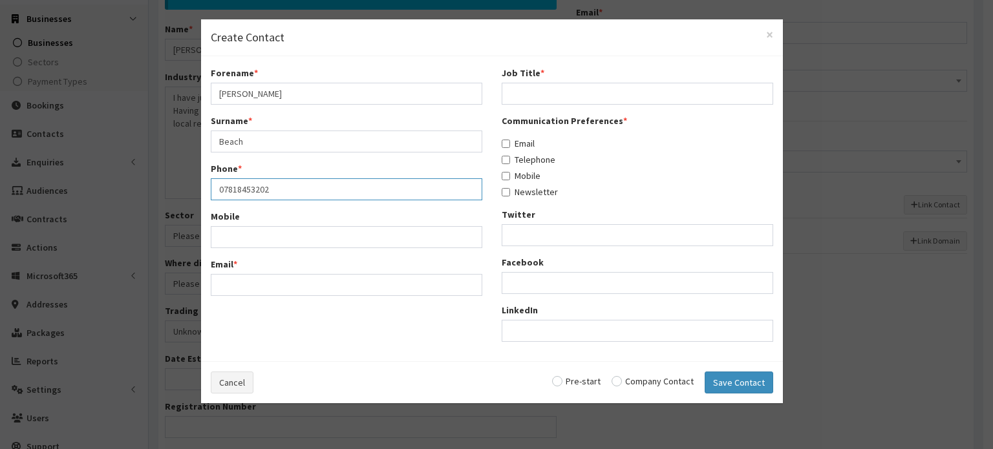
type input "07818453202"
click at [272, 278] on input "Email *" at bounding box center [347, 285] width 272 height 22
paste input "jonathan.beach@me.com"
type input "jonathan.beach@me.com"
click at [549, 102] on input "Job Title *" at bounding box center [638, 94] width 272 height 22
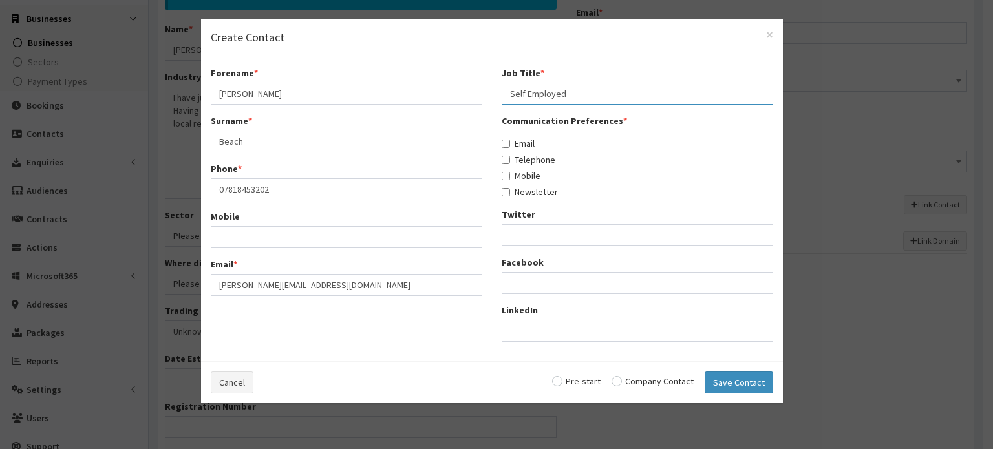
type input "Self Employed"
drag, startPoint x: 511, startPoint y: 153, endPoint x: 511, endPoint y: 168, distance: 14.9
click at [511, 168] on div "Communication Preferences * Email Telephone Mobile Newsletter" at bounding box center [638, 156] width 272 height 84
click at [512, 146] on label "Email" at bounding box center [518, 143] width 33 height 13
click at [510, 146] on input "Email" at bounding box center [506, 144] width 8 height 8
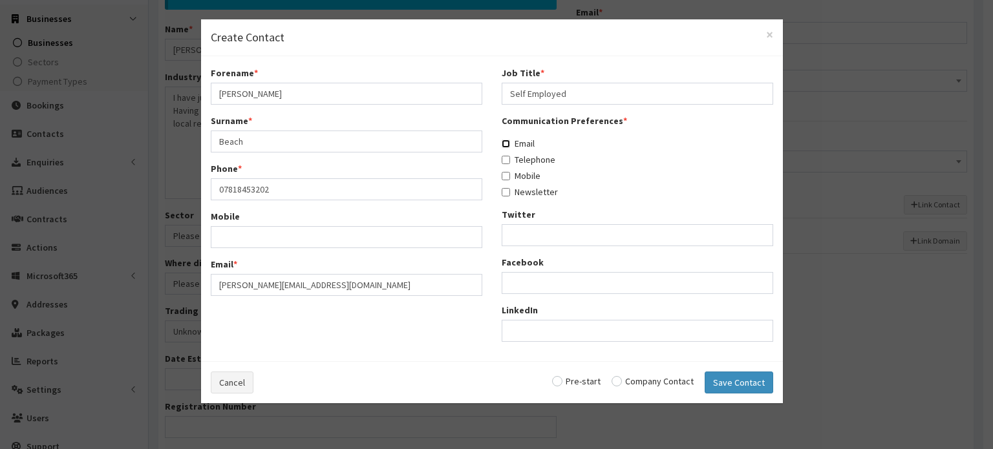
checkbox input "true"
click at [513, 160] on label "Telephone" at bounding box center [529, 159] width 54 height 13
click at [510, 160] on input "Telephone" at bounding box center [506, 160] width 8 height 8
checkbox input "true"
click at [515, 179] on label "Mobile" at bounding box center [521, 175] width 39 height 13
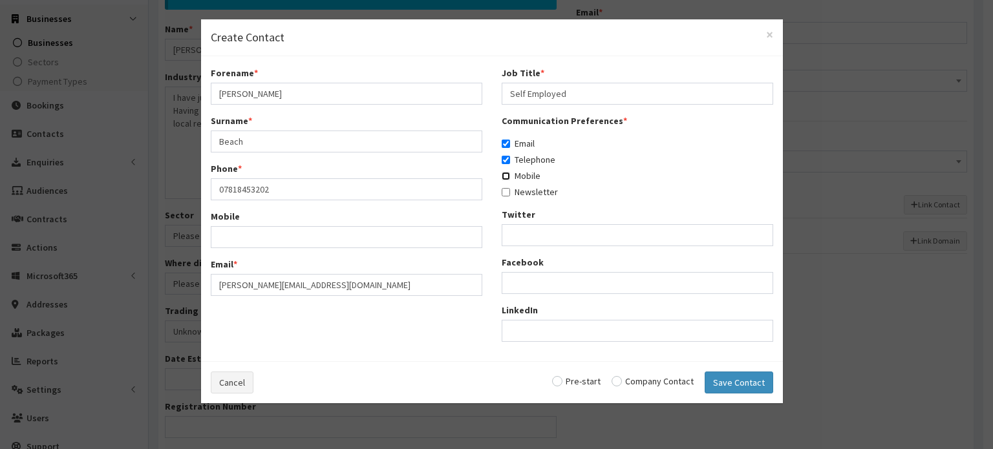
click at [510, 179] on input "Mobile" at bounding box center [506, 176] width 8 height 8
checkbox input "true"
click at [637, 379] on input "radio" at bounding box center [653, 381] width 82 height 9
radio input "true"
click at [712, 376] on button "Save Contact" at bounding box center [739, 383] width 69 height 22
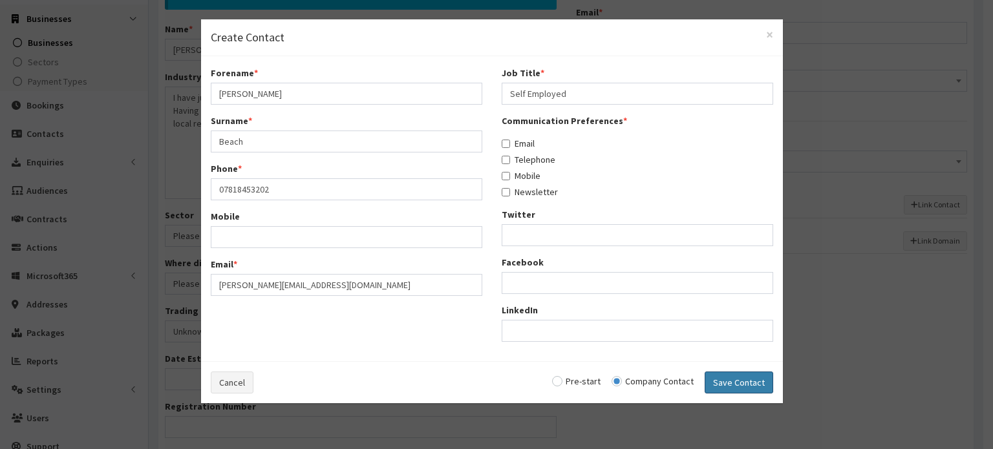
checkbox input "false"
radio input "false"
select select "5254"
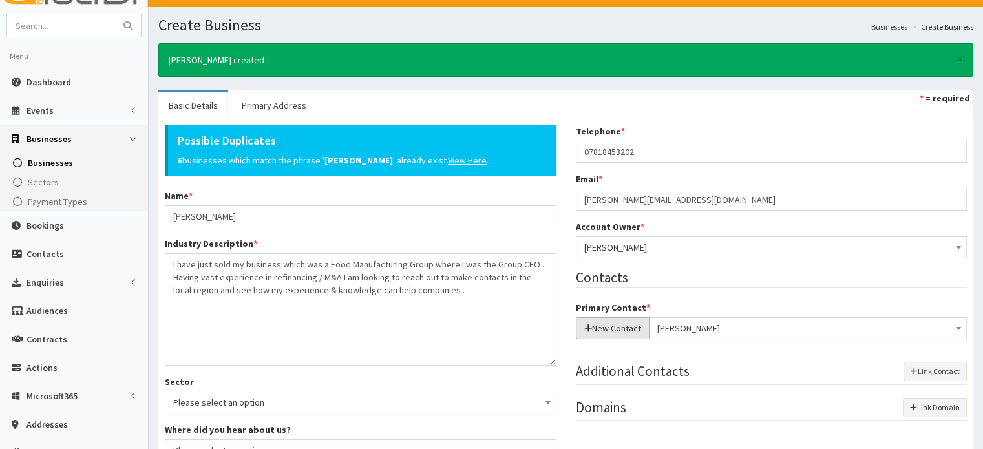
scroll to position [0, 0]
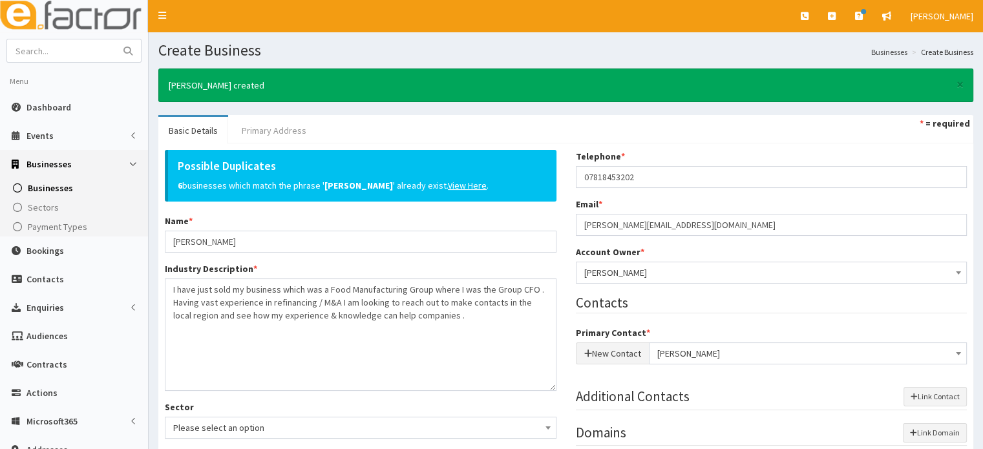
click at [282, 125] on link "Primary Address" at bounding box center [273, 130] width 85 height 27
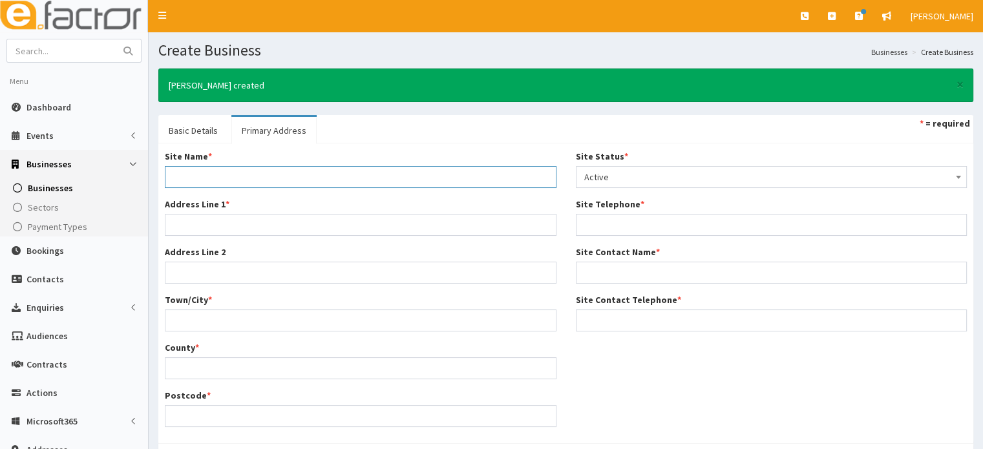
click at [299, 180] on input "Site Name *" at bounding box center [361, 177] width 392 height 22
click at [206, 223] on input "Address Line 1 *" at bounding box center [361, 225] width 392 height 22
paste input "37 The Avenue"
type input "37 The Avenue"
click at [165, 190] on div "Site Name * Address Line 1 * 37 The Avenue Address Line 2 Town/City * County * …" at bounding box center [360, 293] width 411 height 287
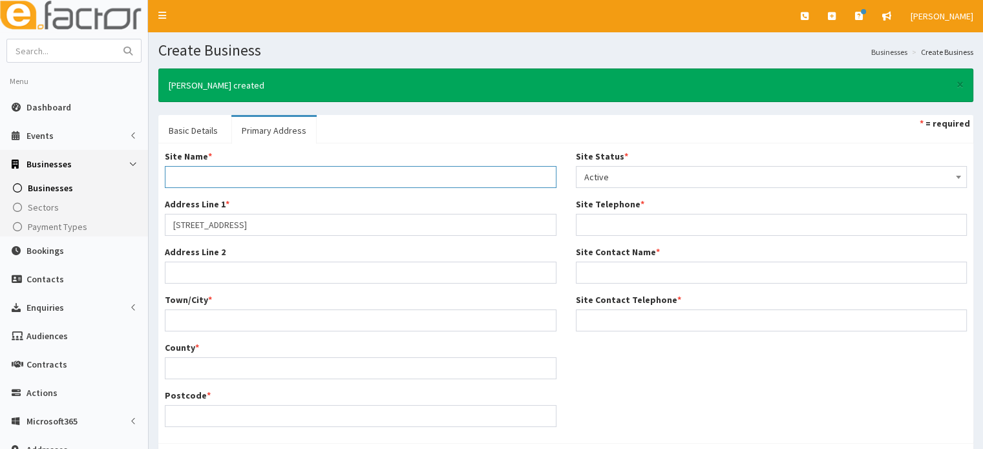
click at [184, 184] on input "Site Name *" at bounding box center [361, 177] width 392 height 22
type input "Home Address"
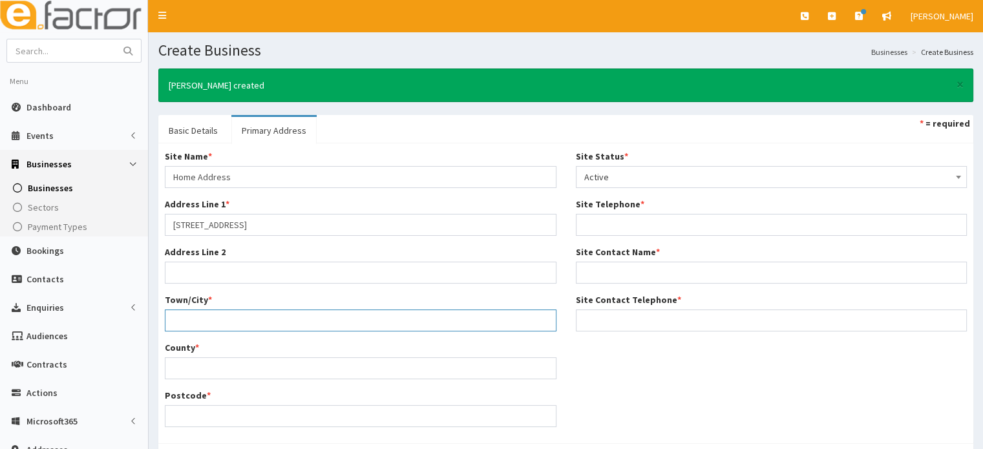
click at [214, 326] on input "Town/City *" at bounding box center [361, 321] width 392 height 22
click at [209, 310] on input "Town/City *" at bounding box center [361, 321] width 392 height 22
type input "Grimsby"
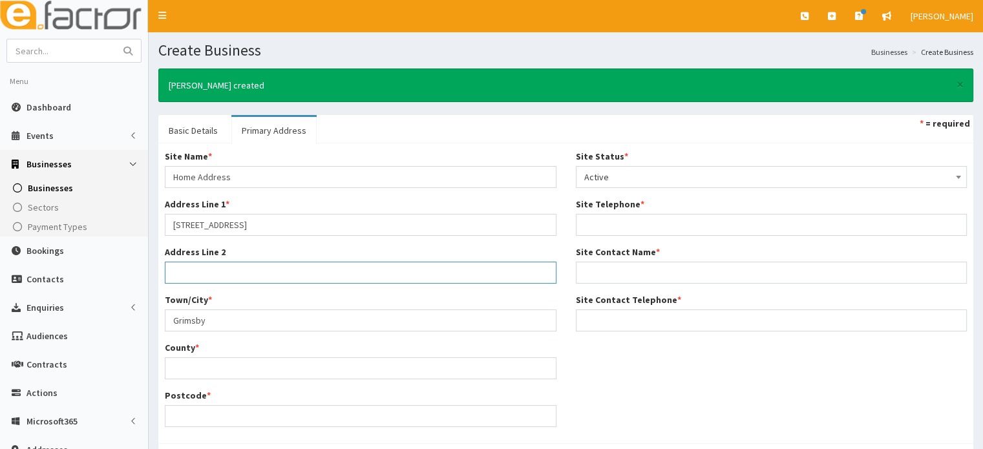
click at [217, 273] on input "Address Line 2" at bounding box center [361, 273] width 392 height 22
paste input "Healing"
type input "Healing"
click at [242, 374] on input "County *" at bounding box center [361, 368] width 392 height 22
paste input "[GEOGRAPHIC_DATA]"
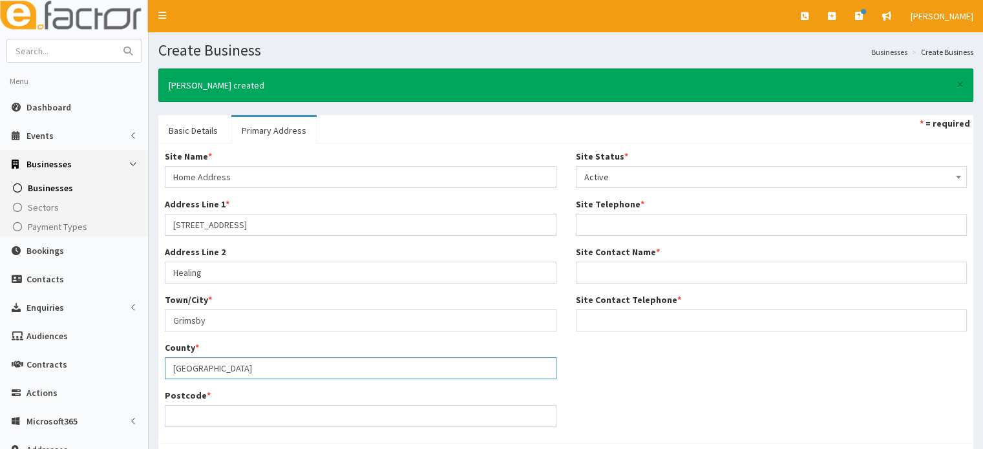
type input "[GEOGRAPHIC_DATA]"
click at [201, 434] on div "Site Name * Home Address Address Line 1 * 37 The Avenue Address Line 2 Healing …" at bounding box center [360, 293] width 411 height 287
click at [195, 429] on div "Site Name * Home Address Address Line 1 * 37 The Avenue Address Line 2 Healing …" at bounding box center [360, 293] width 411 height 287
click at [193, 414] on input "Postcode *" at bounding box center [361, 416] width 392 height 22
paste input "DN41 7NA"
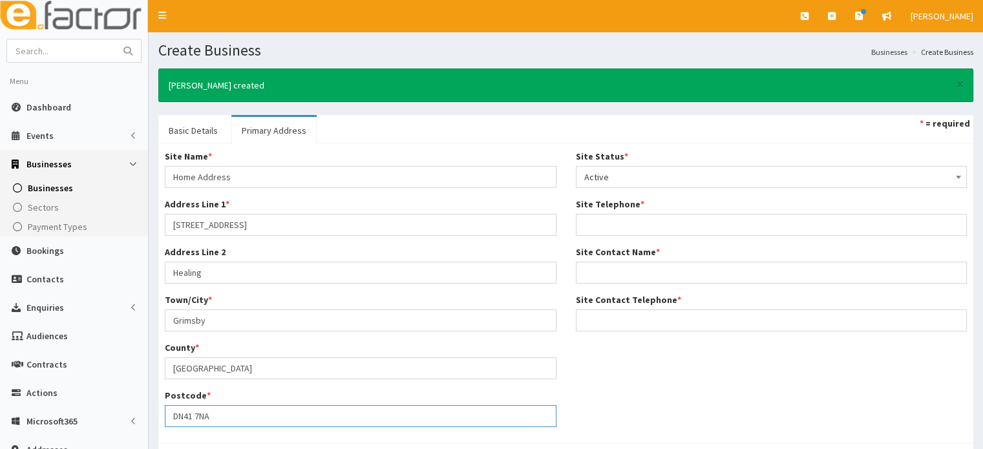
click at [196, 416] on input "DN41 7NA" at bounding box center [361, 416] width 392 height 22
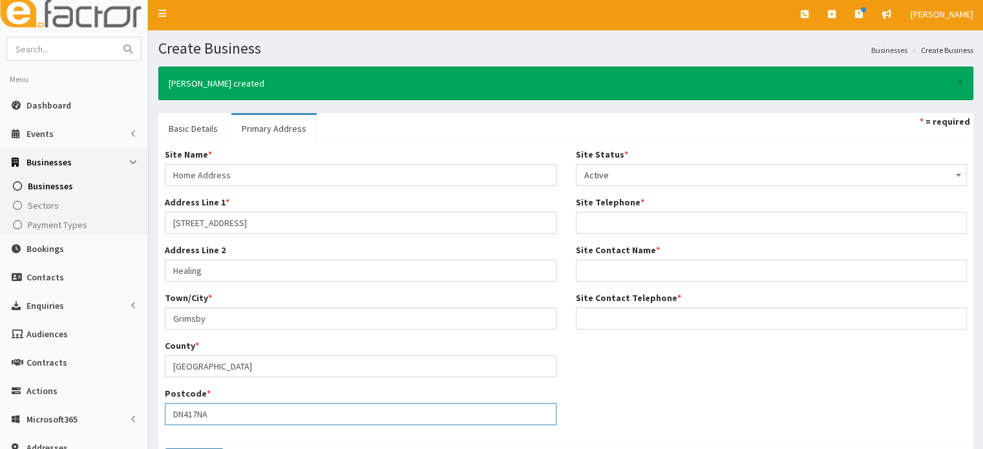
type input "DN417NA"
click at [231, 130] on link "Primary Address" at bounding box center [273, 128] width 85 height 27
click at [204, 129] on link "Basic Details" at bounding box center [193, 128] width 70 height 27
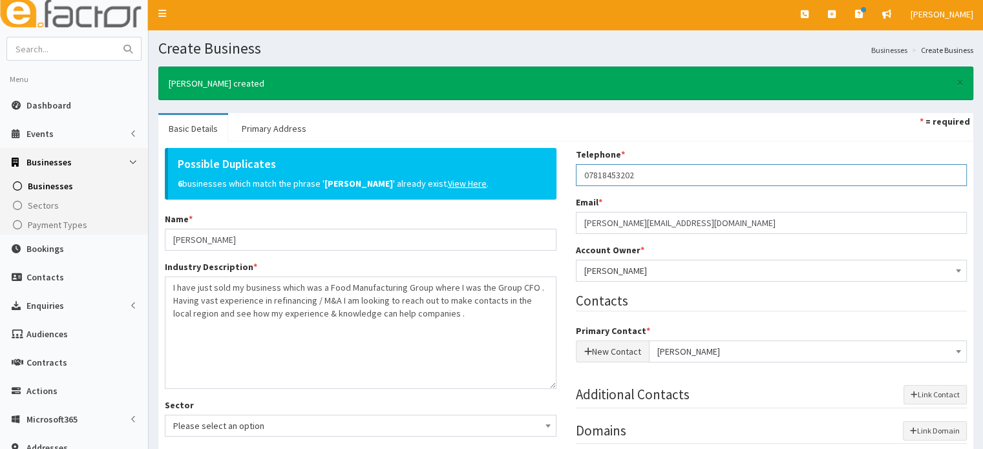
drag, startPoint x: 698, startPoint y: 180, endPoint x: 553, endPoint y: 168, distance: 144.6
click at [553, 168] on div "Possible Duplicates 6 businesses which match the phrase ' Jonathan Beach ' alre…" at bounding box center [566, 441] width 822 height 586
click at [274, 127] on link "Primary Address" at bounding box center [273, 128] width 85 height 27
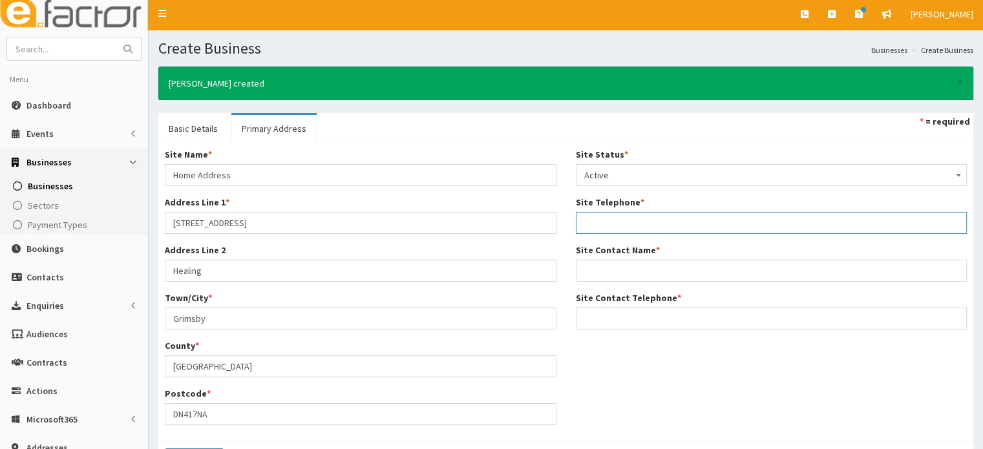
click at [612, 220] on input "Site Telephone *" at bounding box center [772, 223] width 392 height 22
paste input "07818453202"
type input "07818453202"
click at [195, 123] on link "Basic Details" at bounding box center [193, 128] width 70 height 27
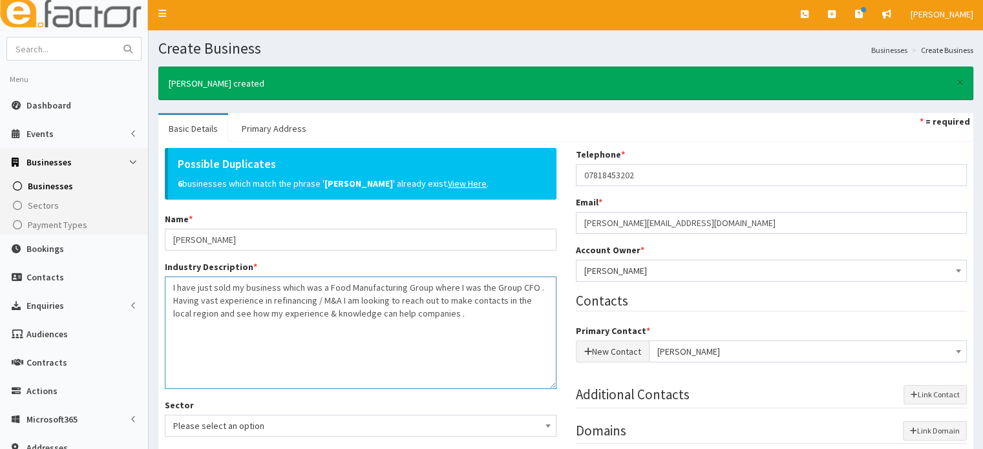
click at [495, 354] on textarea "I have just sold my business which was a Food Manufacturing Group where I was t…" at bounding box center [361, 333] width 392 height 112
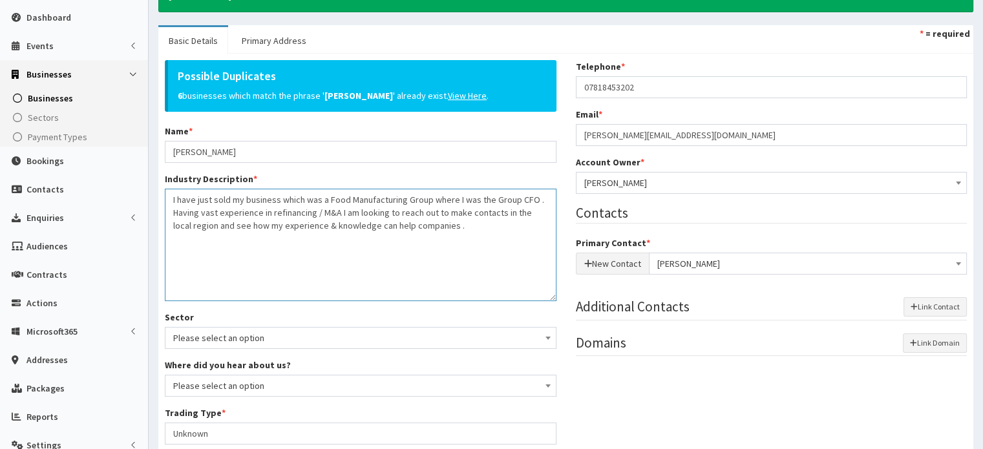
scroll to position [86, 0]
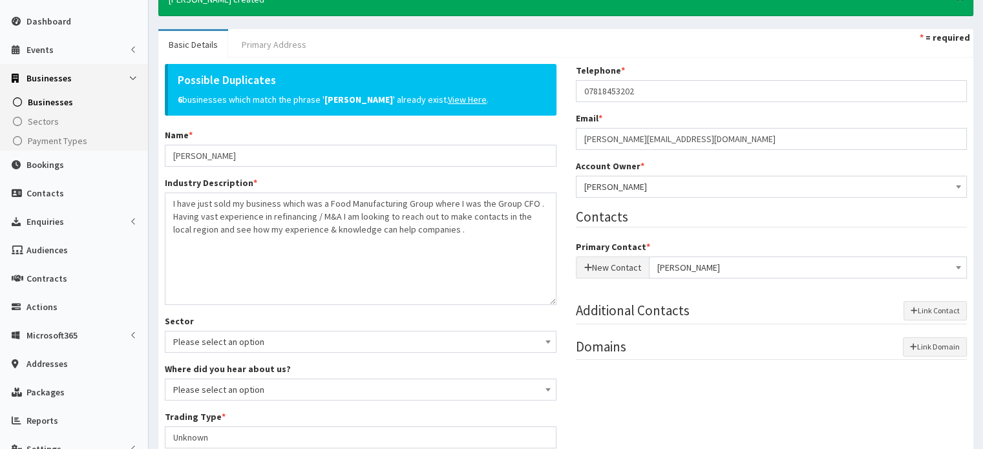
click at [278, 41] on link "Primary Address" at bounding box center [273, 44] width 85 height 27
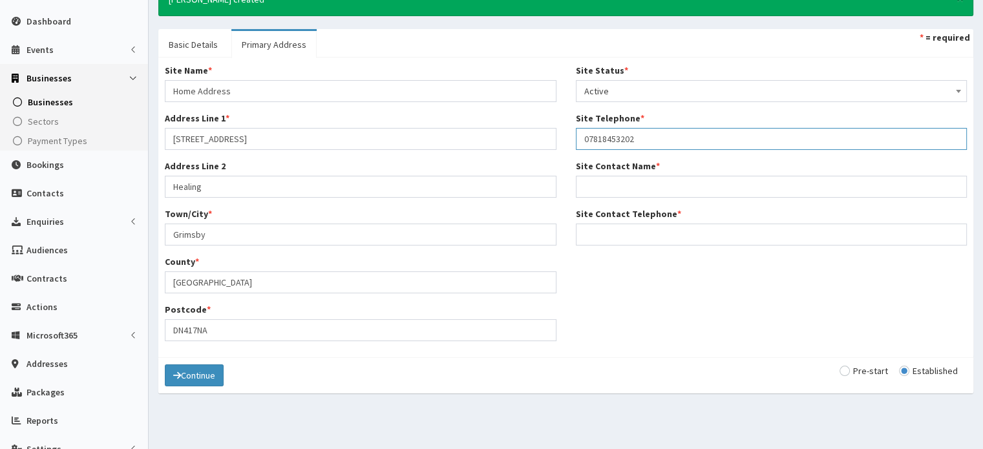
drag, startPoint x: 641, startPoint y: 141, endPoint x: 569, endPoint y: 142, distance: 72.4
click at [569, 142] on div "Site Status * Please select a Site Status Active Inactive Superceded Superseded…" at bounding box center [771, 159] width 411 height 191
click at [619, 186] on input "Site Contact Name *" at bounding box center [772, 187] width 392 height 22
paste input "07818453202"
type input "07818453202"
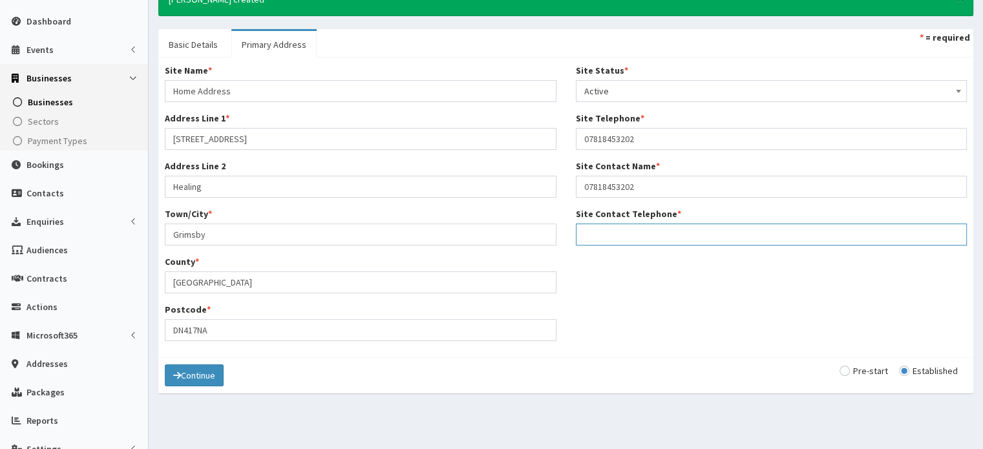
click at [600, 231] on input "Site Contact Telephone *" at bounding box center [772, 235] width 392 height 22
paste input "Jonathan"
paste input "Beach"
type input "Jonathan Beach"
click at [202, 370] on button "Continue" at bounding box center [194, 376] width 59 height 22
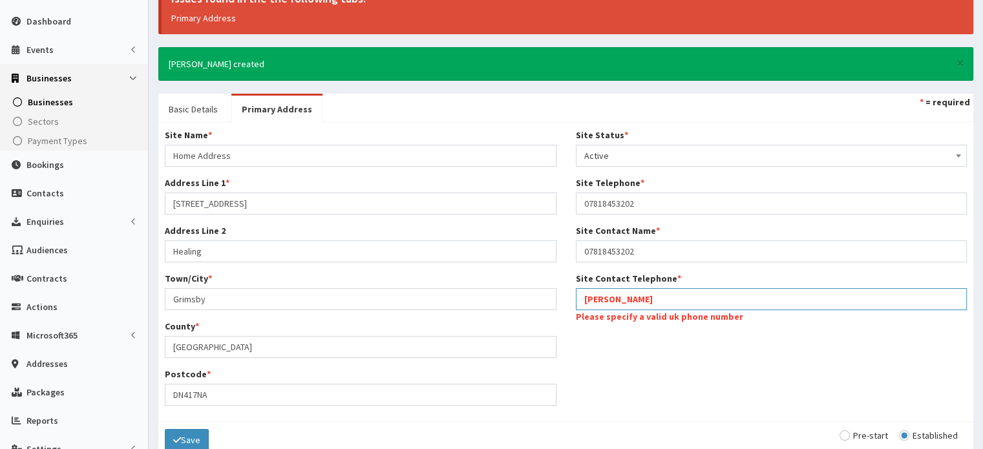
drag, startPoint x: 683, startPoint y: 295, endPoint x: 489, endPoint y: 300, distance: 194.0
click at [489, 300] on div "Site Name * Home Address Address Line 1 * 37 The Avenue Address Line 2 Healing …" at bounding box center [566, 272] width 822 height 287
drag, startPoint x: 670, startPoint y: 246, endPoint x: 522, endPoint y: 248, distance: 148.0
click at [522, 248] on div "Site Name * Home Address Address Line 1 * 37 The Avenue Address Line 2 Healing …" at bounding box center [566, 272] width 822 height 287
paste input "Jonathan Beach"
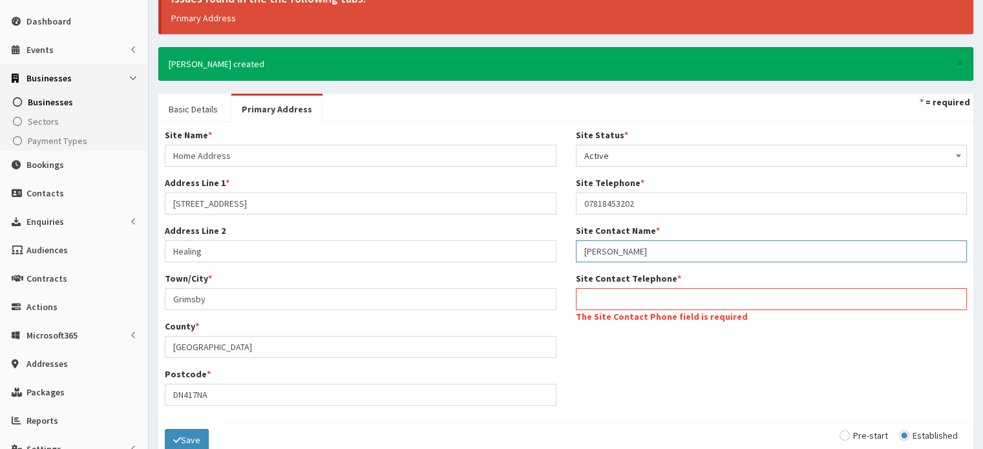
type input "Jonathan Beach"
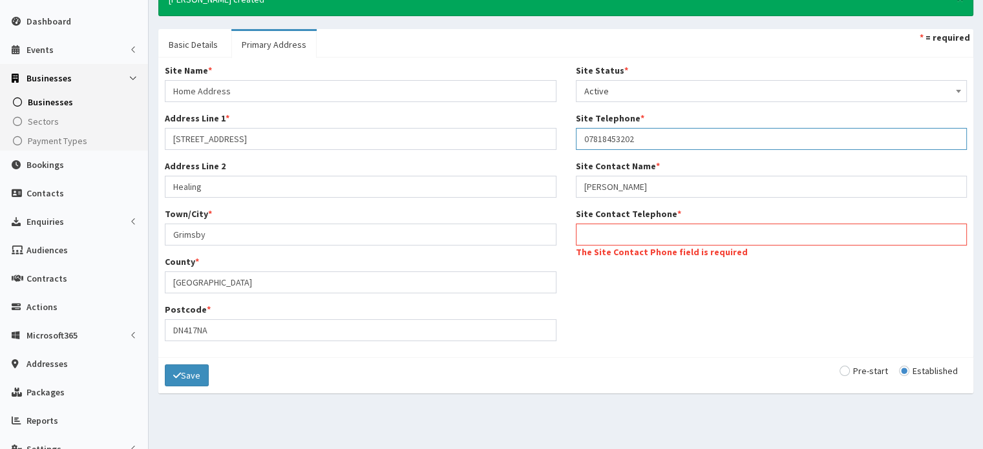
drag, startPoint x: 656, startPoint y: 206, endPoint x: 512, endPoint y: 209, distance: 143.5
click at [512, 209] on div "Site Name * Home Address Address Line 1 * 37 The Avenue Address Line 2 Healing …" at bounding box center [566, 207] width 822 height 287
paste input "07818453202"
type input "07818453202"
click at [609, 233] on input "Site Contact Telephone *" at bounding box center [772, 235] width 392 height 22
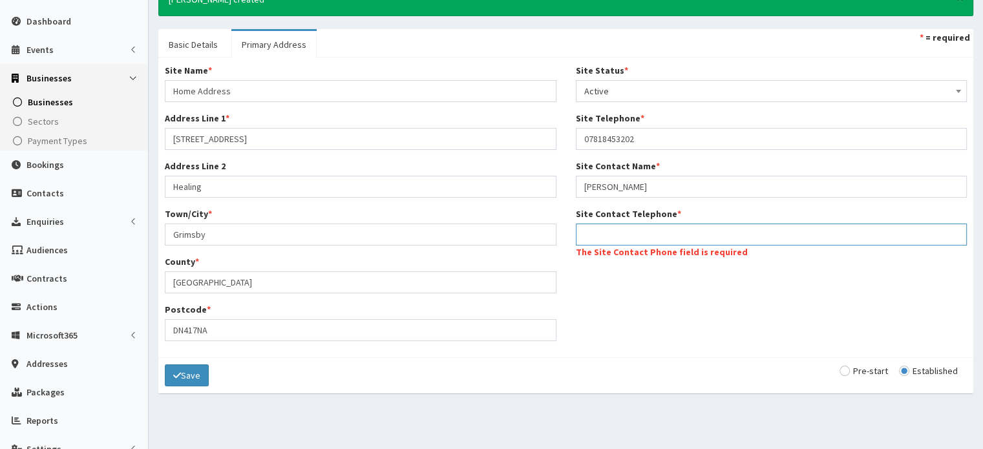
paste input "07818453202"
type input "07818453202"
click at [189, 362] on div "Save Pre-start Established" at bounding box center [565, 375] width 815 height 36
click at [189, 370] on button "Save" at bounding box center [187, 376] width 44 height 22
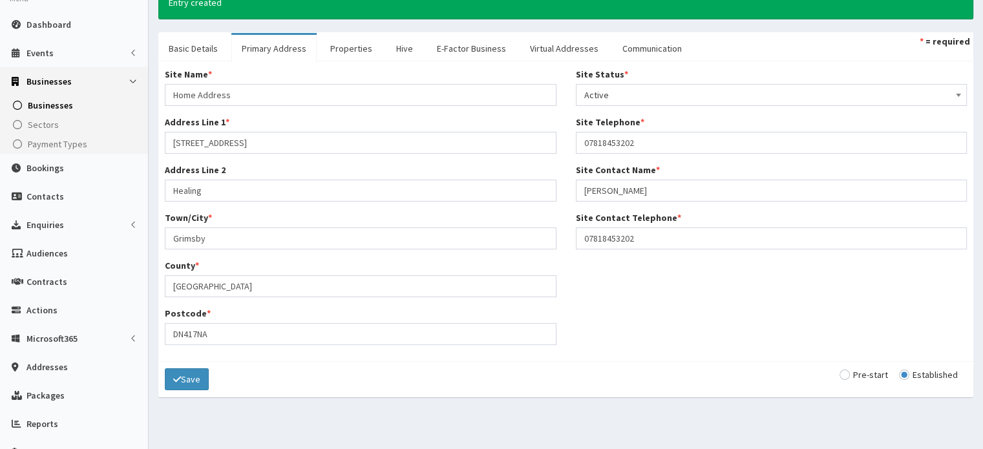
scroll to position [113, 0]
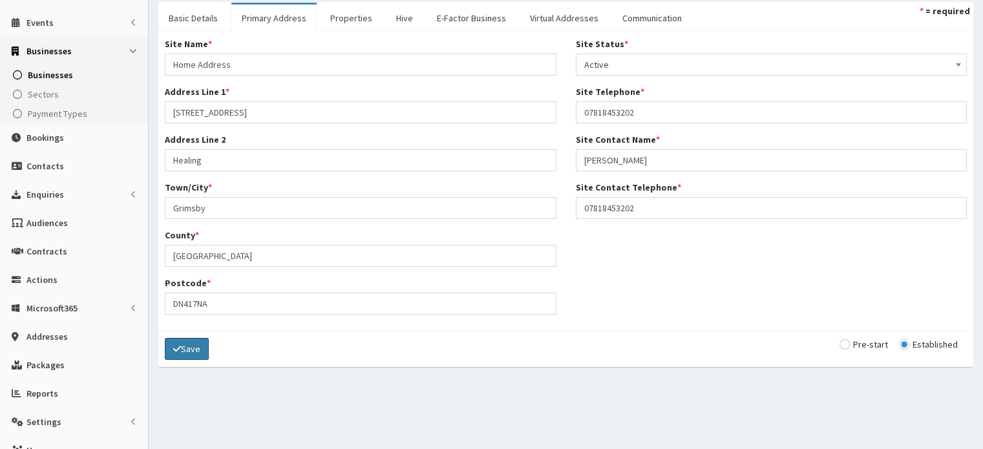
click at [189, 356] on button "Save" at bounding box center [187, 349] width 44 height 22
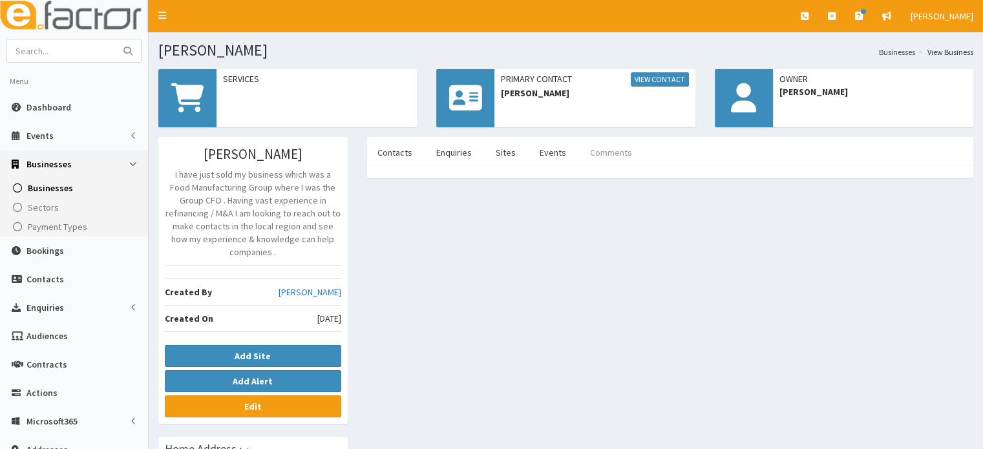
click at [602, 157] on link "Comments" at bounding box center [611, 152] width 63 height 27
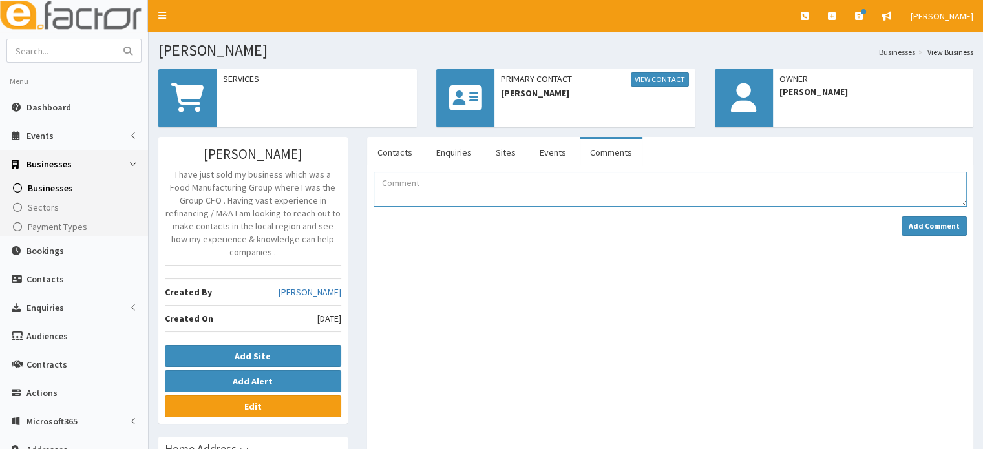
click at [474, 180] on textarea "Comment" at bounding box center [670, 189] width 593 height 35
click at [474, 180] on textarea "Jonathan has booked on" at bounding box center [670, 189] width 593 height 35
click at [504, 184] on textarea "Jonathan has booked on" at bounding box center [670, 189] width 593 height 35
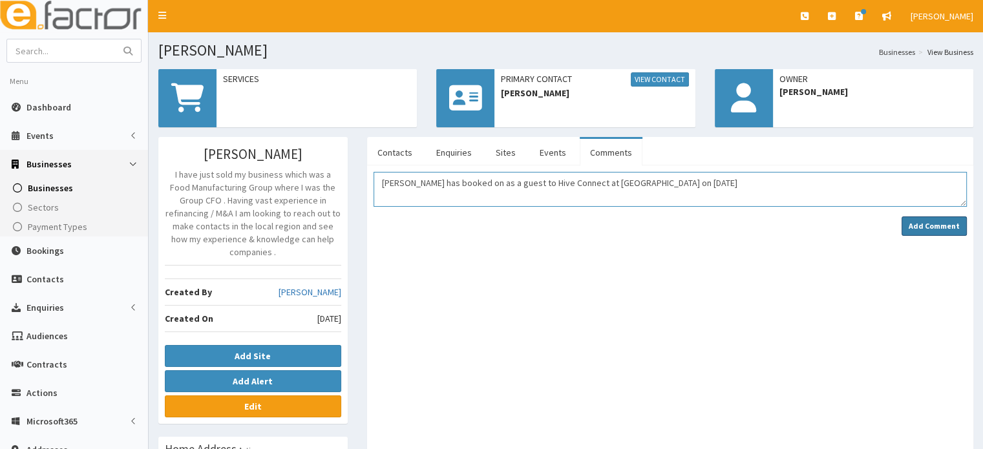
type textarea "Jonathan has booked on as a guest to Hive Connect at Henrys Sports Bar on 16.09…"
click at [931, 232] on button "Add Comment" at bounding box center [934, 226] width 65 height 19
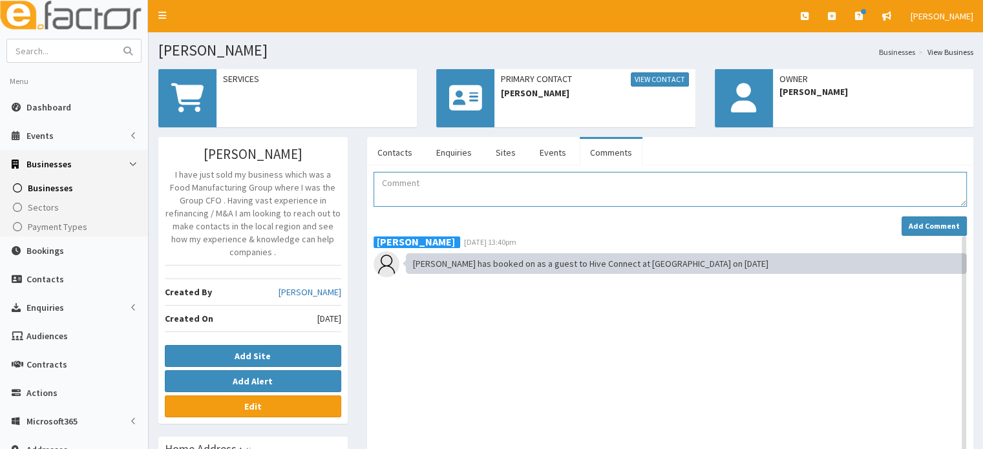
click at [680, 178] on textarea "Comment" at bounding box center [670, 189] width 593 height 35
click at [482, 201] on textarea "Comment" at bounding box center [670, 189] width 593 height 35
click at [444, 208] on div "Add Comment" at bounding box center [670, 204] width 593 height 64
click at [427, 185] on textarea "Comment" at bounding box center [670, 189] width 593 height 35
click at [87, 59] on input "text" at bounding box center [61, 50] width 109 height 23
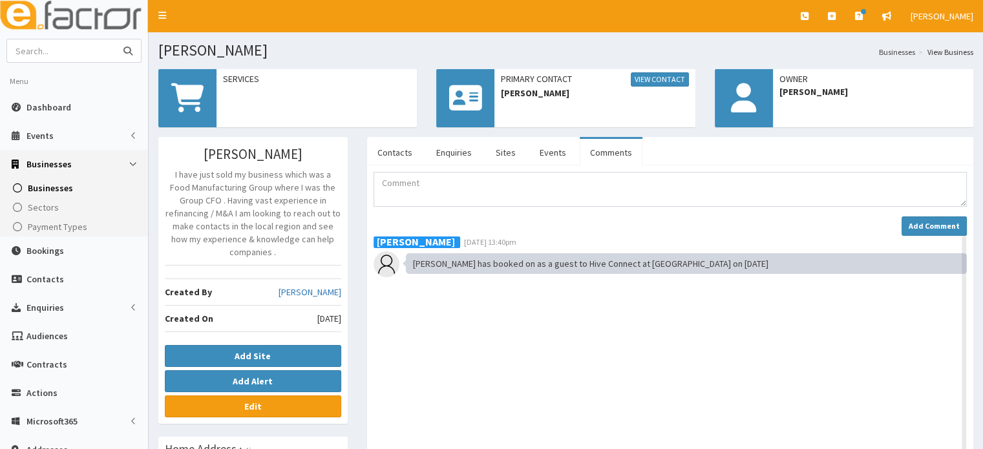
paste input "Global Collaborations UK Ltd"
type input "Global Collaborations UK Ltd"
click at [115, 39] on button "submit" at bounding box center [128, 50] width 26 height 23
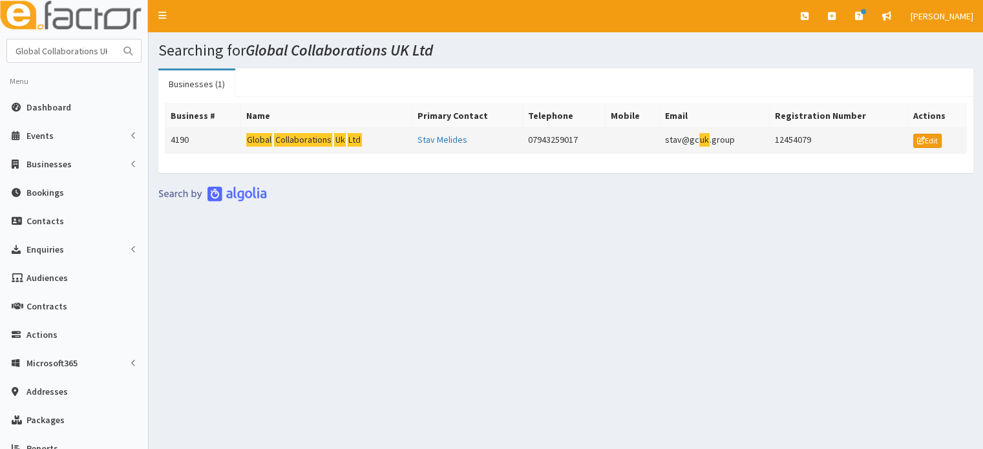
click at [302, 131] on td "Global Collaborations Uk Ltd" at bounding box center [326, 141] width 172 height 26
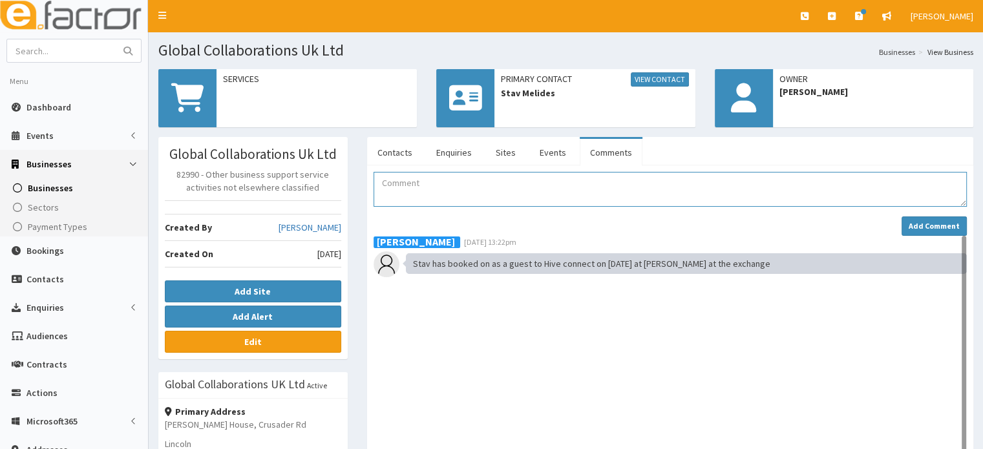
click at [509, 198] on textarea "Comment" at bounding box center [670, 189] width 593 height 35
click at [390, 152] on link "Contacts" at bounding box center [395, 152] width 56 height 27
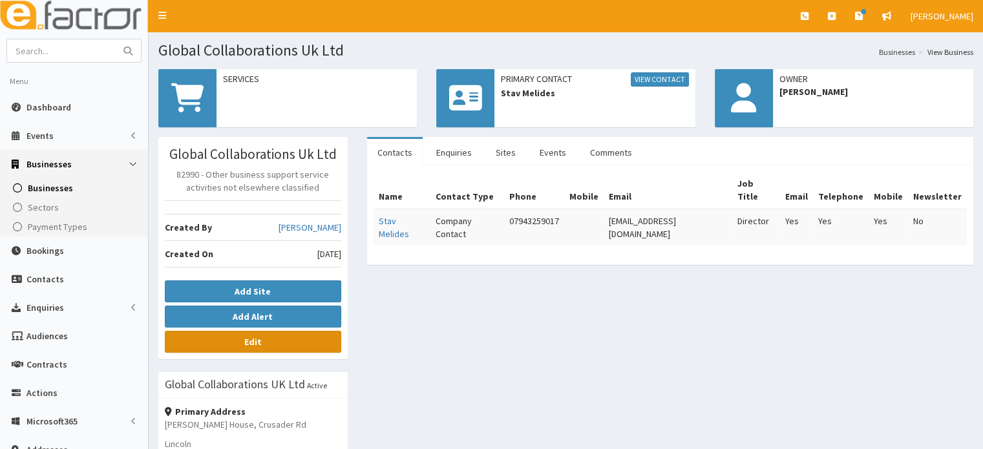
click at [297, 342] on link "Edit" at bounding box center [253, 342] width 176 height 22
click at [304, 336] on link "Edit" at bounding box center [253, 342] width 176 height 22
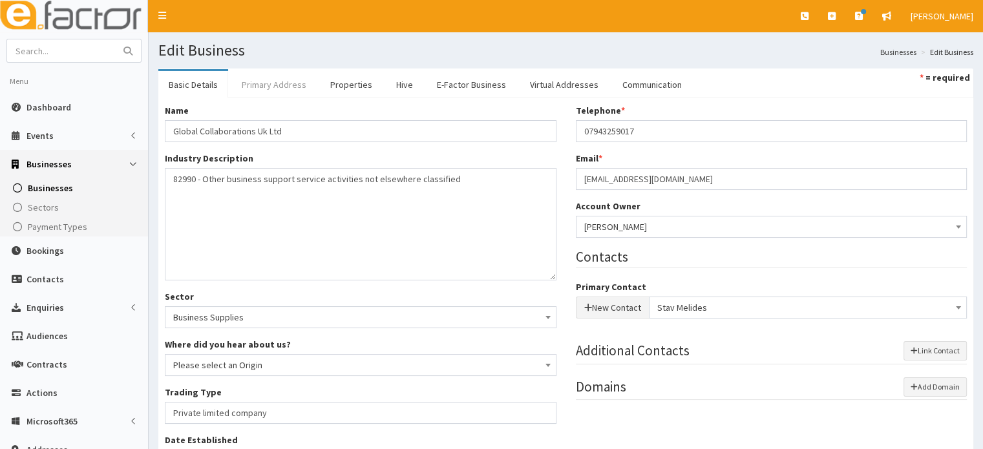
click at [281, 87] on link "Primary Address" at bounding box center [273, 84] width 85 height 27
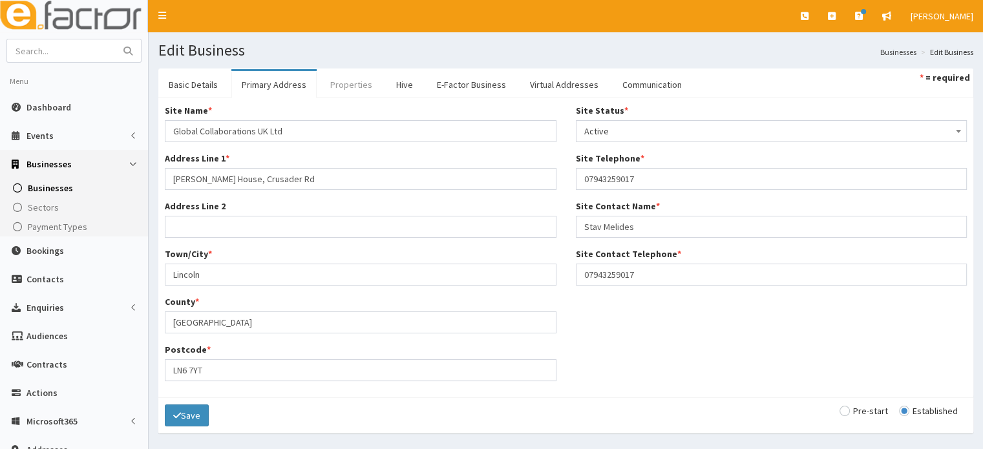
click at [333, 85] on link "Properties" at bounding box center [351, 84] width 63 height 27
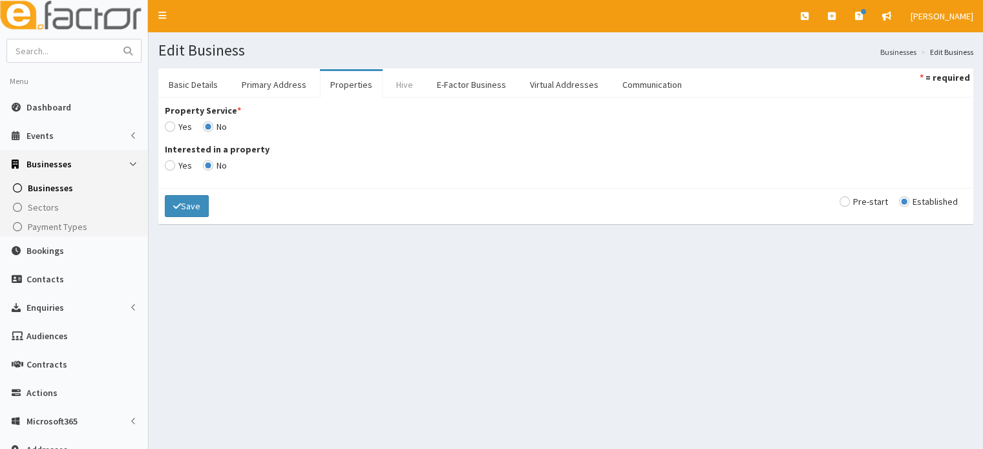
click at [398, 85] on link "Hive" at bounding box center [404, 84] width 37 height 27
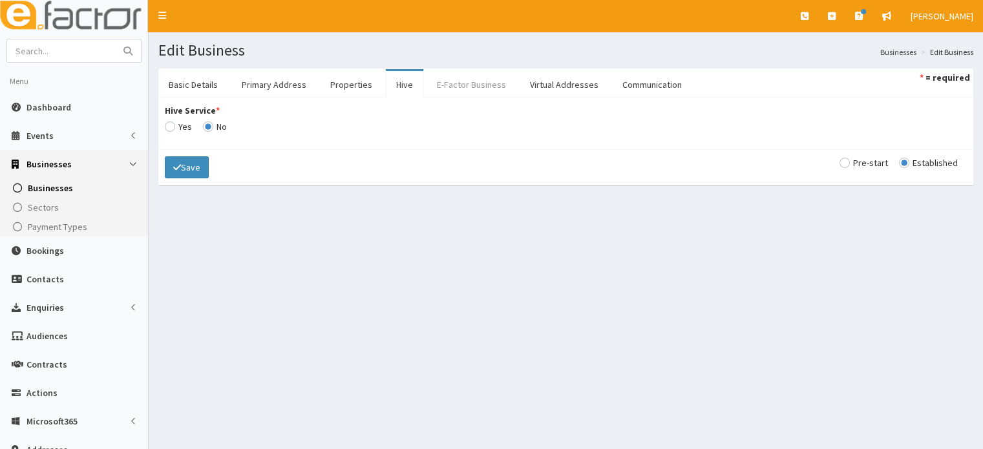
click at [449, 85] on link "E-Factor Business" at bounding box center [472, 84] width 90 height 27
click at [520, 87] on link "Virtual Addresses" at bounding box center [564, 84] width 89 height 27
click at [612, 92] on link "Communication" at bounding box center [652, 84] width 80 height 27
click at [217, 125] on input "radio" at bounding box center [215, 126] width 24 height 9
radio input "true"
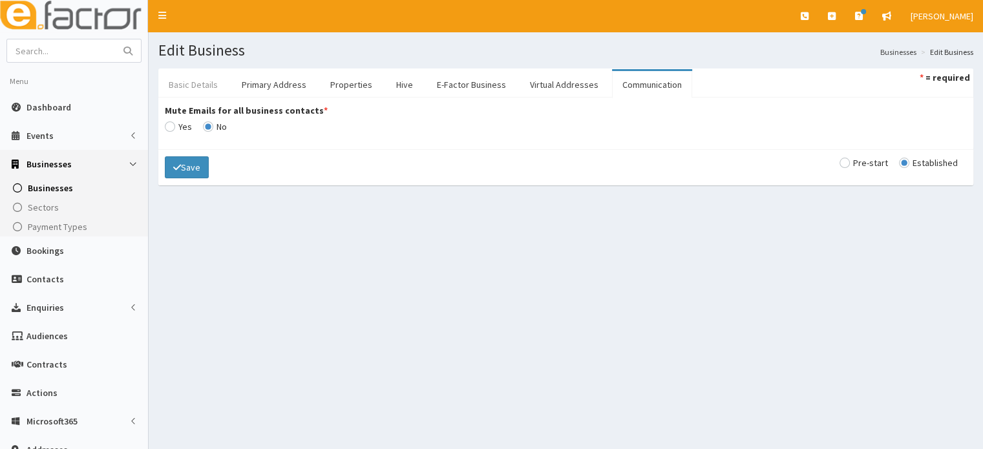
click at [196, 80] on link "Basic Details" at bounding box center [193, 84] width 70 height 27
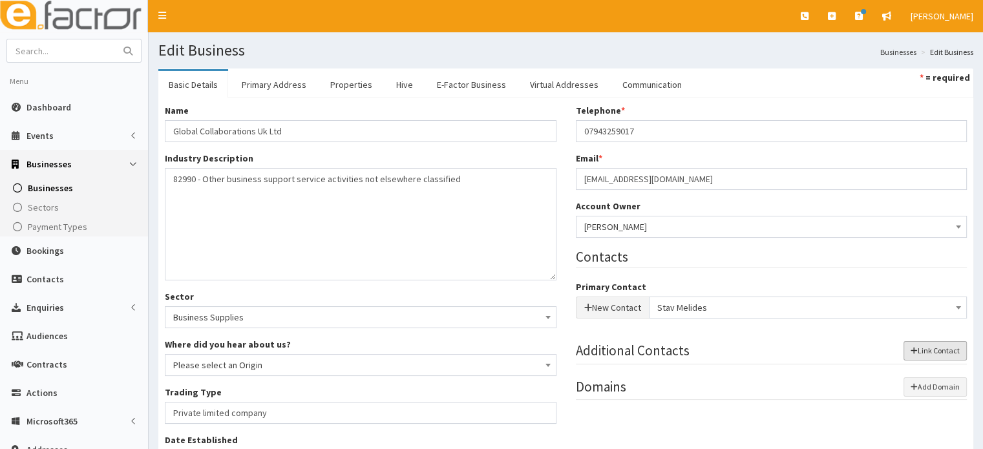
click at [937, 349] on button "Link Contact" at bounding box center [935, 350] width 63 height 19
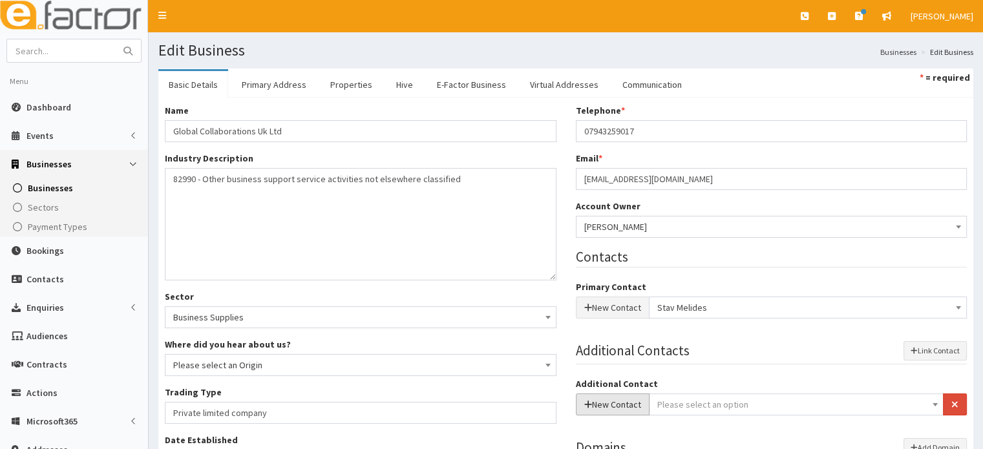
click at [606, 400] on button "New Contact" at bounding box center [613, 405] width 74 height 22
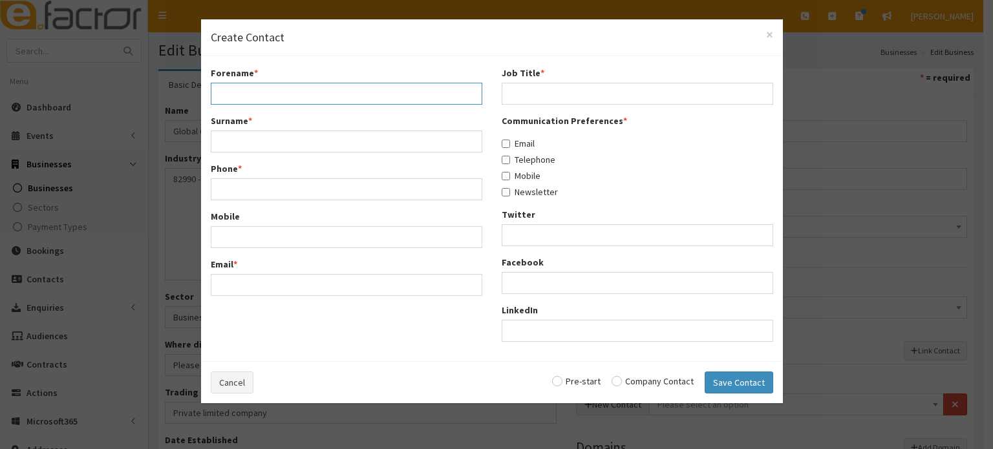
click at [291, 95] on input "Forename *" at bounding box center [347, 94] width 272 height 22
paste input "Sergiu"
type input "Sergiu"
click at [626, 376] on div "Cancel Pre-start Company Contact Save Contact" at bounding box center [492, 382] width 582 height 42
click at [618, 385] on input "radio" at bounding box center [653, 381] width 82 height 9
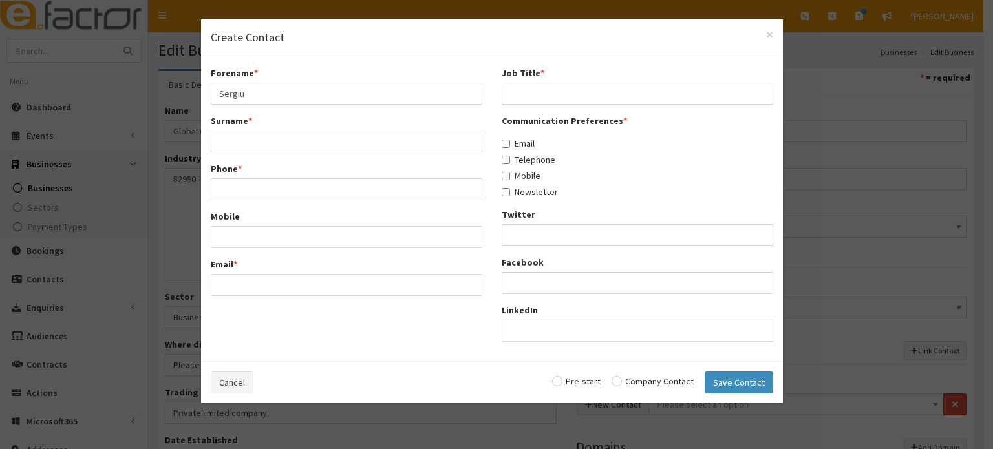
radio input "true"
click at [245, 133] on input "Surname *" at bounding box center [347, 142] width 272 height 22
paste input "Celan"
type input "Celan"
click at [238, 196] on input "Phone *" at bounding box center [347, 189] width 272 height 22
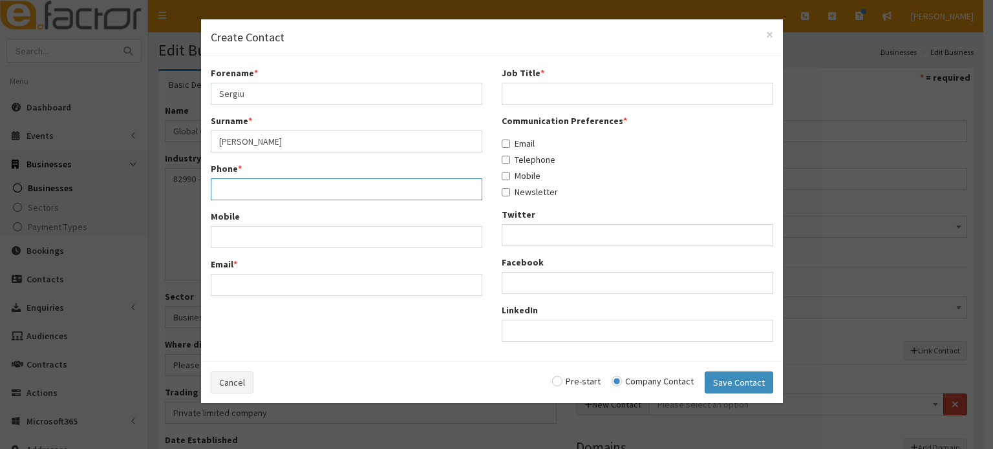
paste input "07943259017"
type input "07943259017"
click at [261, 274] on input "Email *" at bounding box center [347, 285] width 272 height 22
paste input "[EMAIL_ADDRESS][DOMAIN_NAME]"
type input "[EMAIL_ADDRESS][DOMAIN_NAME]"
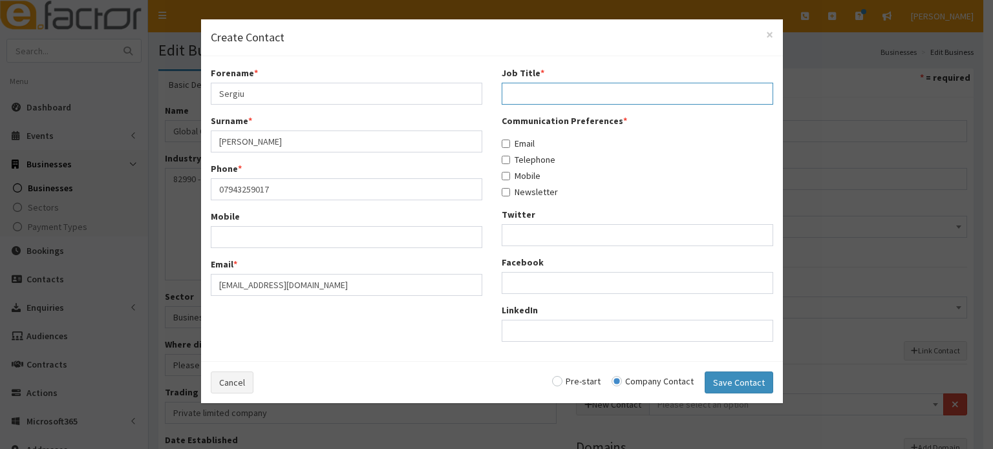
click at [561, 92] on input "Job Title *" at bounding box center [638, 94] width 272 height 22
type input "Director"
click at [520, 146] on label "Email" at bounding box center [518, 143] width 33 height 13
click at [510, 146] on input "Email" at bounding box center [506, 144] width 8 height 8
checkbox input "true"
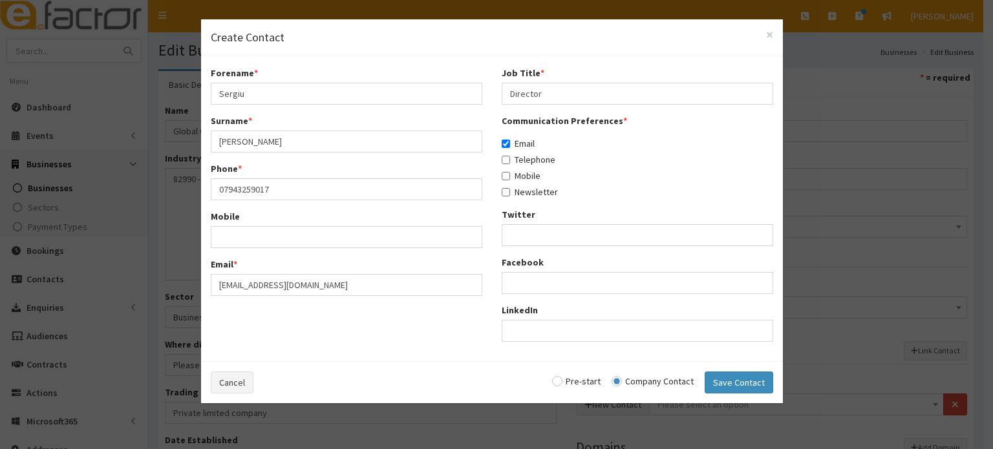
click at [521, 153] on label "Telephone" at bounding box center [529, 159] width 54 height 13
click at [510, 156] on input "Telephone" at bounding box center [506, 160] width 8 height 8
checkbox input "true"
click at [522, 170] on label "Mobile" at bounding box center [521, 175] width 39 height 13
click at [510, 172] on input "Mobile" at bounding box center [506, 176] width 8 height 8
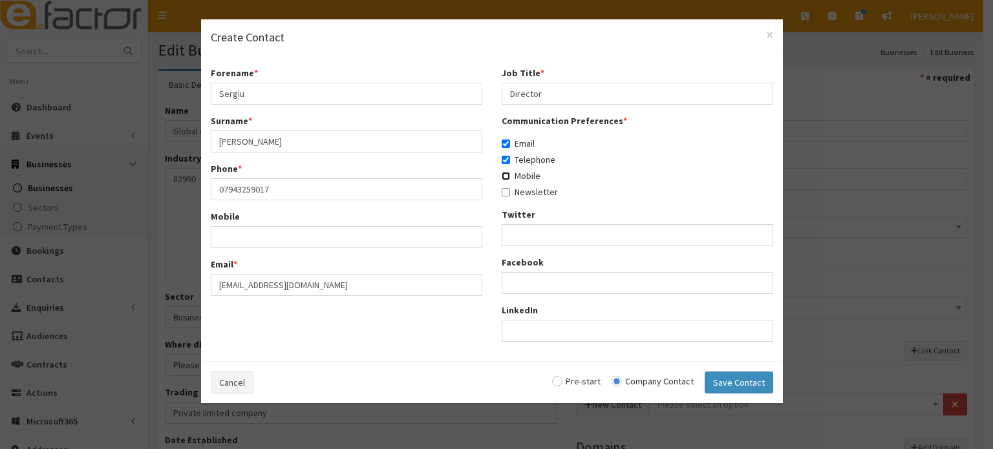
checkbox input "true"
click at [736, 386] on button "Save Contact" at bounding box center [739, 383] width 69 height 22
checkbox input "false"
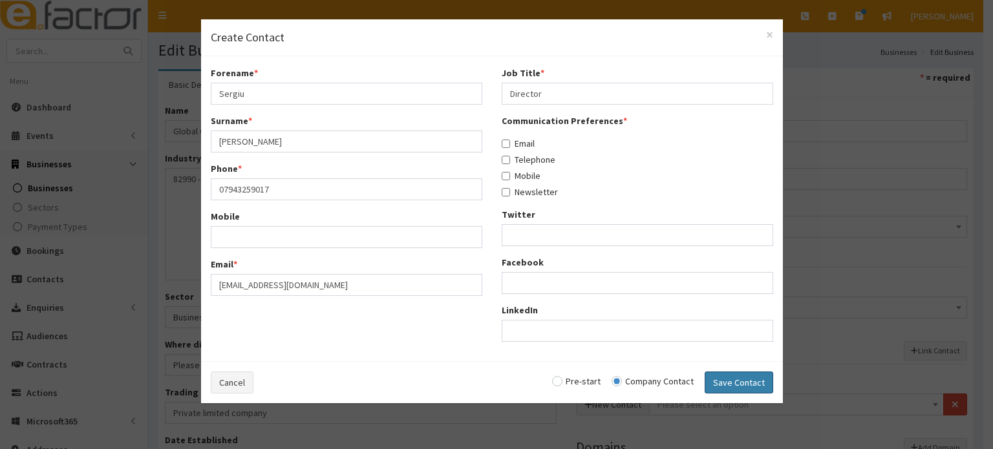
radio input "false"
select select "5255"
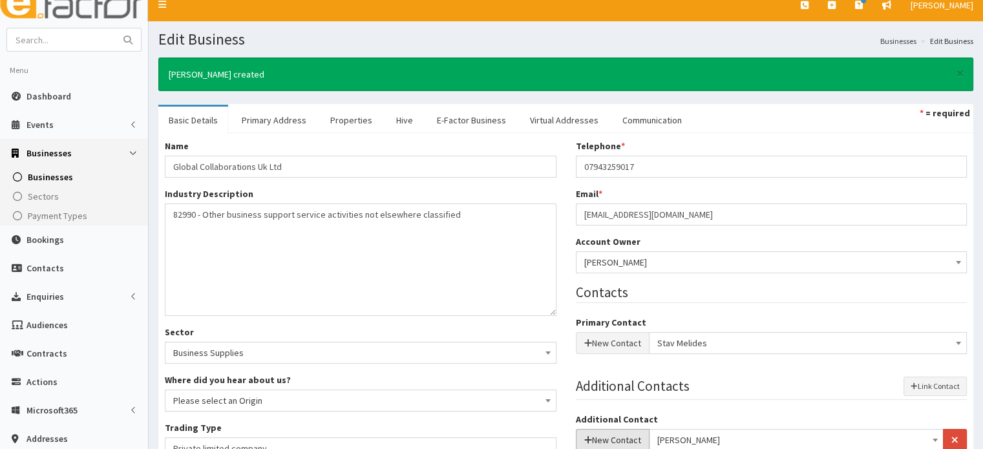
scroll to position [116, 0]
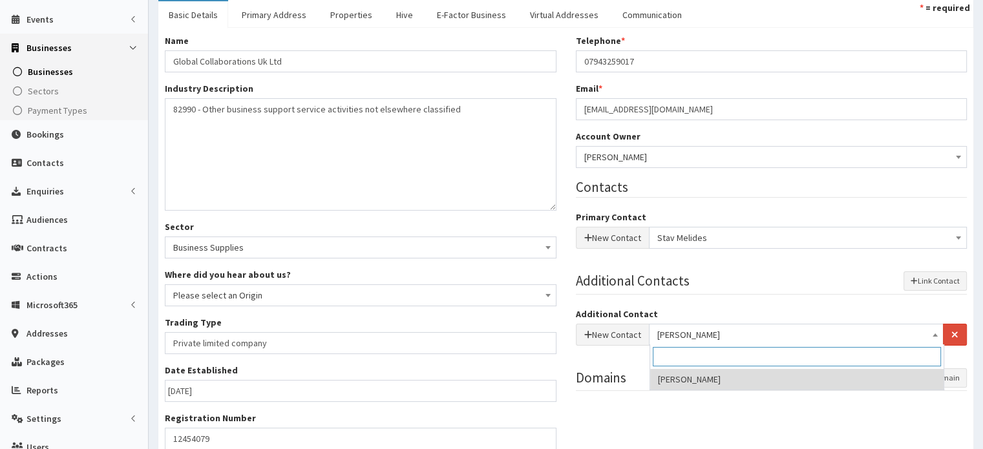
drag, startPoint x: 745, startPoint y: 342, endPoint x: 662, endPoint y: 351, distance: 83.2
click at [662, 351] on body "E Toggle navigation Quick Create Create Business Create Booking" at bounding box center [491, 269] width 983 height 770
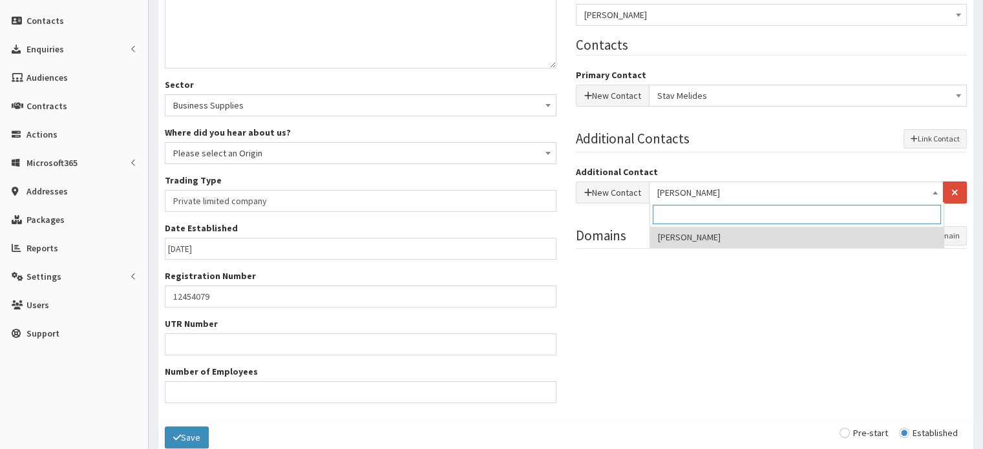
scroll to position [295, 0]
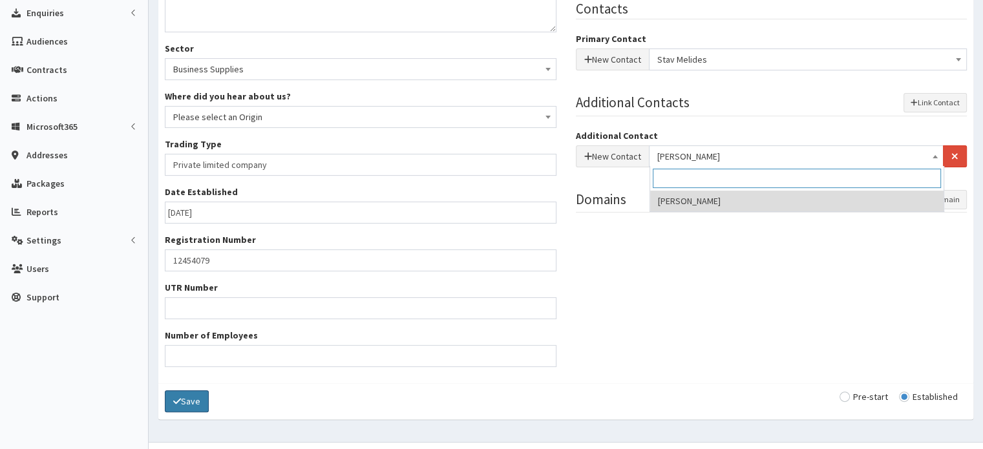
click at [187, 408] on button "Save" at bounding box center [187, 401] width 44 height 22
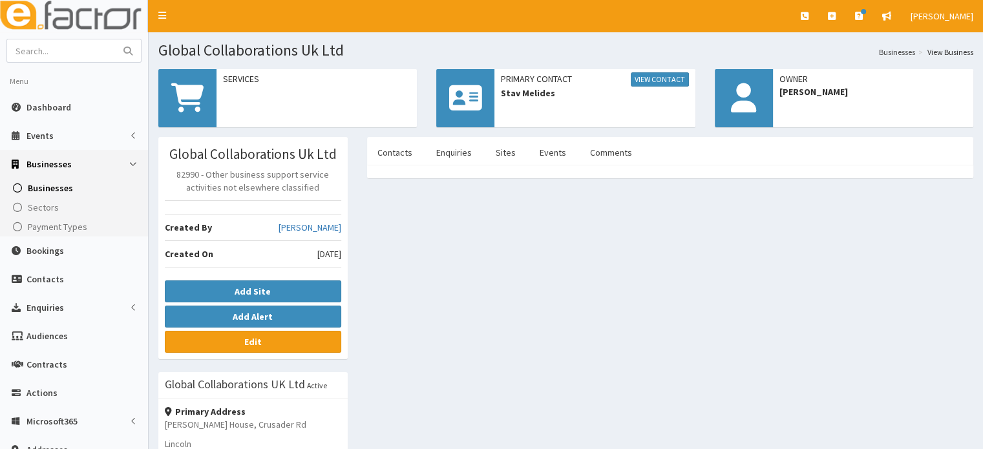
drag, startPoint x: 608, startPoint y: 149, endPoint x: 590, endPoint y: 165, distance: 24.7
click at [608, 149] on link "Comments" at bounding box center [611, 152] width 63 height 27
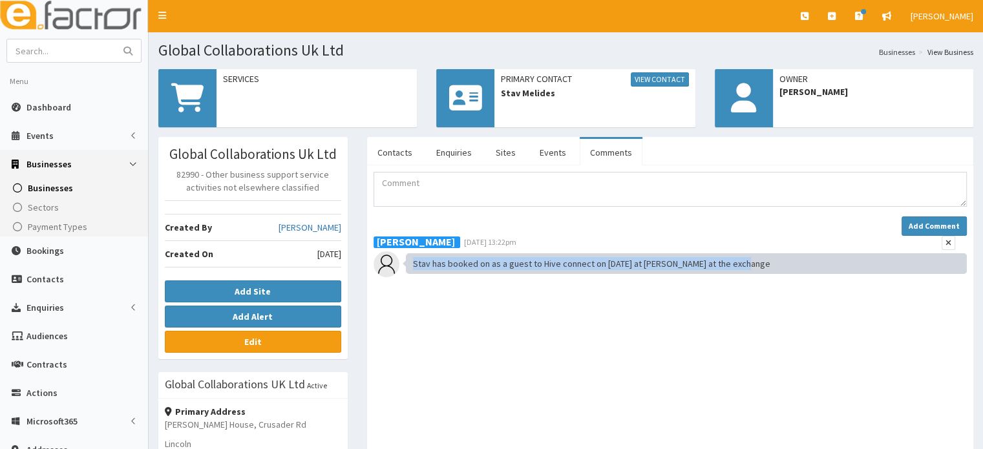
drag, startPoint x: 763, startPoint y: 262, endPoint x: 410, endPoint y: 275, distance: 353.2
click at [410, 275] on div "[PERSON_NAME] [DATE] 13:22pm [PERSON_NAME] has booked on as a guest to Hive con…" at bounding box center [670, 256] width 593 height 41
copy div "Stav has booked on as a guest to Hive connect on [DATE] at [PERSON_NAME] at the…"
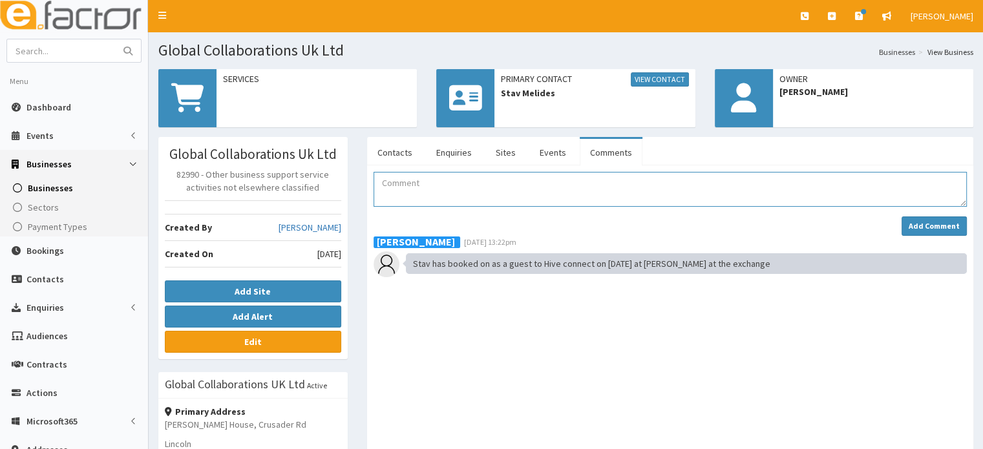
click at [388, 173] on textarea "Comment" at bounding box center [670, 189] width 593 height 35
paste textarea "Stav has booked on as a guest to Hive connect on [DATE] at [PERSON_NAME] at the…"
click at [398, 182] on textarea "Stav has booked on as a guest to Hive connect on [DATE] at [PERSON_NAME] at the…" at bounding box center [670, 189] width 593 height 35
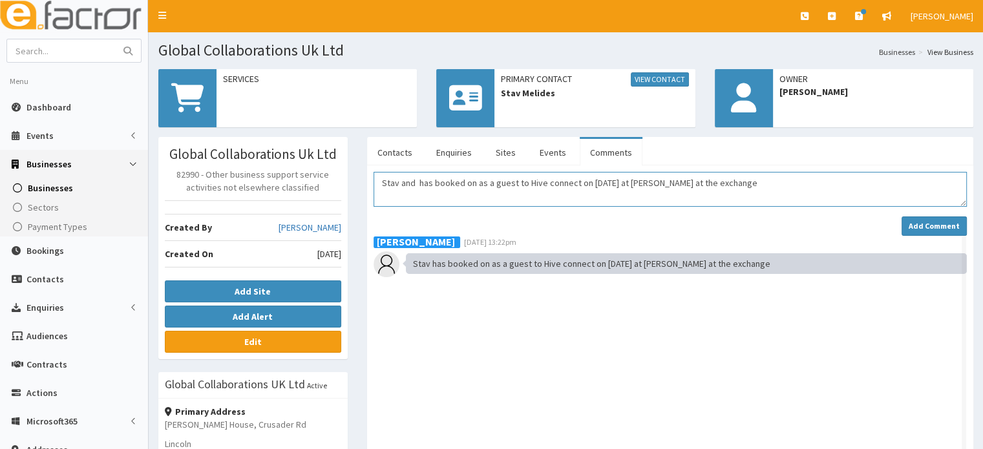
paste textarea "Sergiu"
click at [456, 178] on textarea "[PERSON_NAME] and [PERSON_NAME] has booked on as a guest to Hive connect on [DA…" at bounding box center [670, 189] width 593 height 35
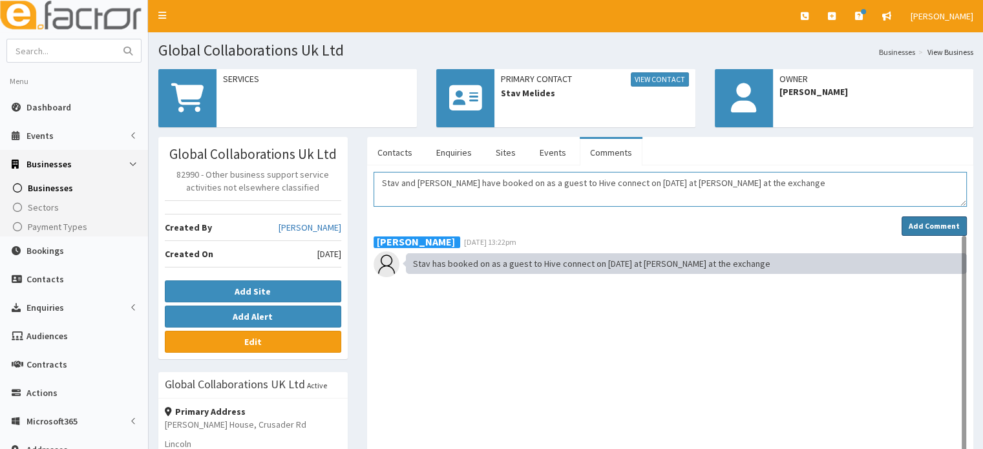
type textarea "Stav and [PERSON_NAME] have booked on as a guest to Hive connect on [DATE] at […"
click at [939, 229] on strong "Add Comment" at bounding box center [934, 226] width 51 height 10
